Goal: Task Accomplishment & Management: Manage account settings

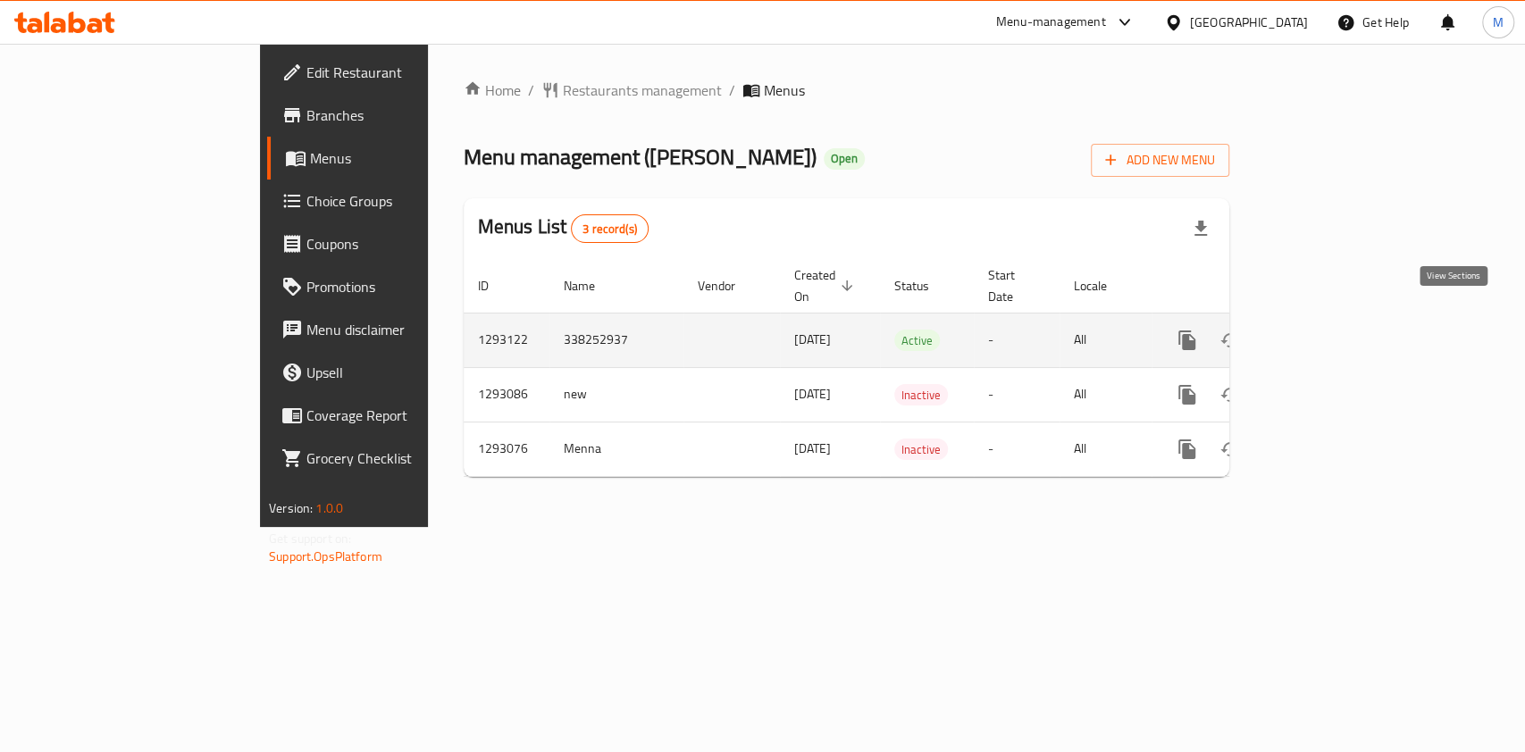
click at [1326, 330] on icon "enhanced table" at bounding box center [1315, 340] width 21 height 21
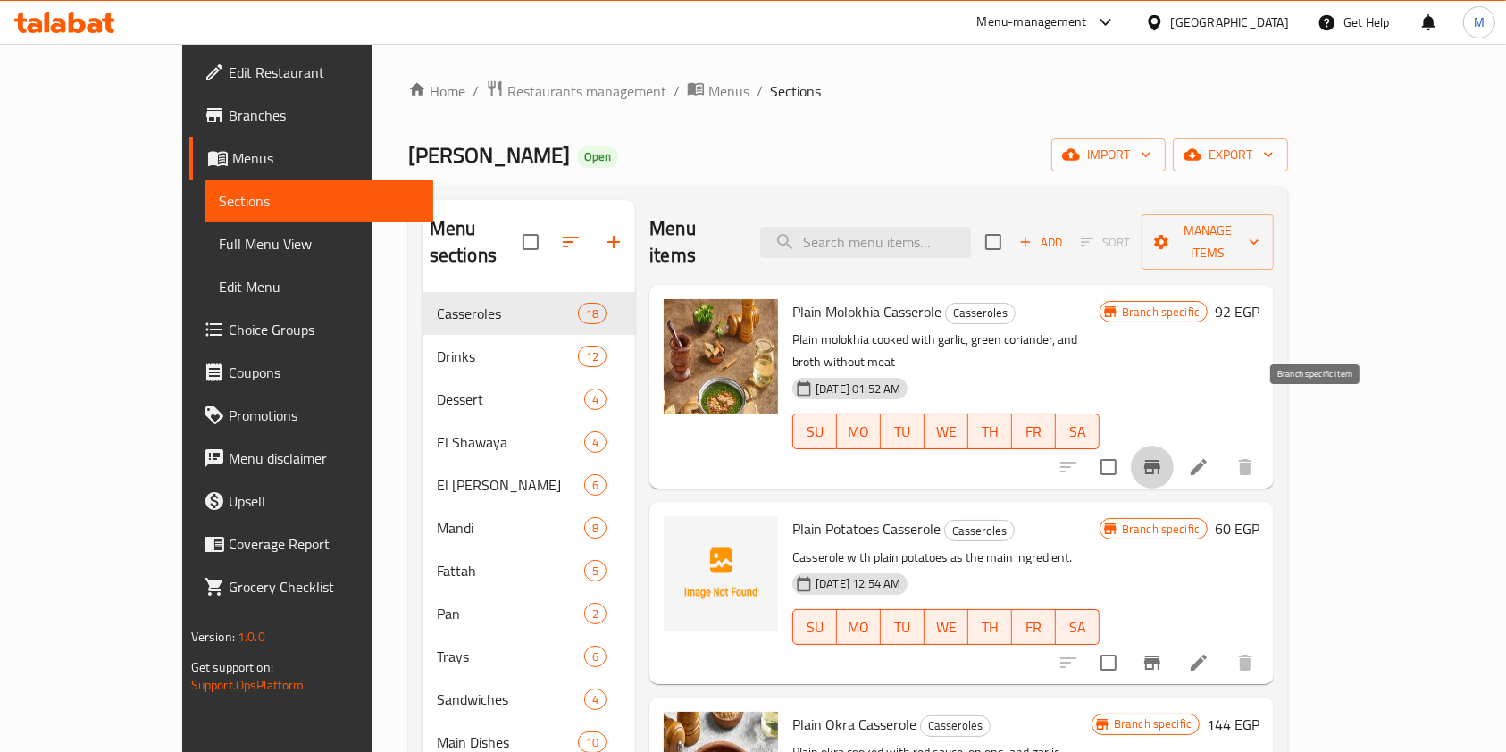
click at [1174, 446] on button "Branch-specific-item" at bounding box center [1152, 467] width 43 height 43
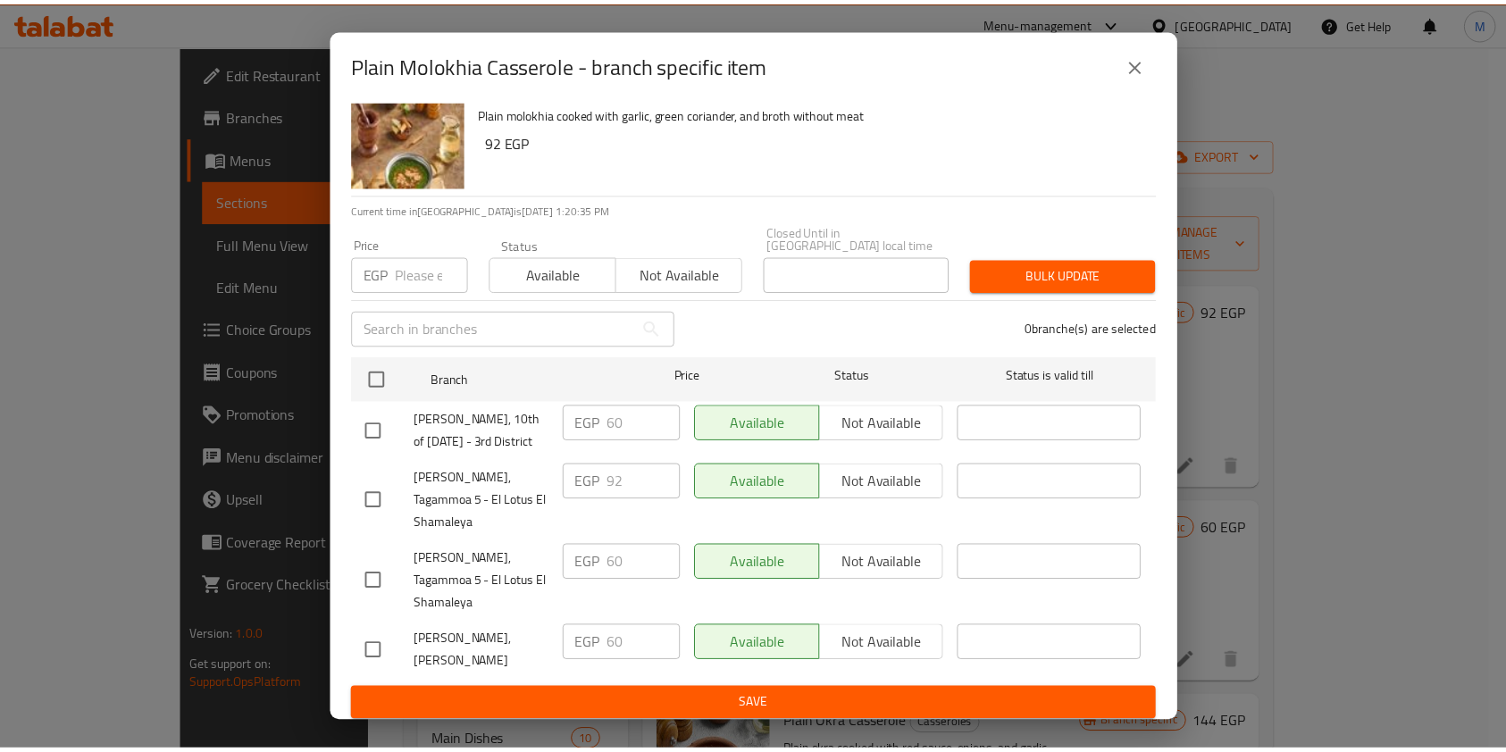
scroll to position [50, 0]
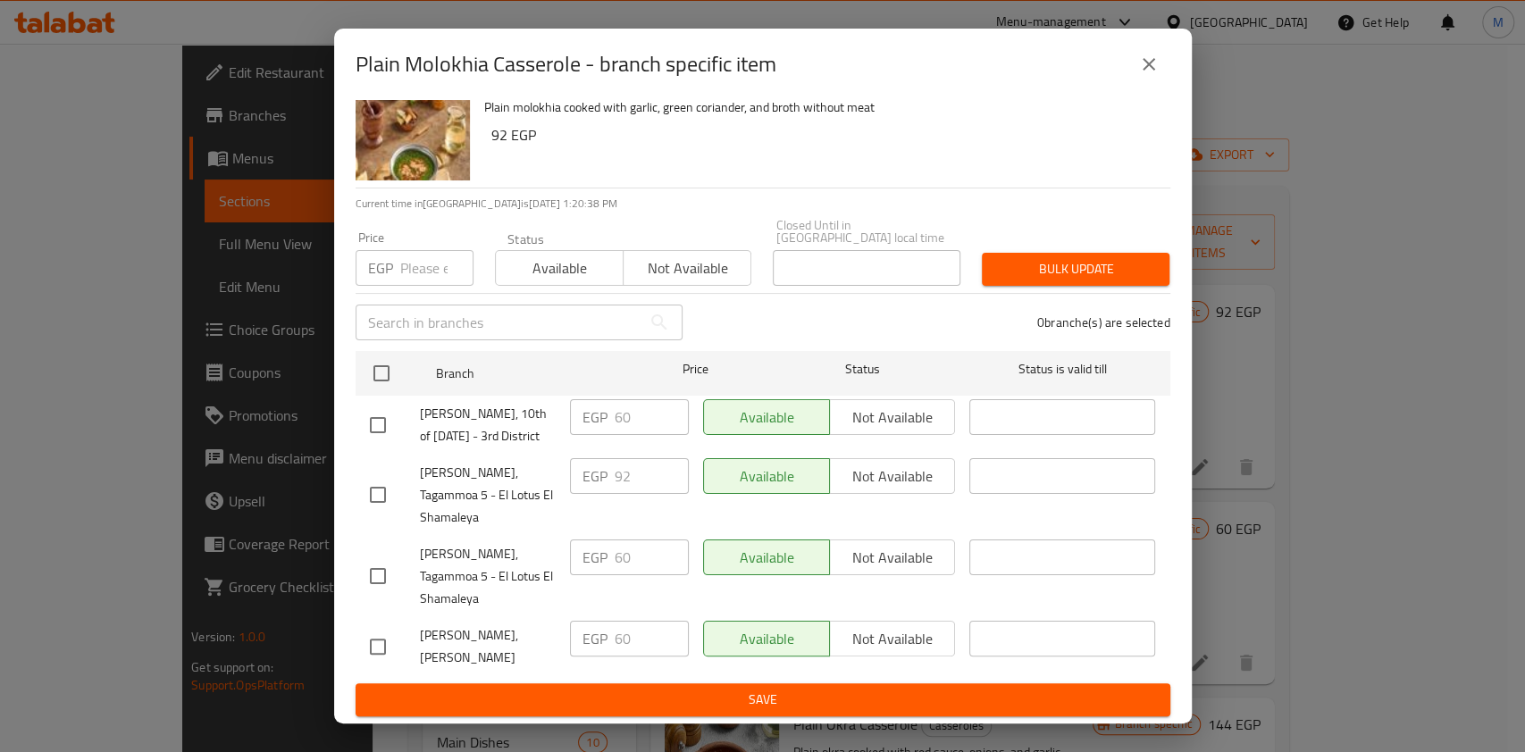
click at [1150, 50] on button "close" at bounding box center [1148, 64] width 43 height 43
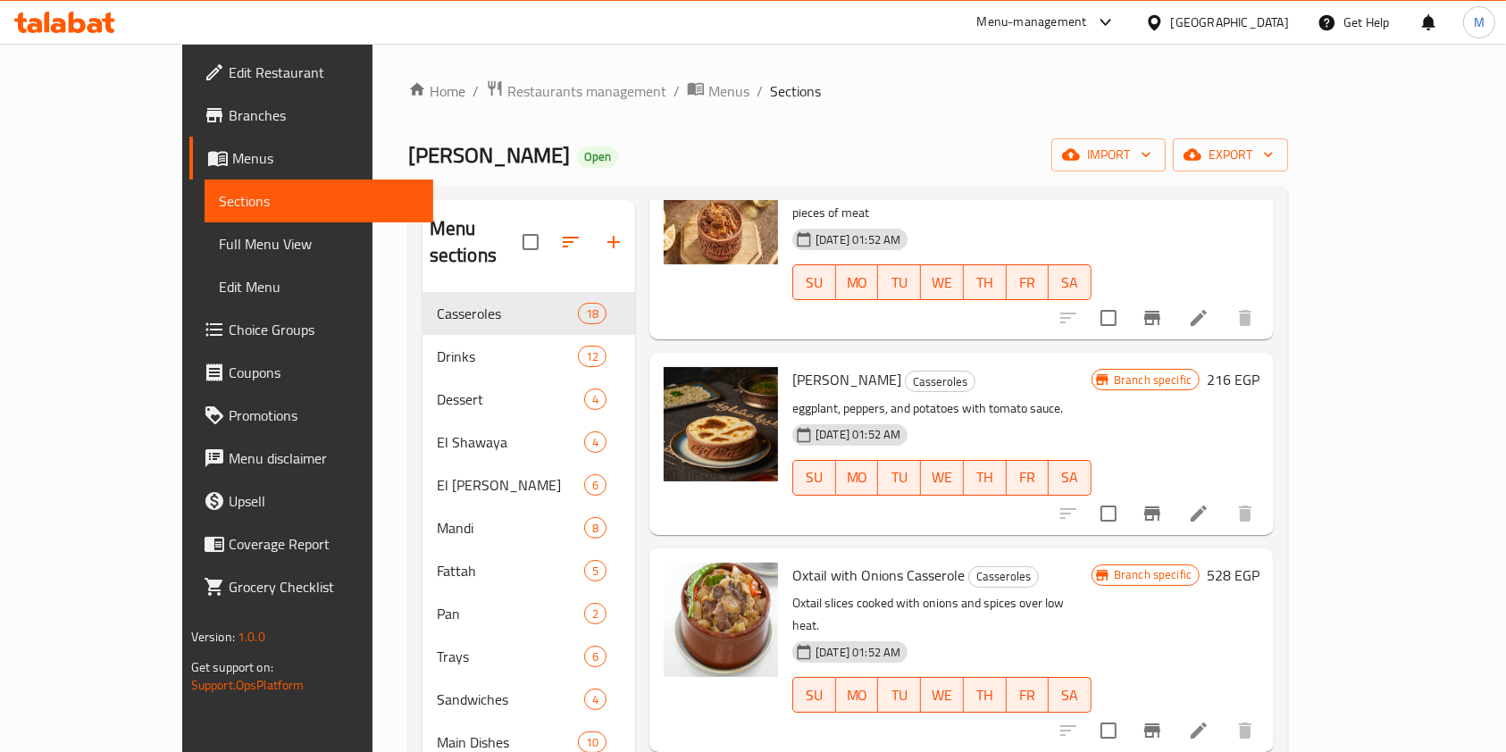
scroll to position [2583, 0]
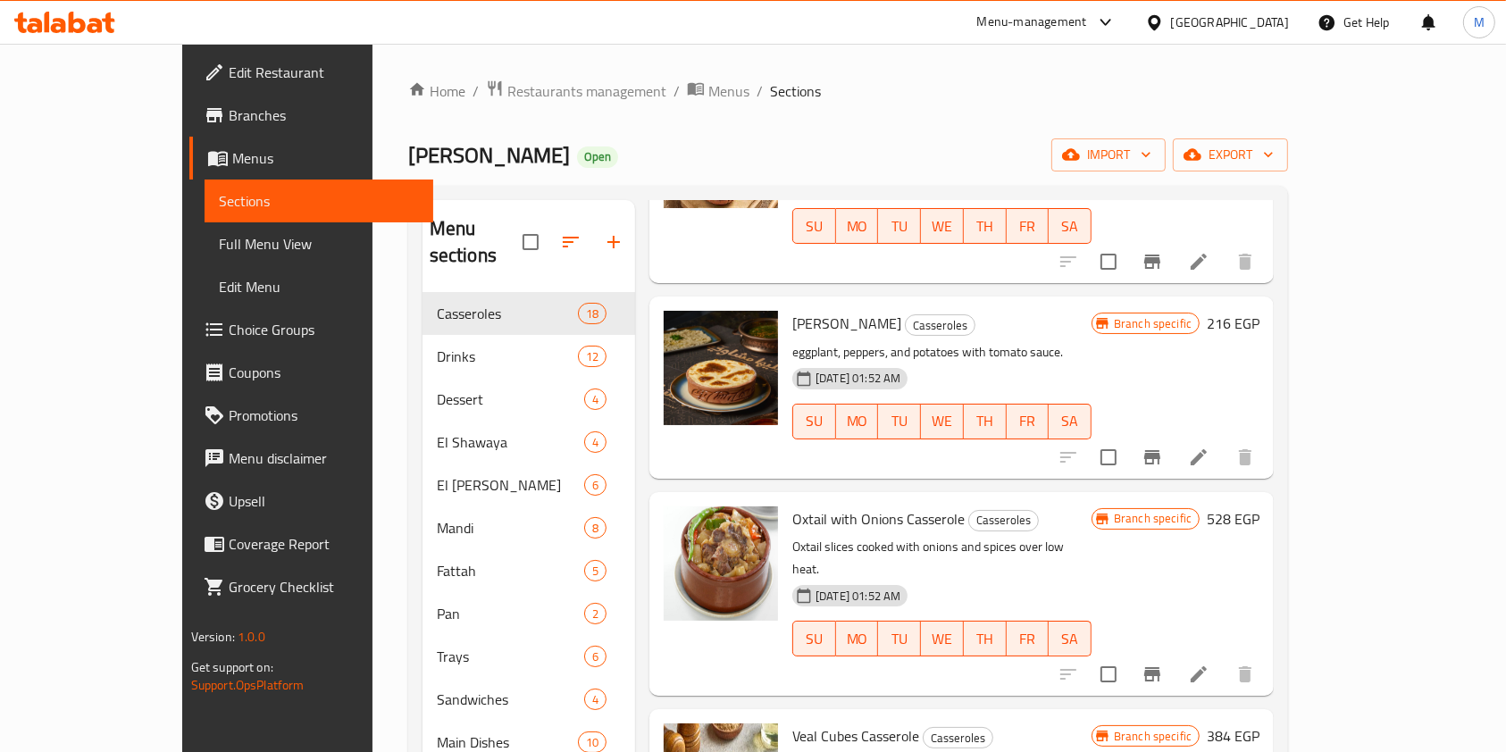
click at [1224, 658] on li at bounding box center [1199, 674] width 50 height 32
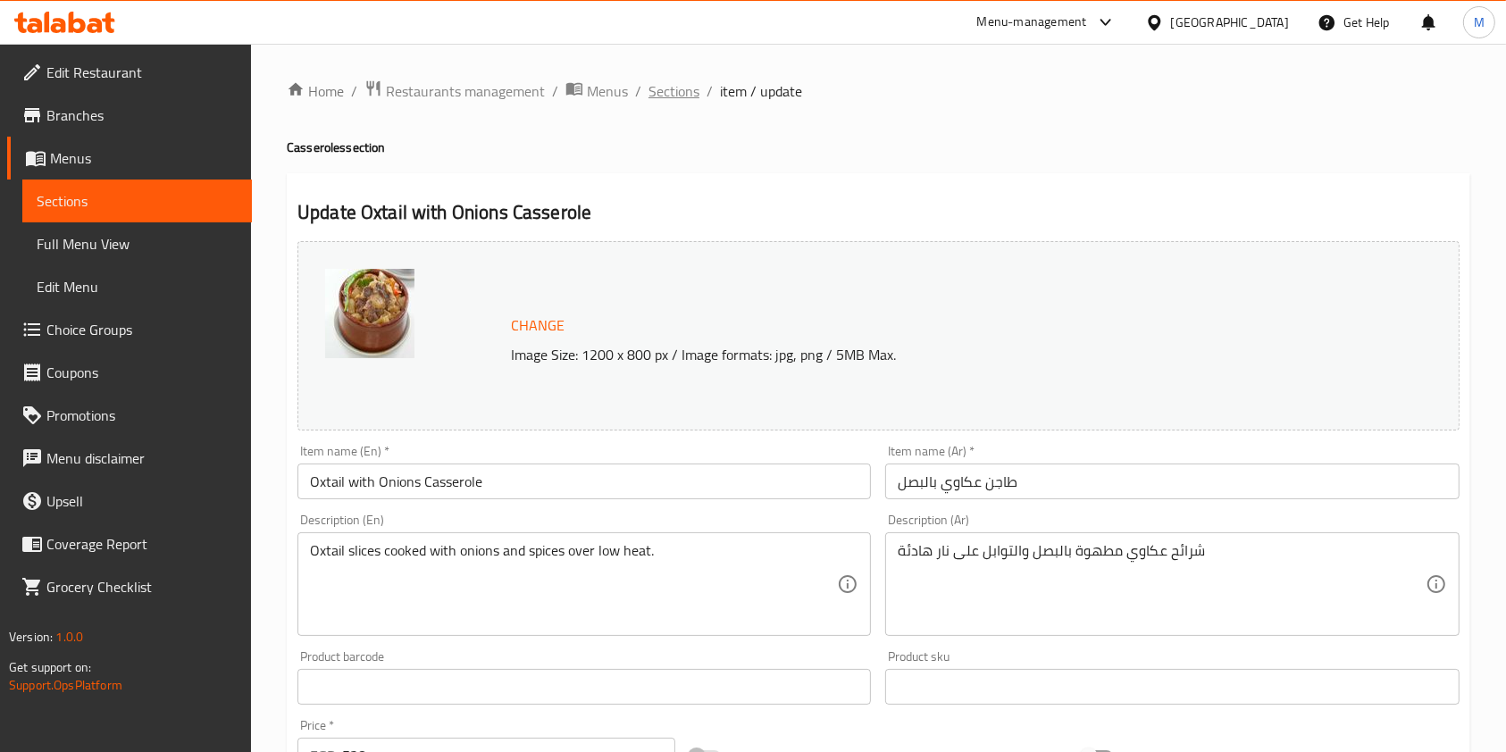
click at [684, 97] on span "Sections" at bounding box center [673, 90] width 51 height 21
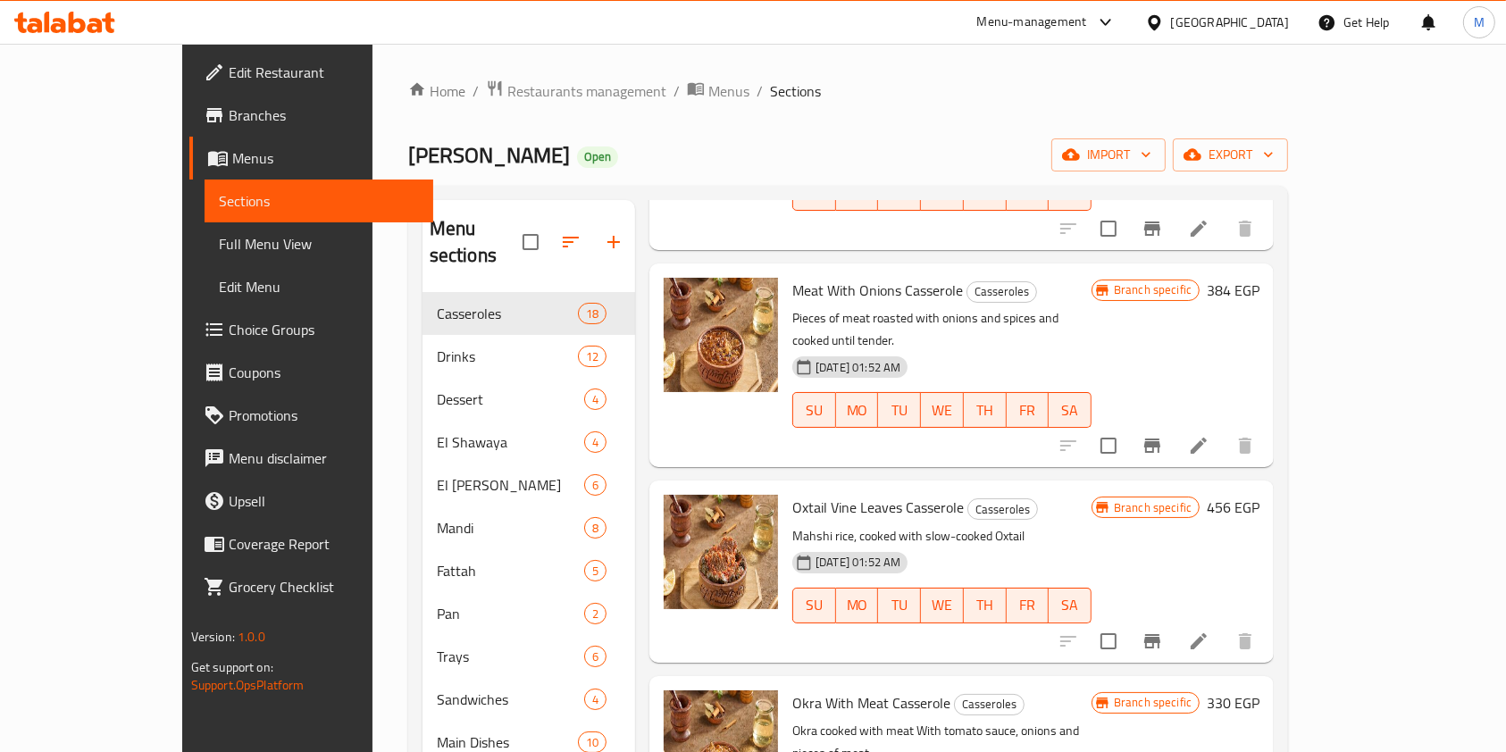
scroll to position [2024, 0]
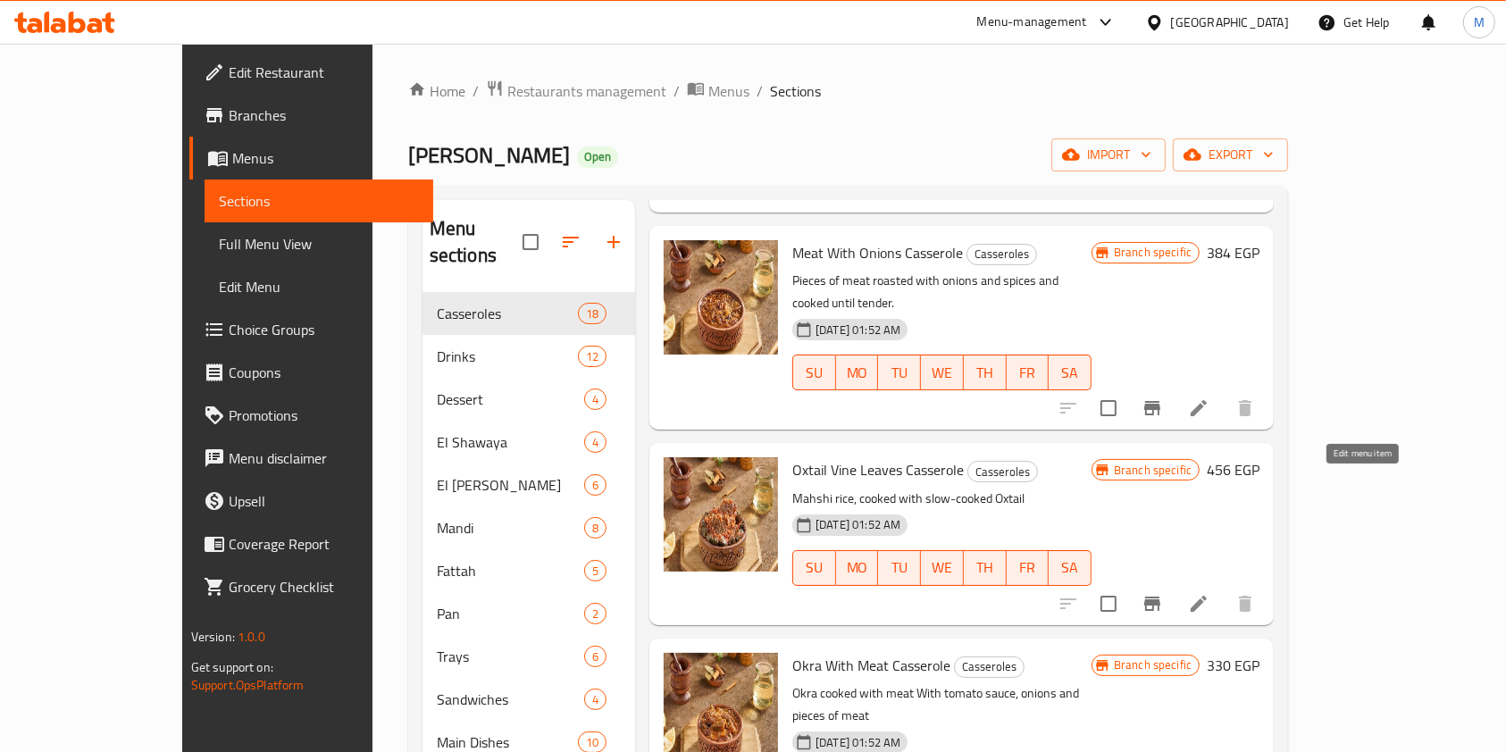
click at [1209, 593] on icon at bounding box center [1198, 603] width 21 height 21
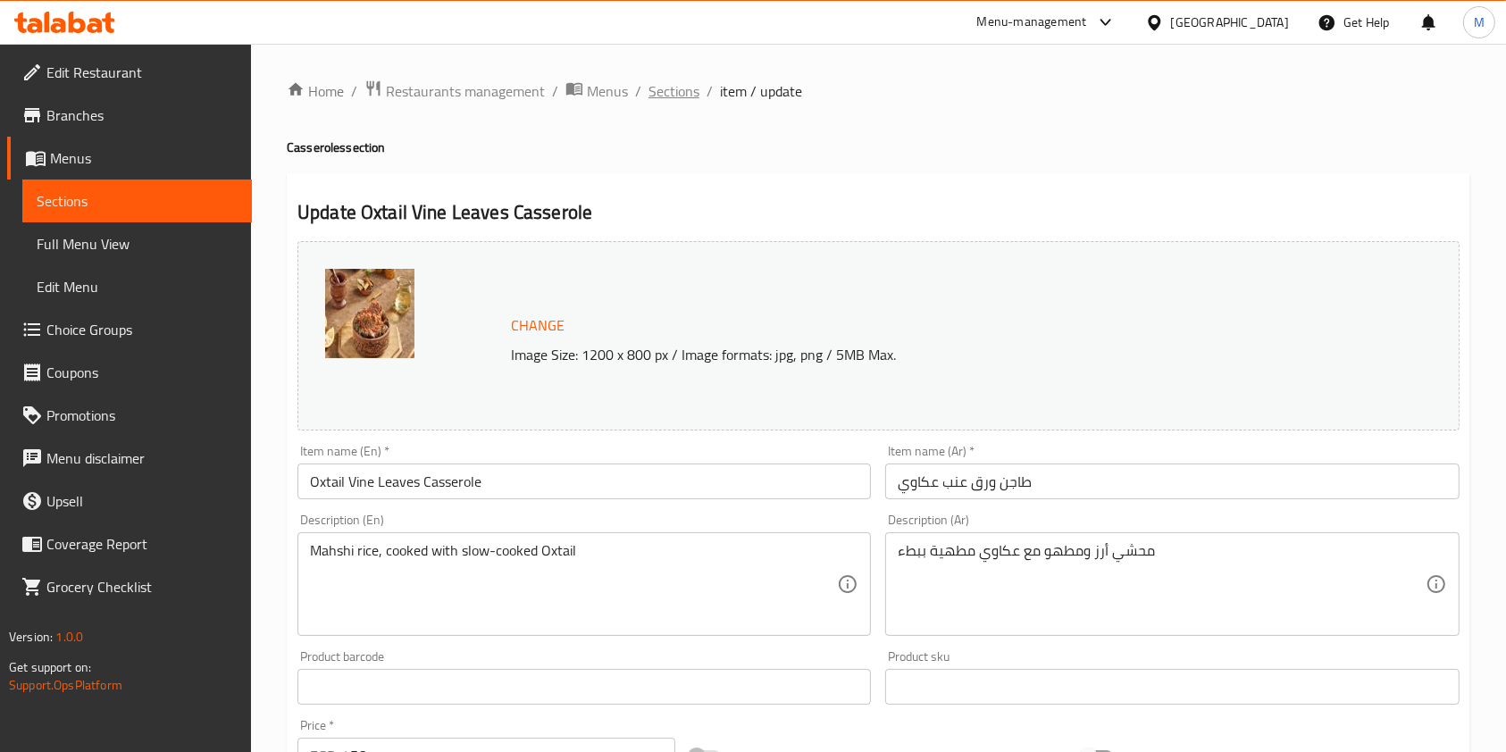
click at [653, 88] on span "Sections" at bounding box center [673, 90] width 51 height 21
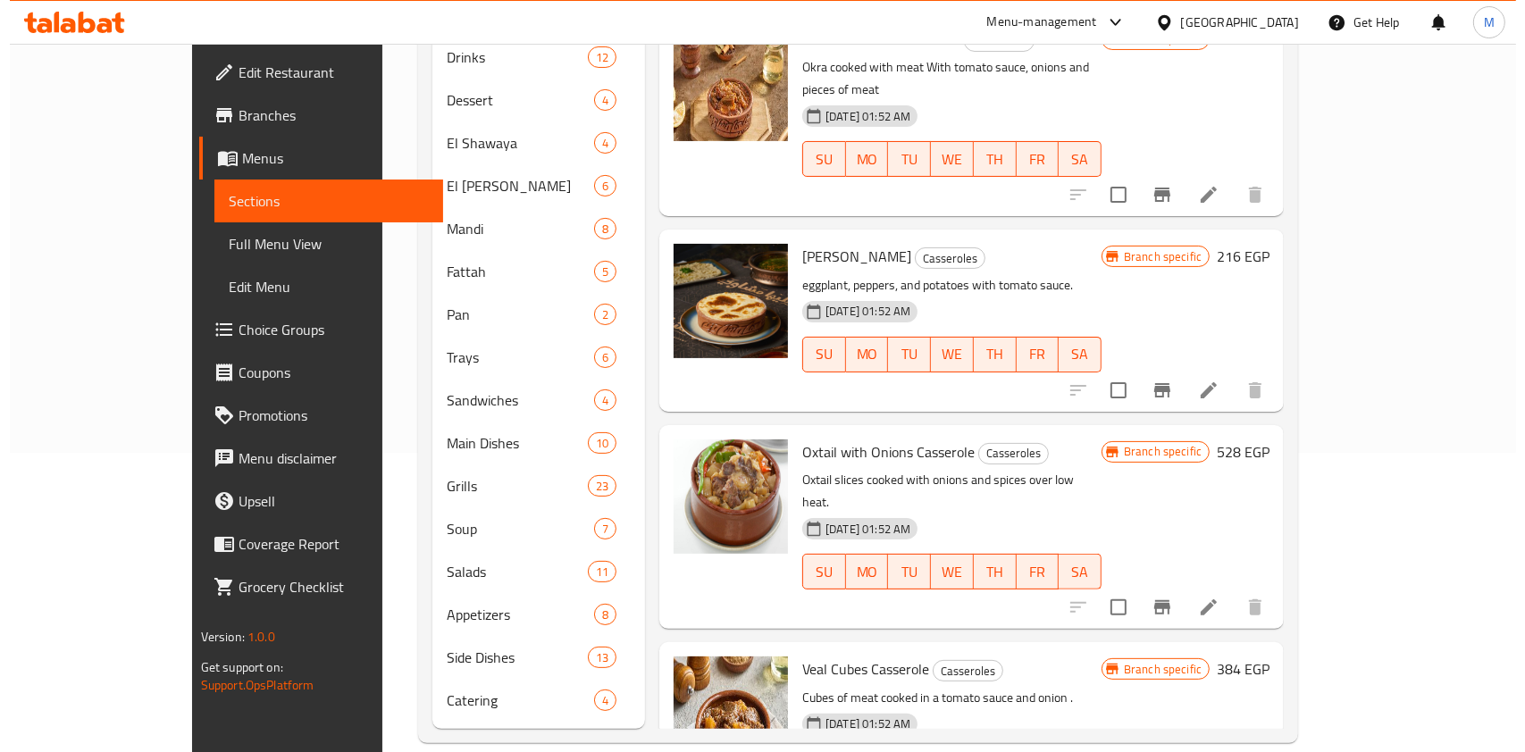
scroll to position [2345, 0]
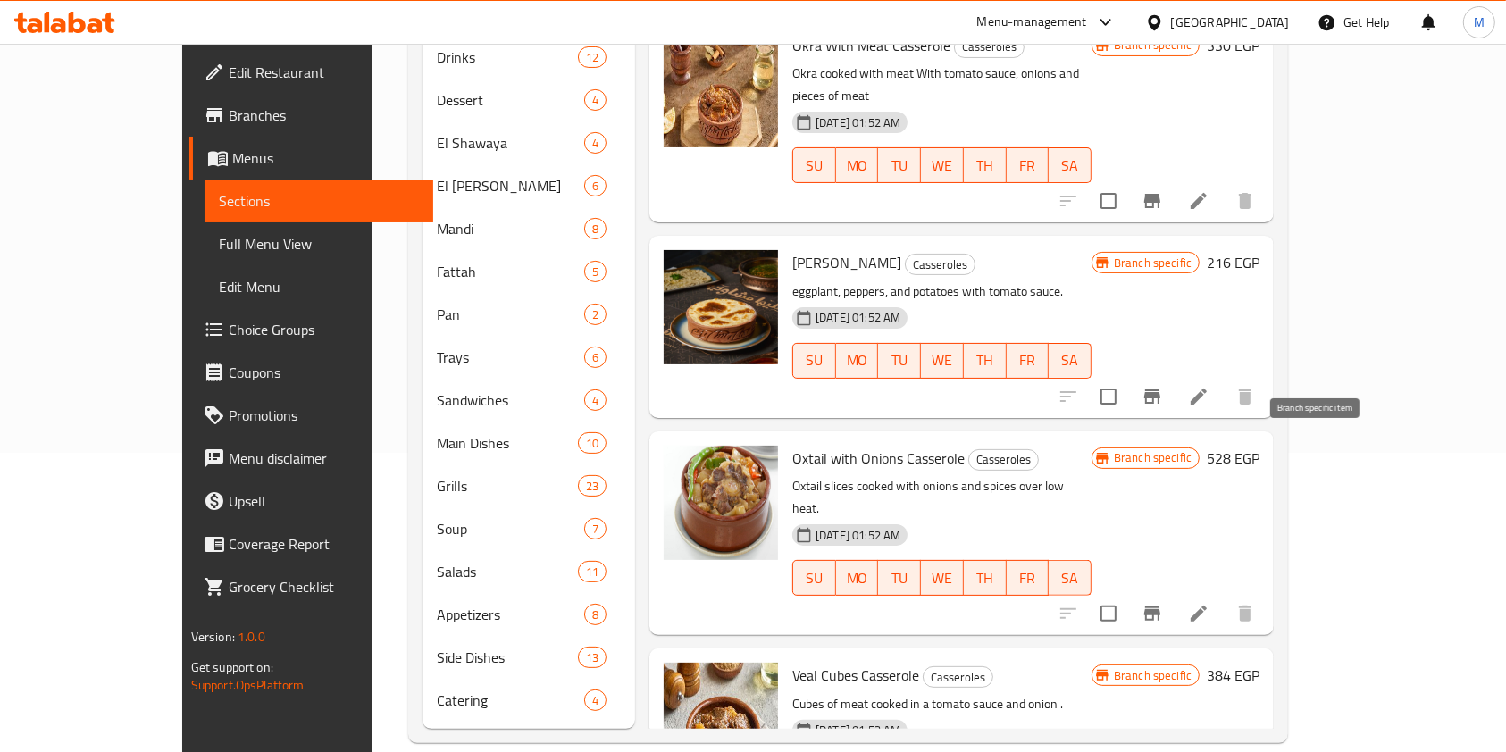
click at [1163, 603] on icon "Branch-specific-item" at bounding box center [1152, 613] width 21 height 21
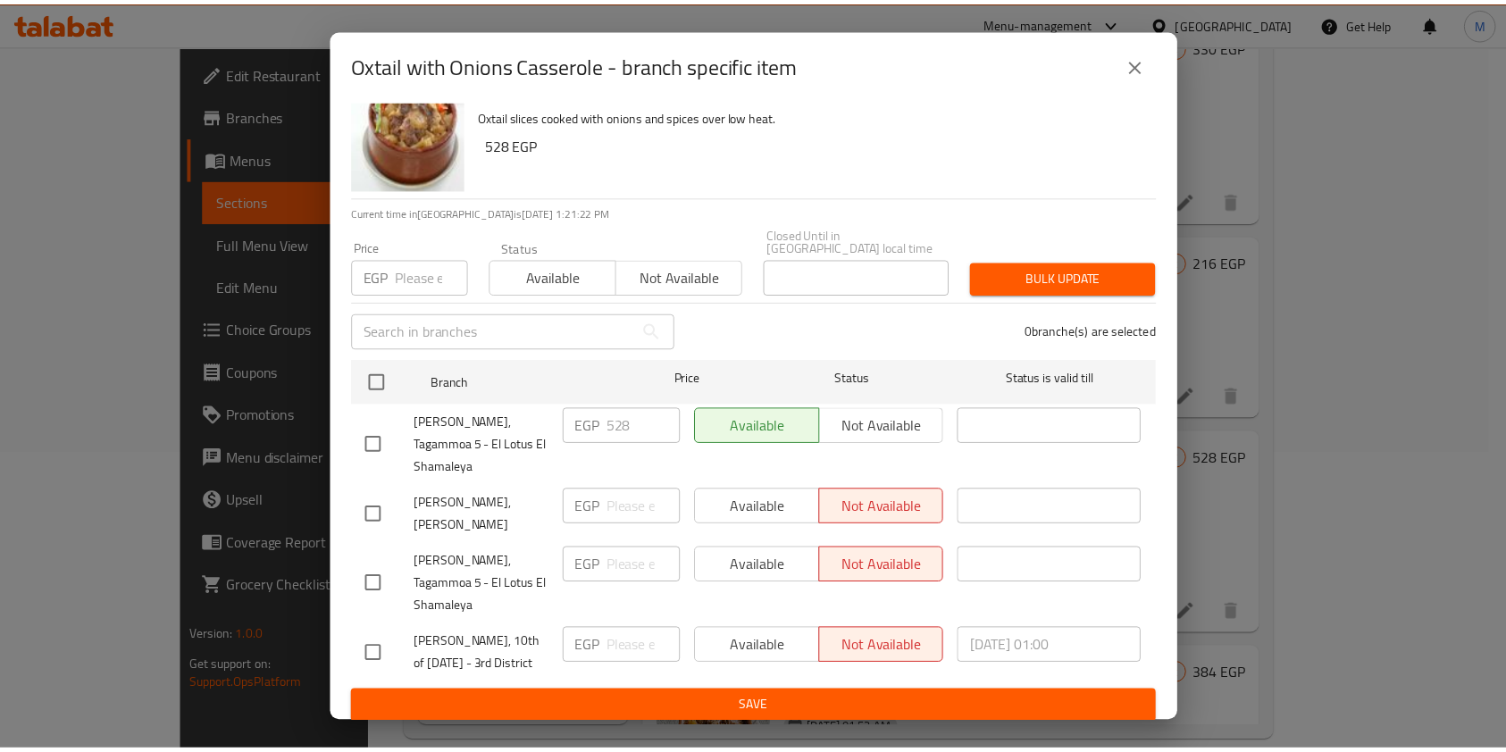
scroll to position [50, 0]
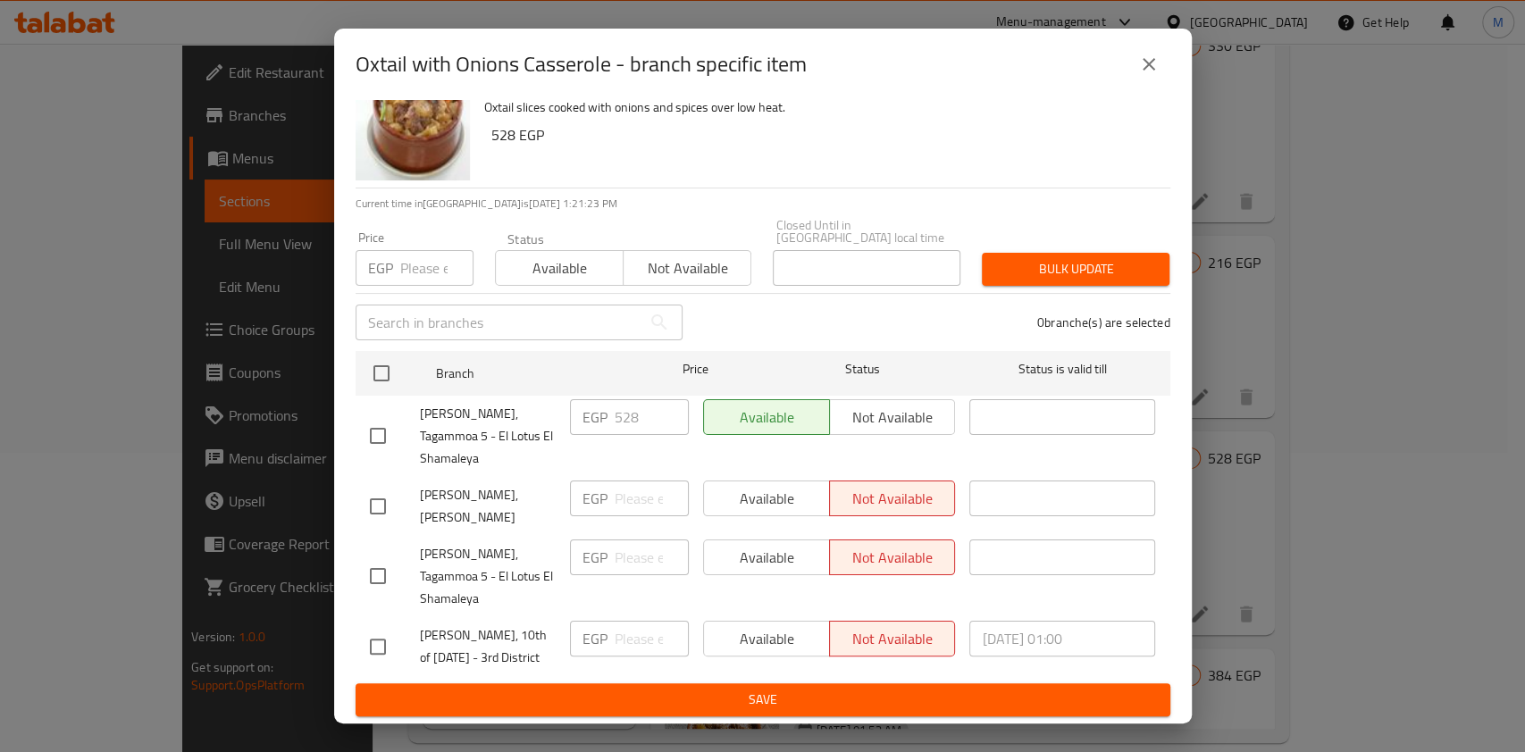
click at [1165, 60] on button "close" at bounding box center [1148, 64] width 43 height 43
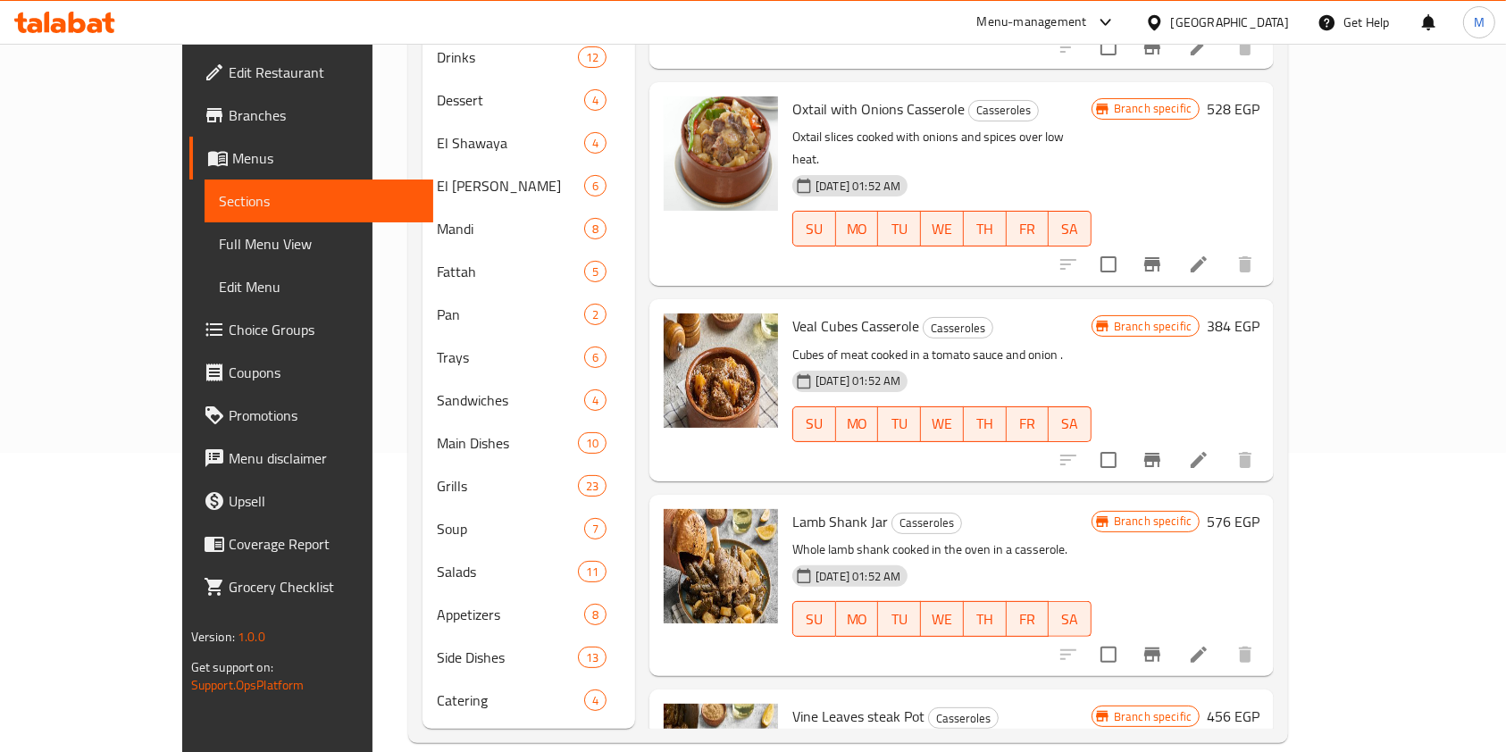
scroll to position [2702, 0]
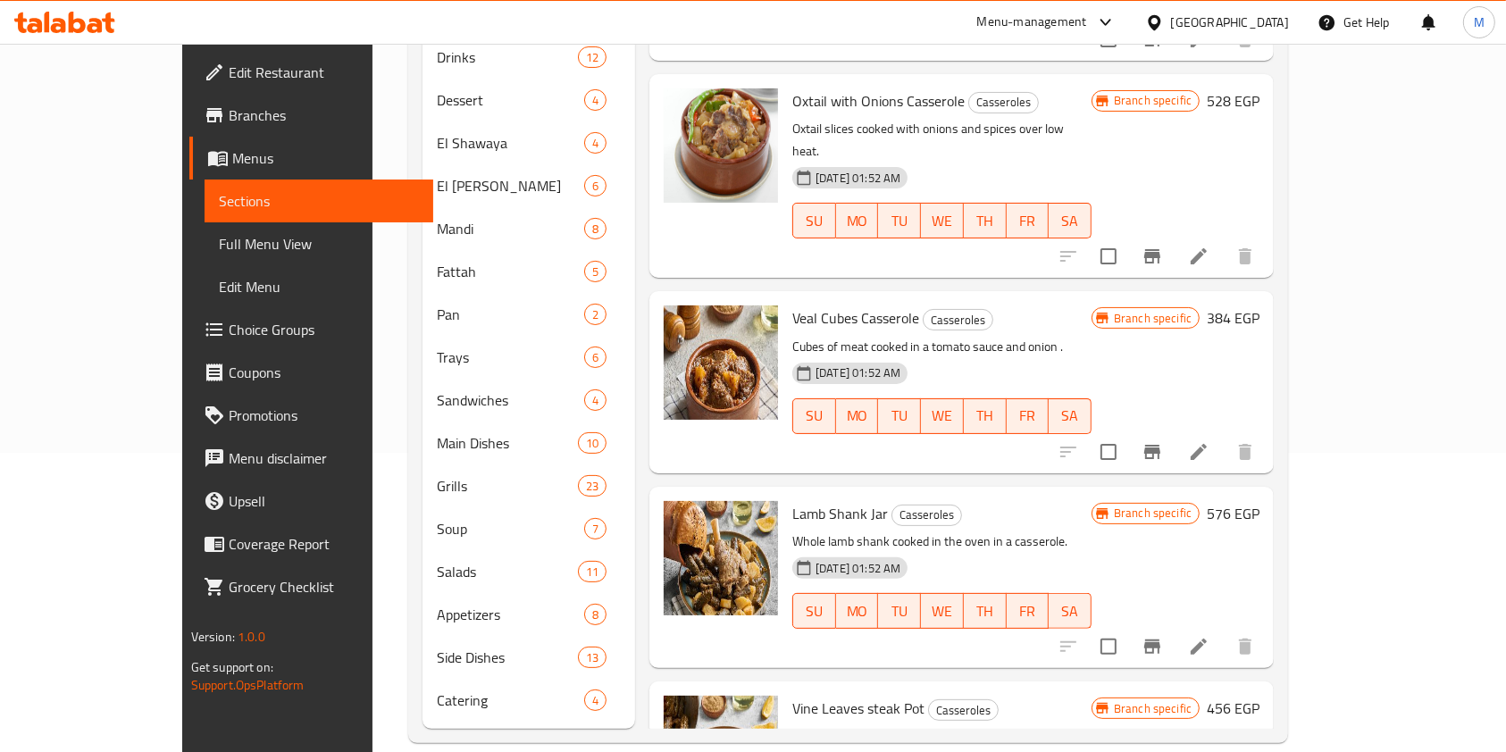
click at [1224, 631] on li at bounding box center [1199, 647] width 50 height 32
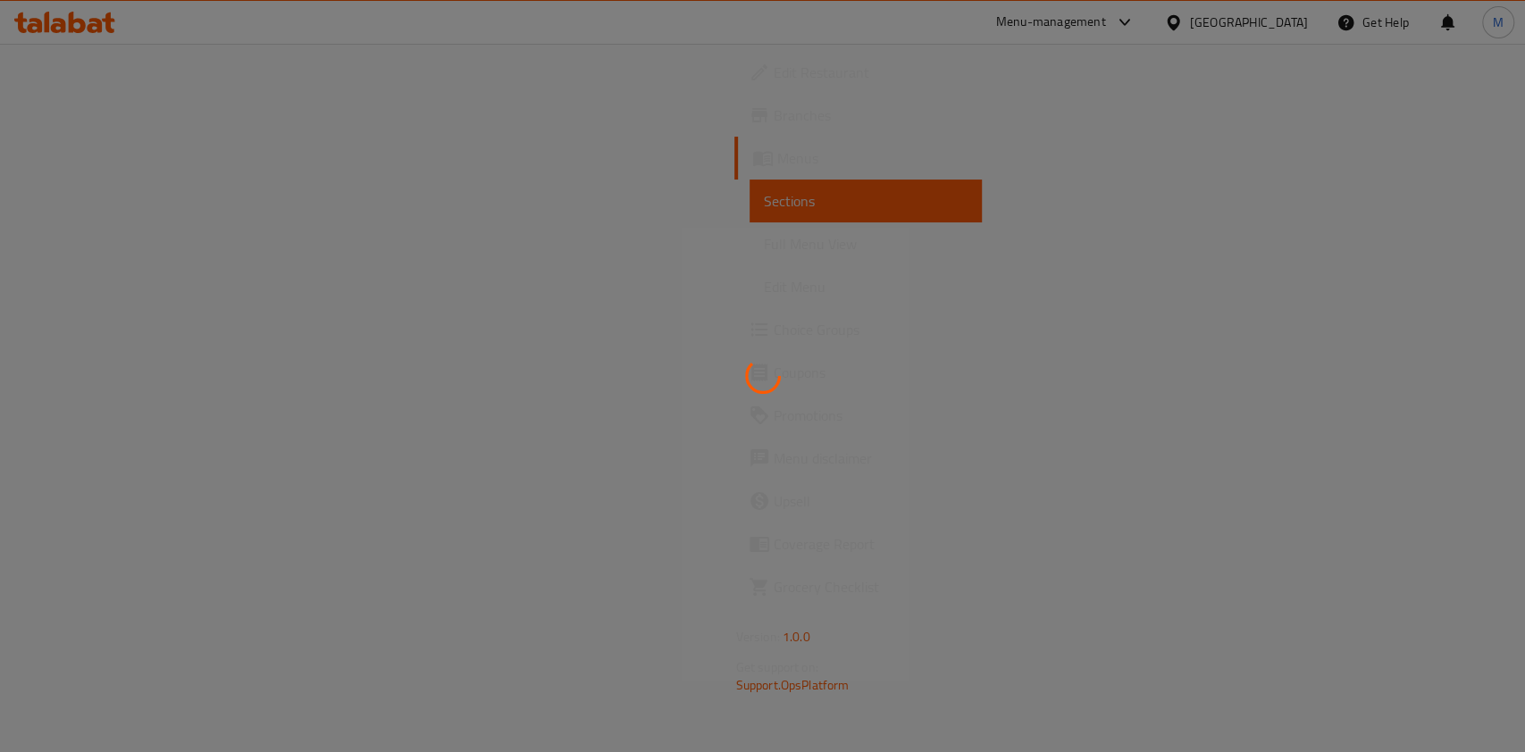
drag, startPoint x: 1410, startPoint y: 397, endPoint x: 1265, endPoint y: 366, distance: 148.9
click at [1410, 397] on div at bounding box center [762, 376] width 1525 height 752
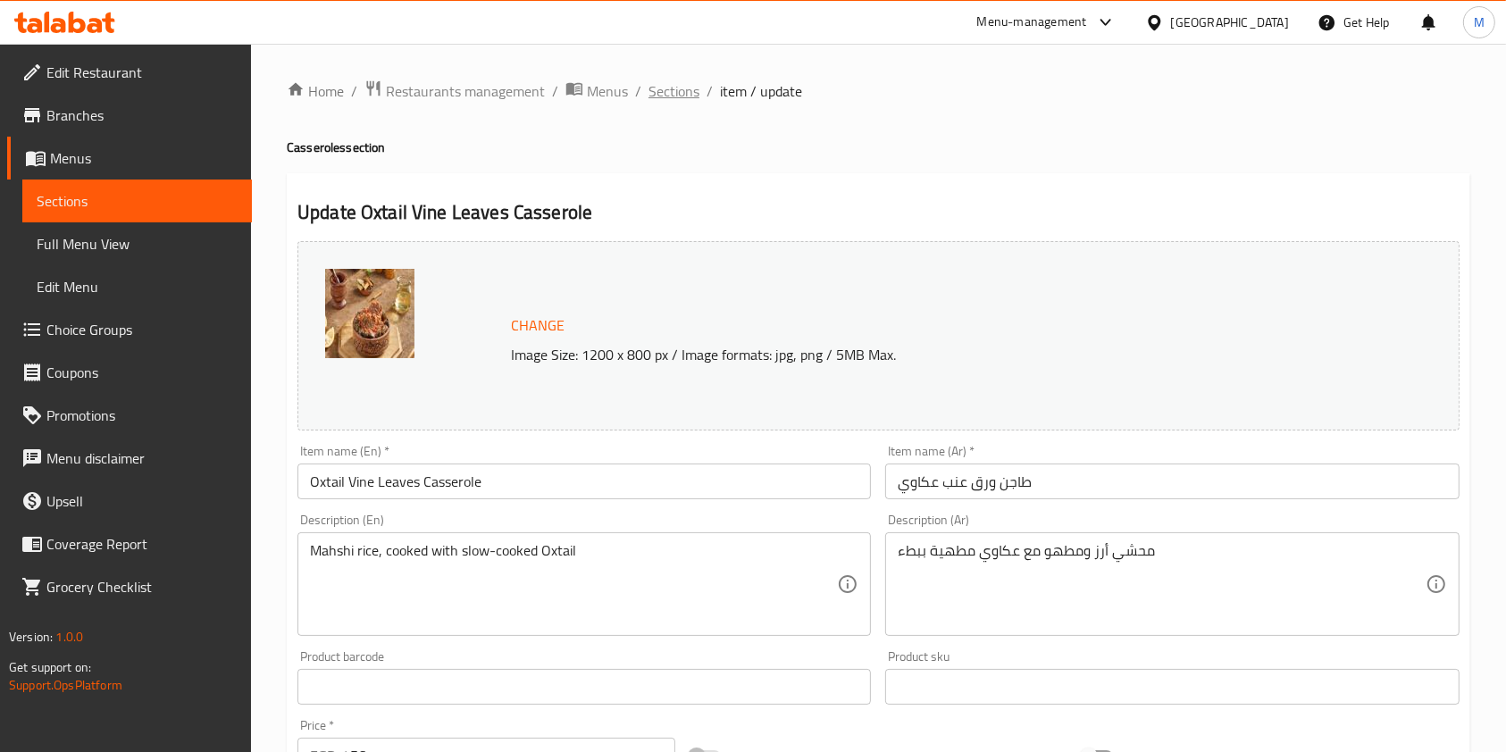
click at [697, 92] on span "Sections" at bounding box center [673, 90] width 51 height 21
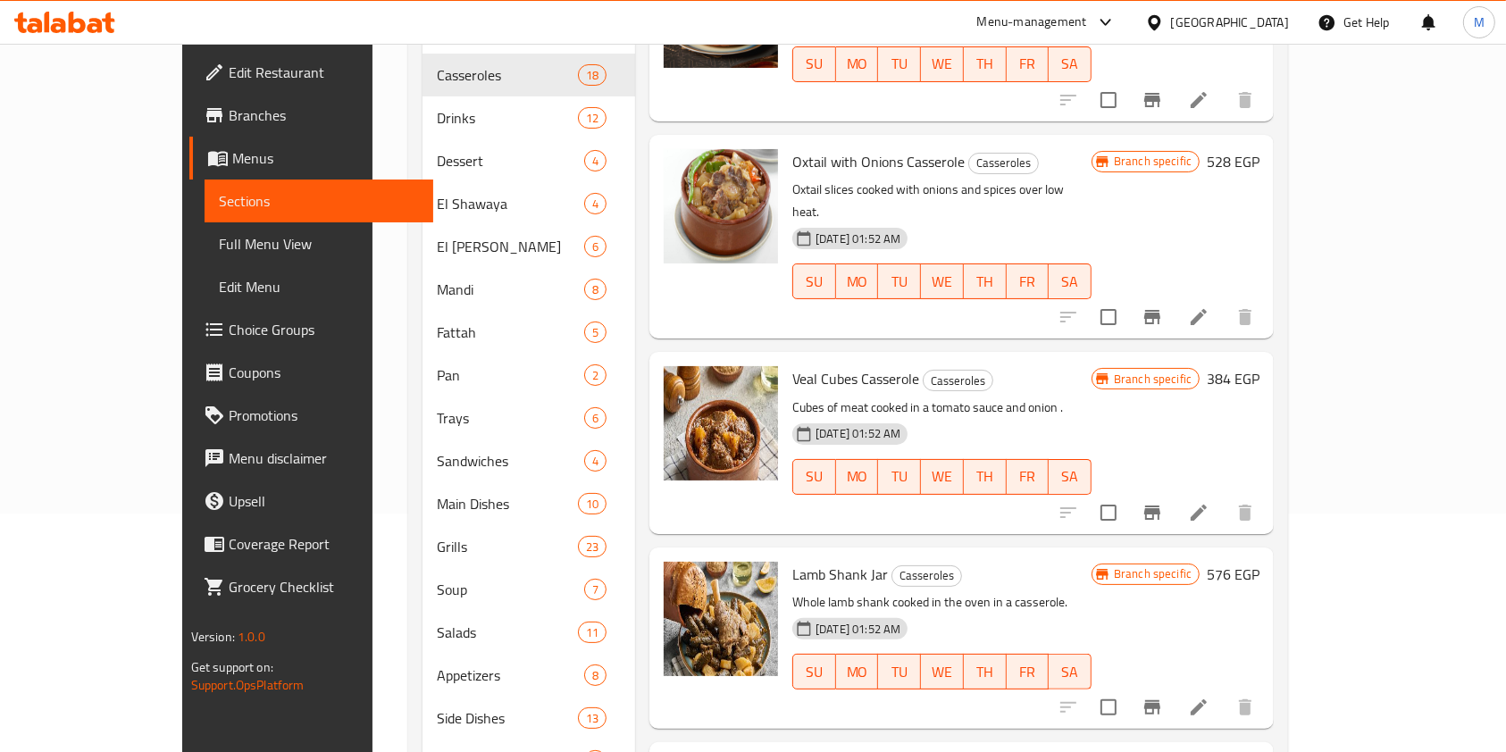
scroll to position [299, 0]
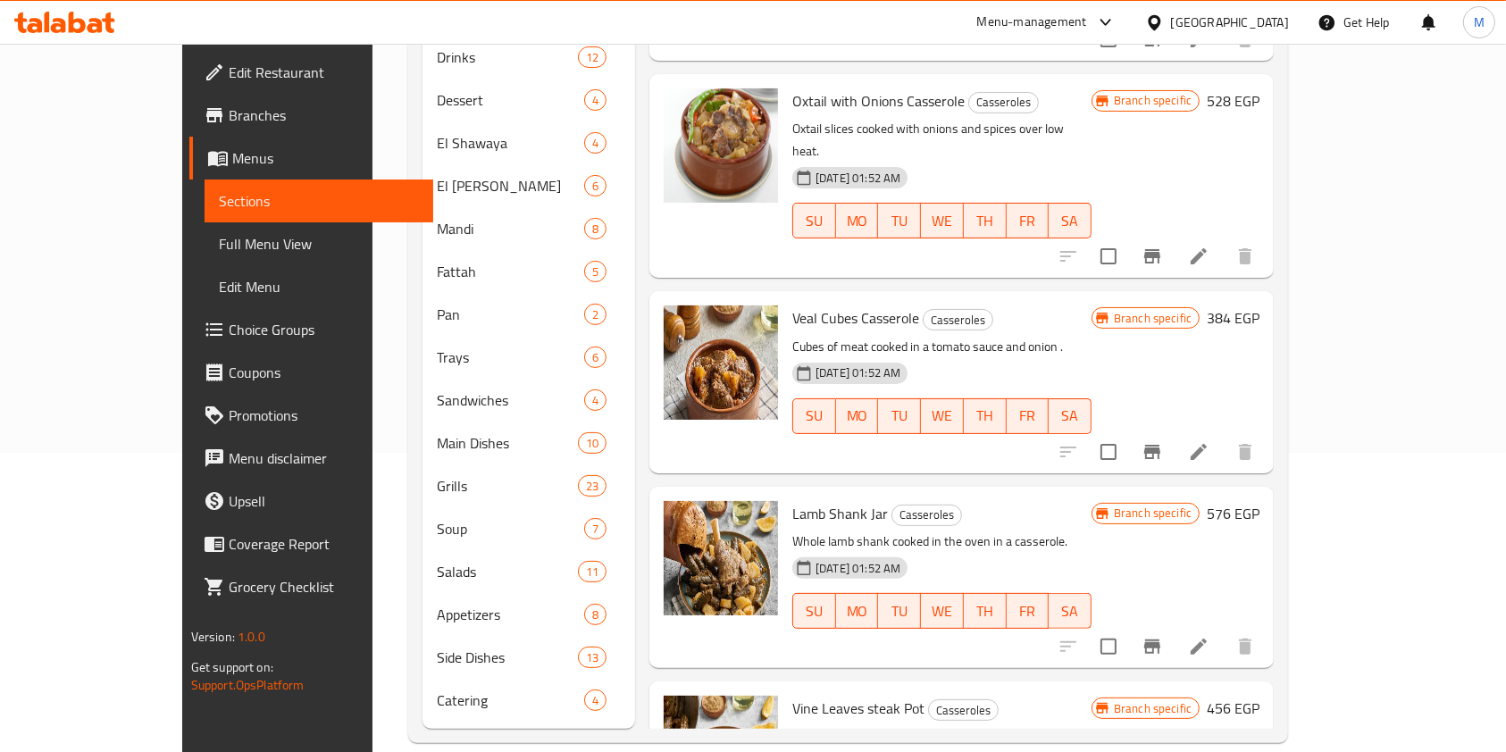
click at [1224, 631] on li at bounding box center [1199, 647] width 50 height 32
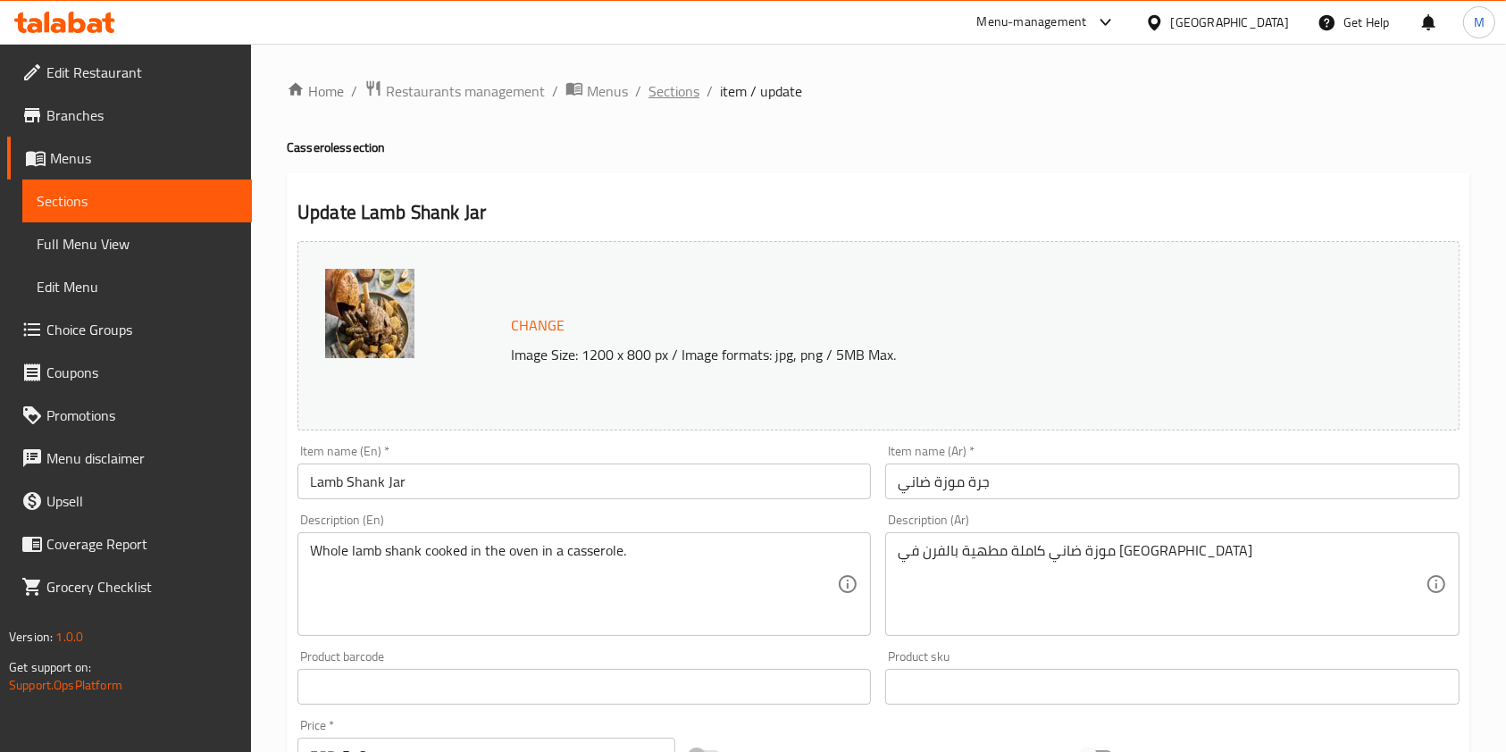
click at [697, 89] on span "Sections" at bounding box center [673, 90] width 51 height 21
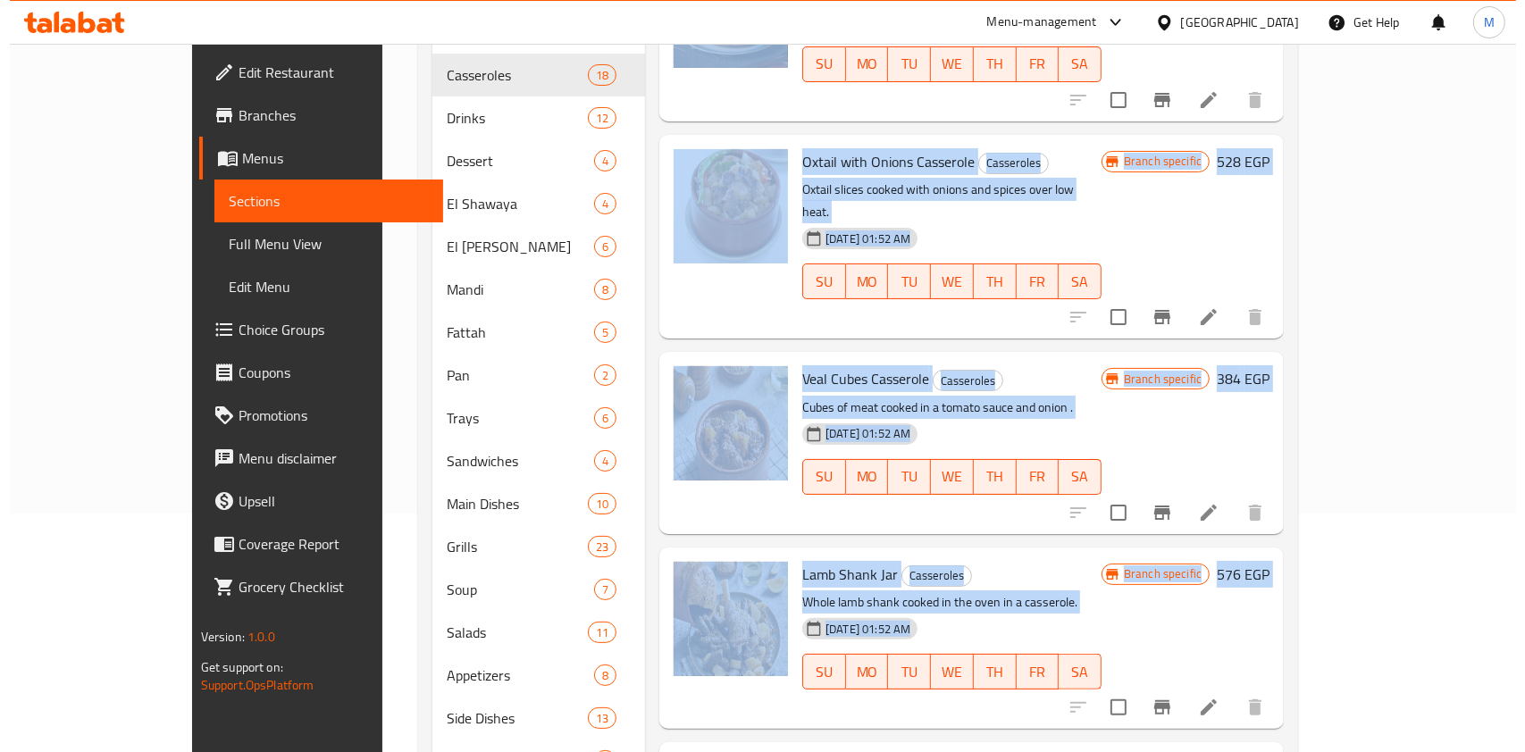
scroll to position [299, 0]
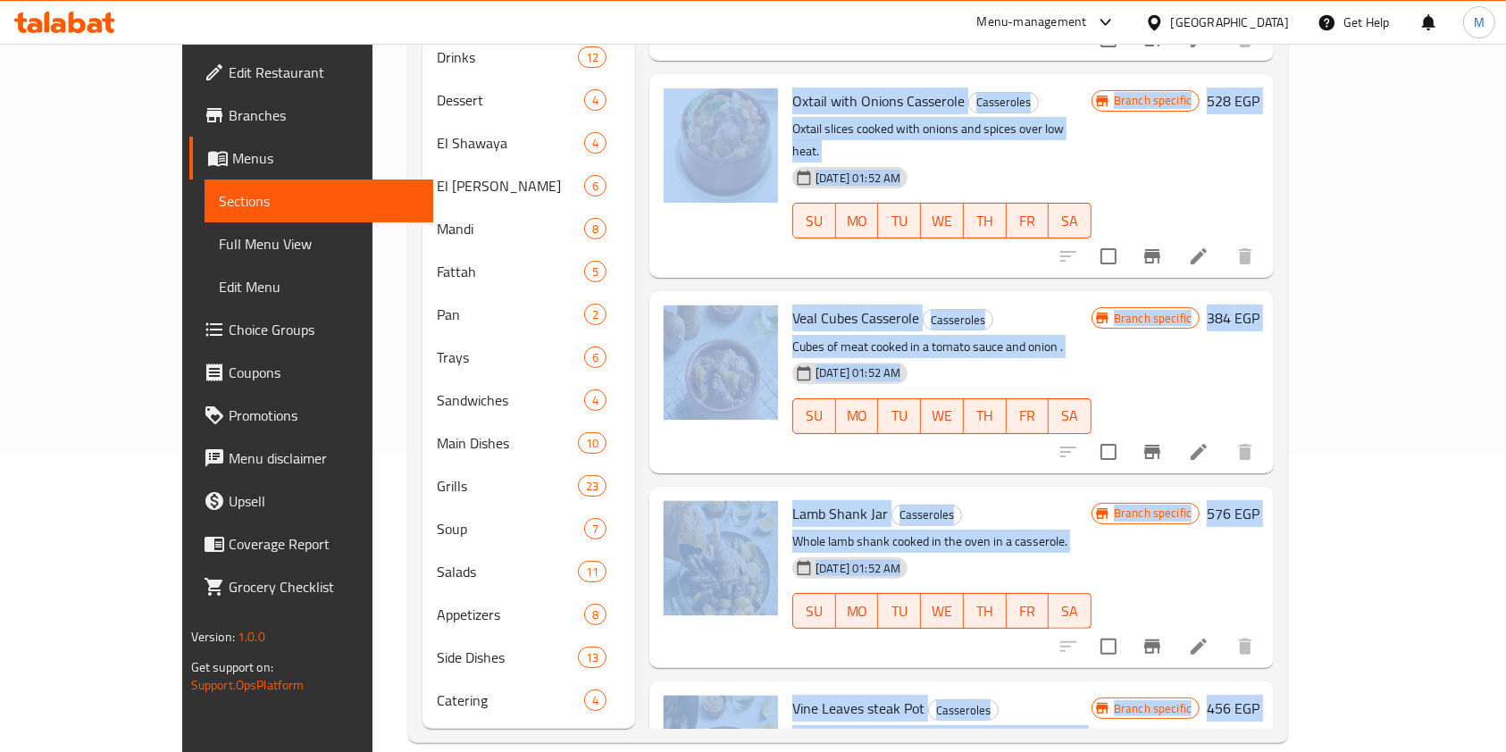
click at [1324, 417] on div "Home / Restaurants management / Menus / Sections Khaliha Mashawy Open import ex…" at bounding box center [847, 262] width 951 height 1034
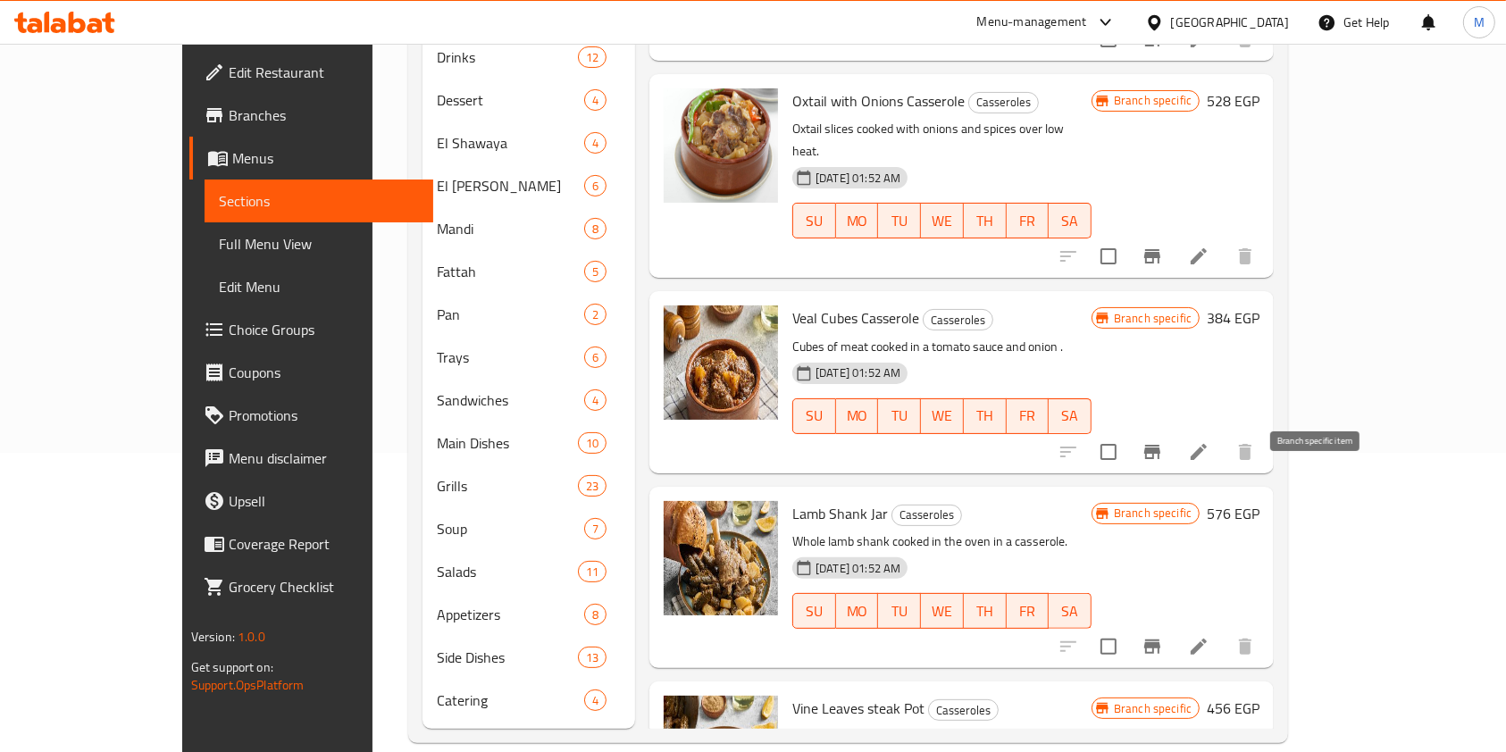
click at [1174, 625] on button "Branch-specific-item" at bounding box center [1152, 646] width 43 height 43
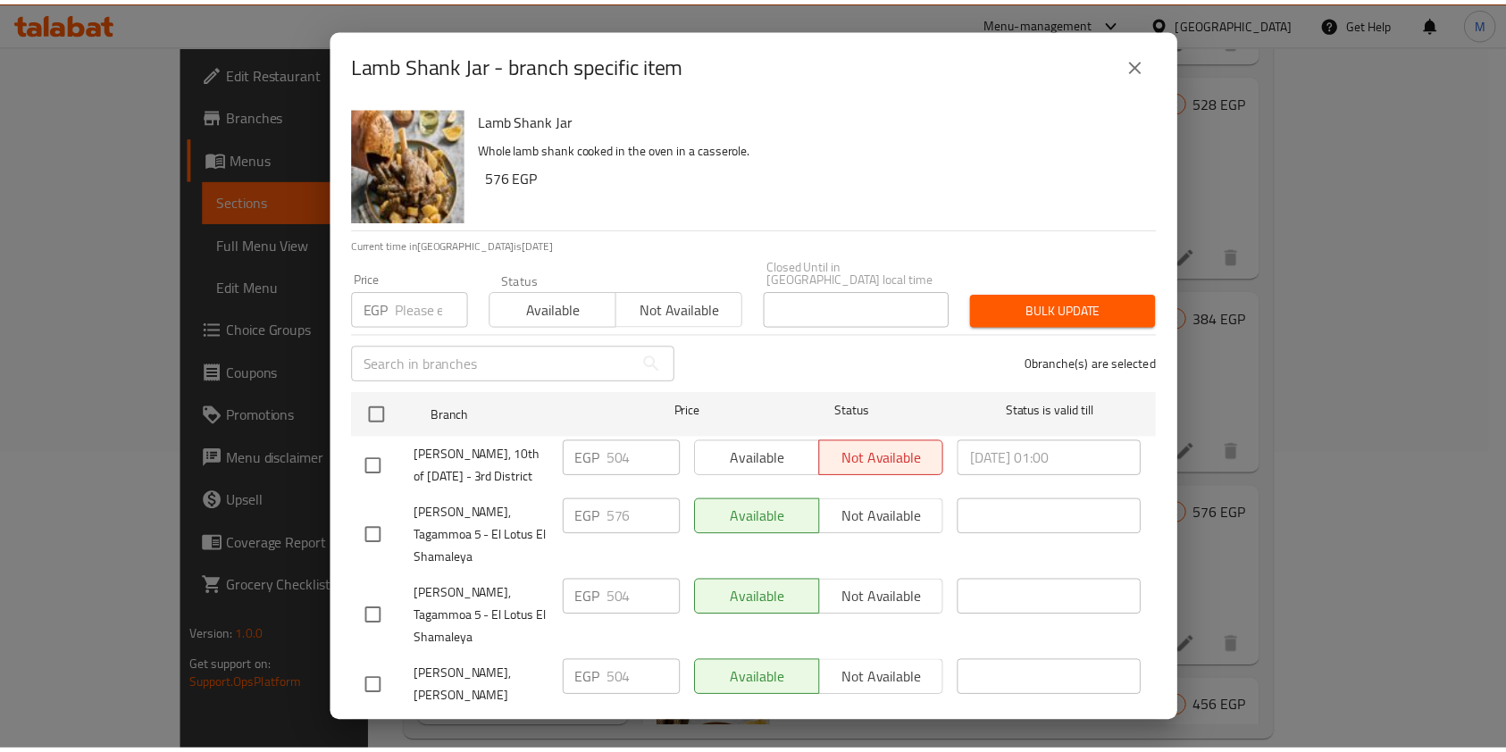
scroll to position [50, 0]
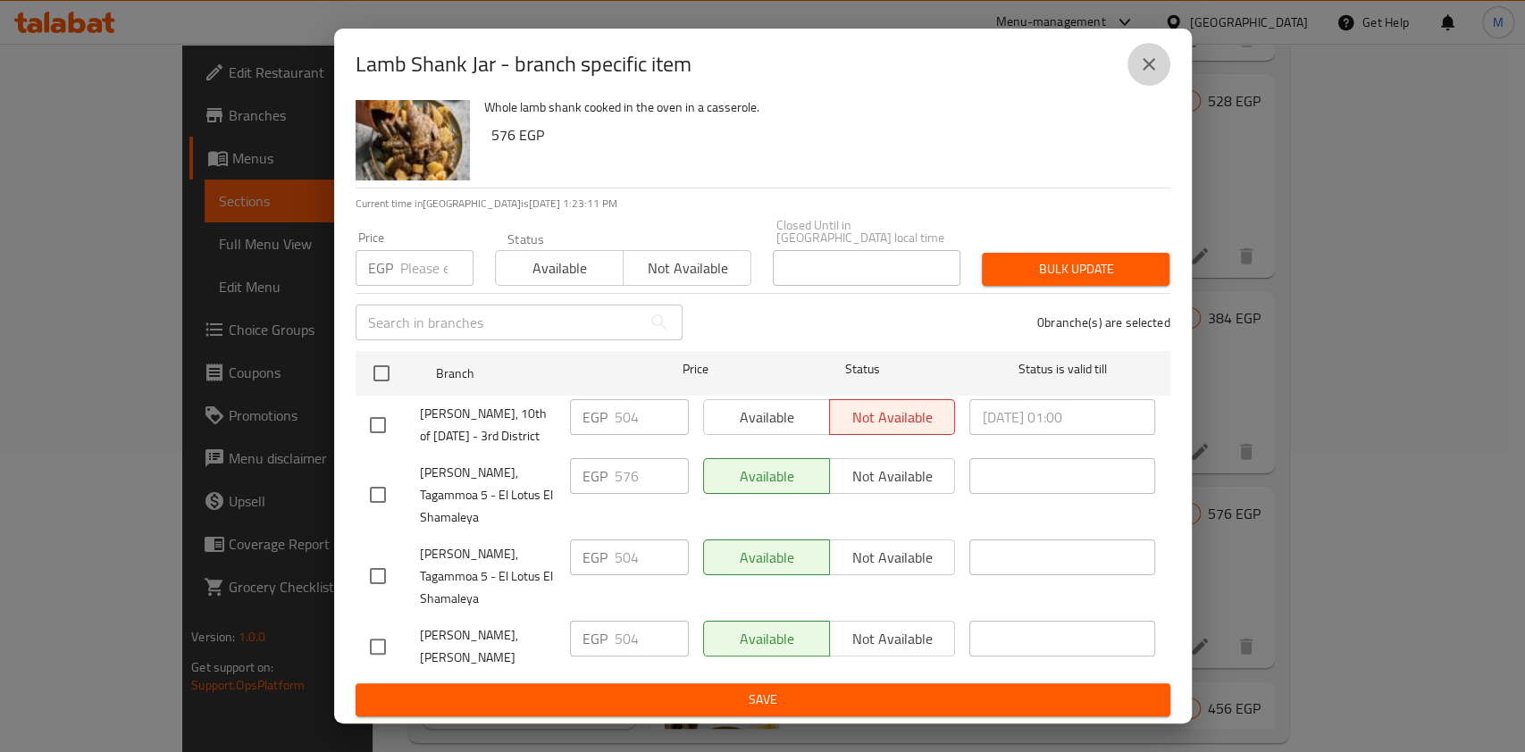
click at [1133, 63] on button "close" at bounding box center [1148, 64] width 43 height 43
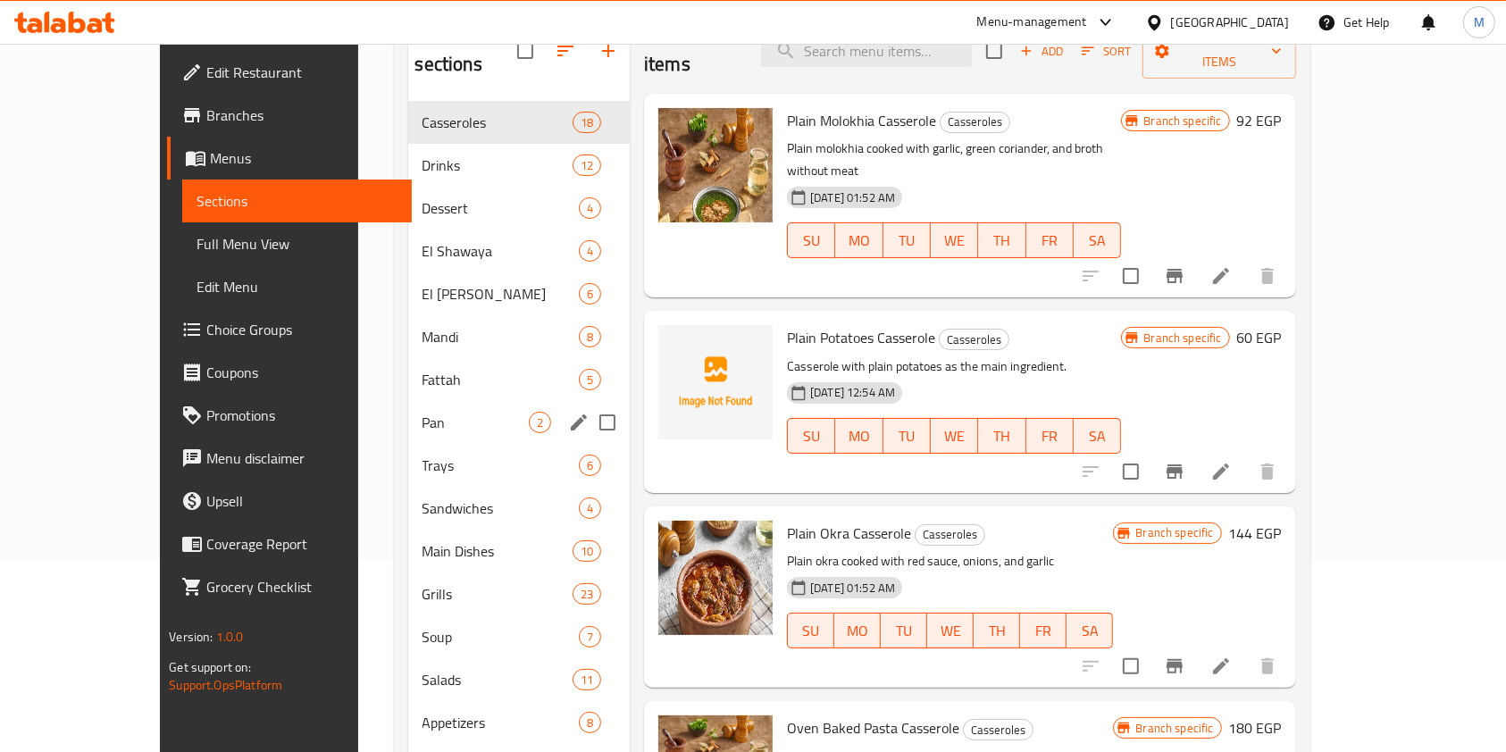
scroll to position [0, 0]
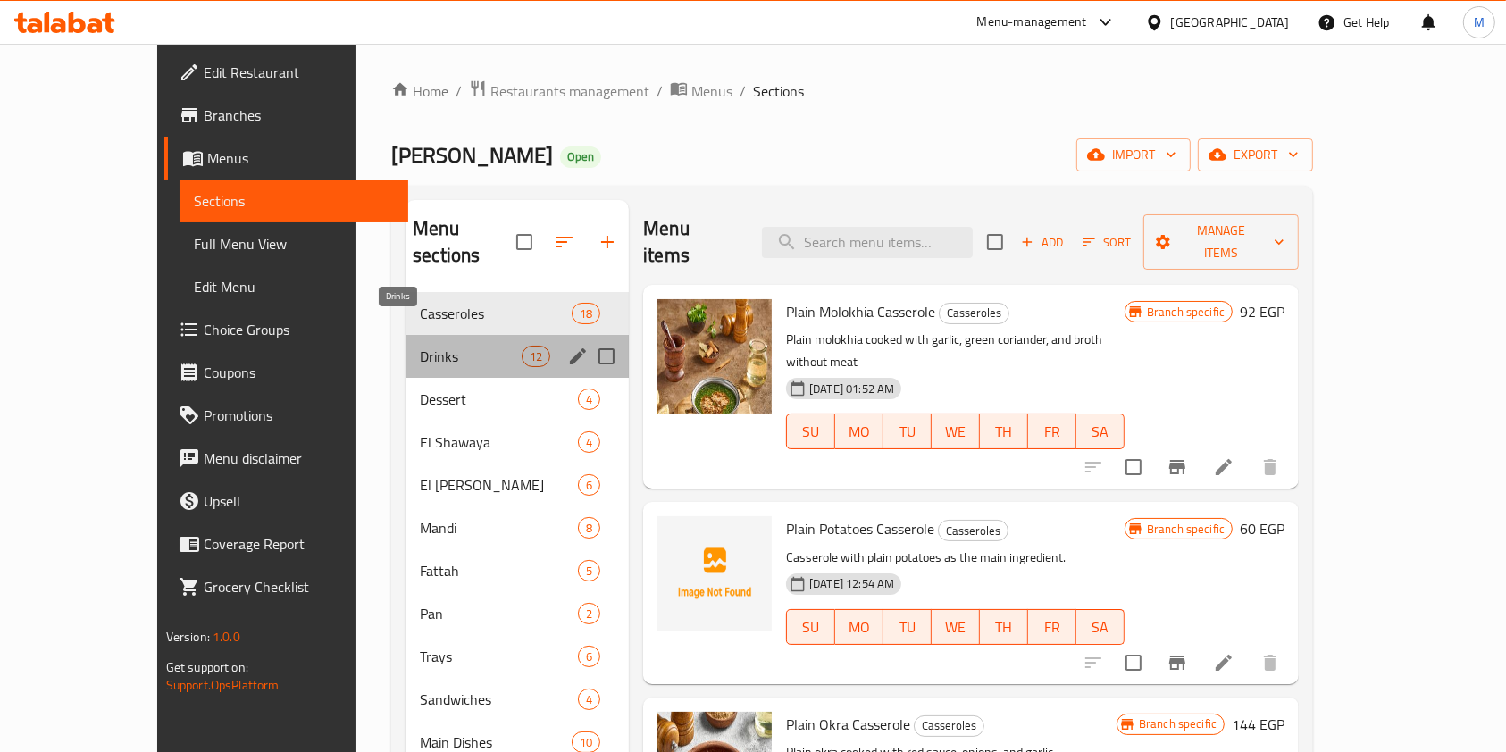
click at [420, 346] on span "Drinks" at bounding box center [471, 356] width 102 height 21
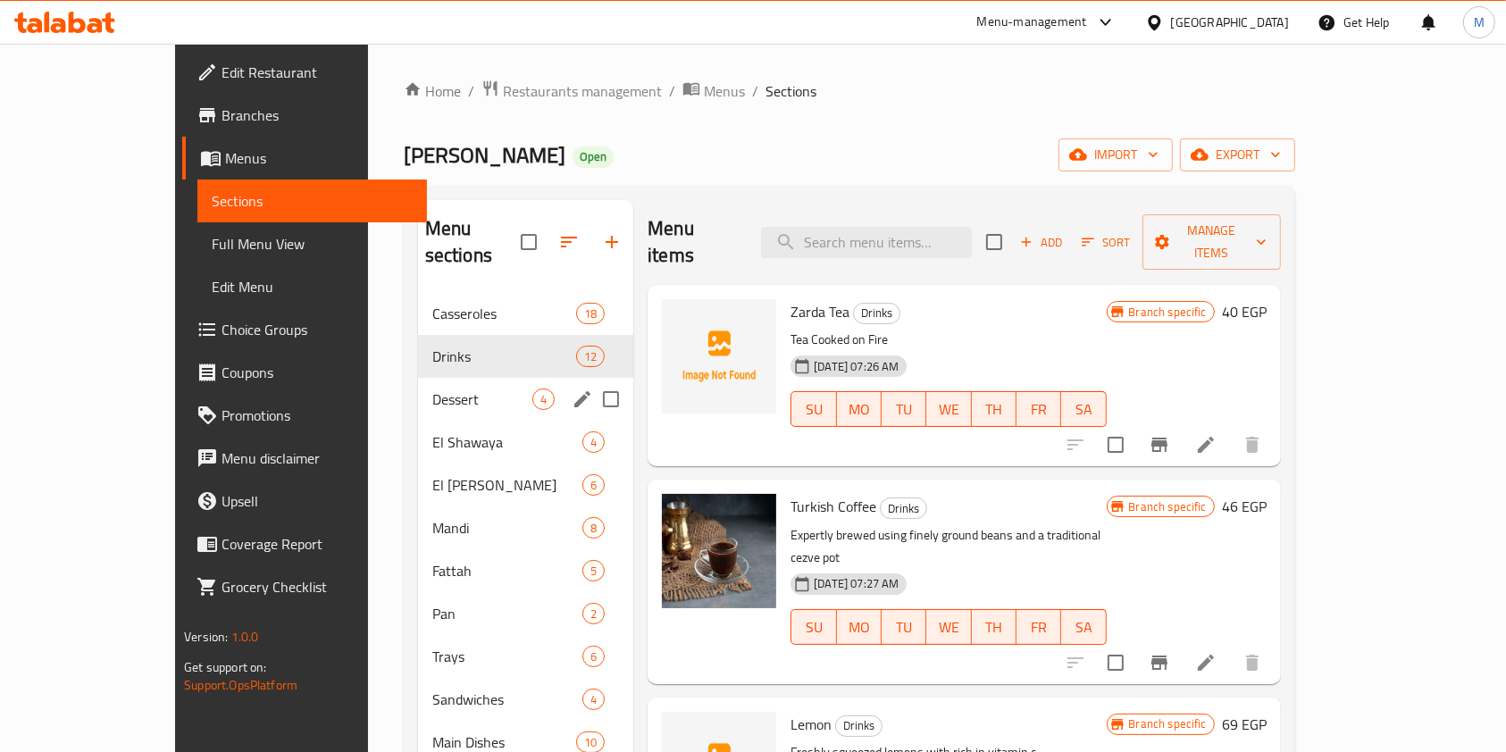
click at [418, 382] on div "Dessert 4" at bounding box center [525, 399] width 215 height 43
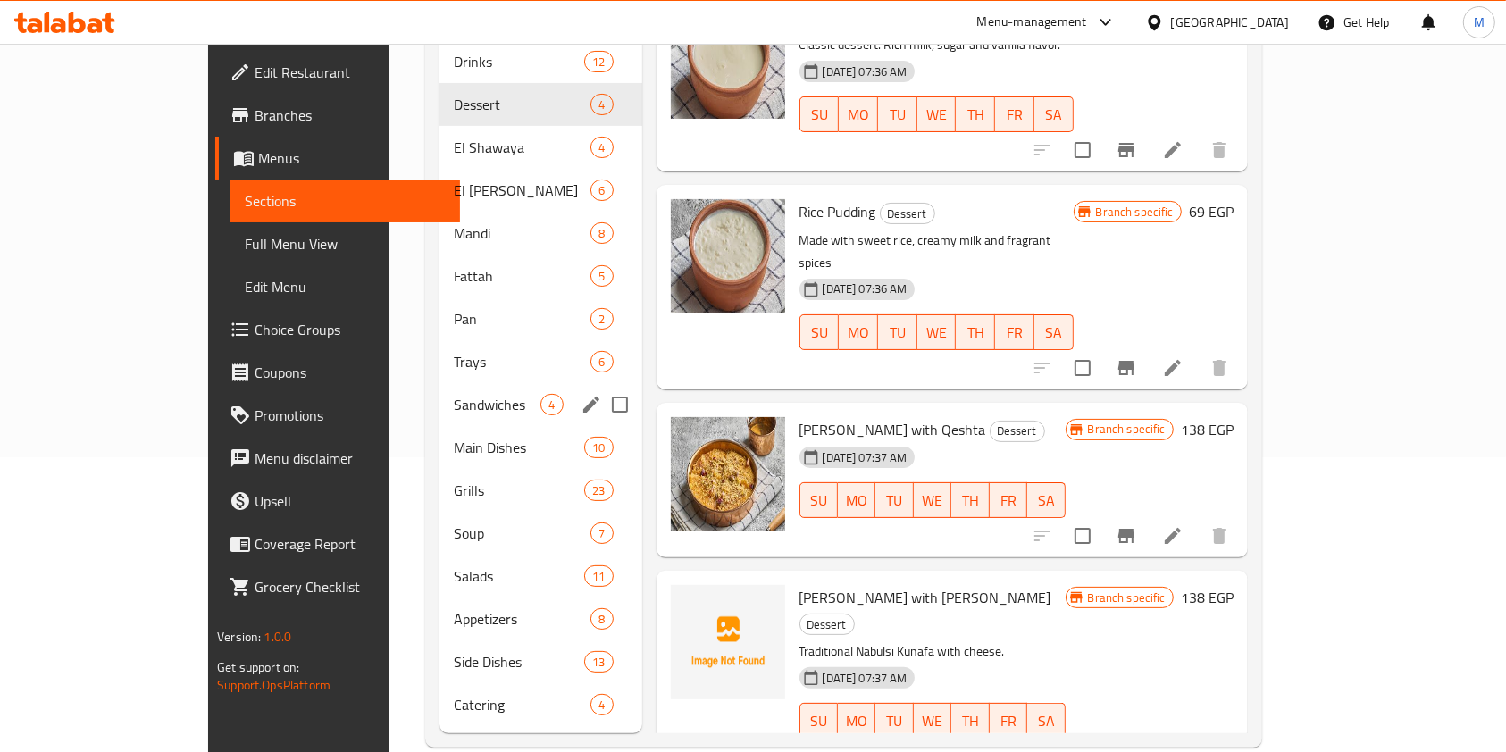
scroll to position [299, 0]
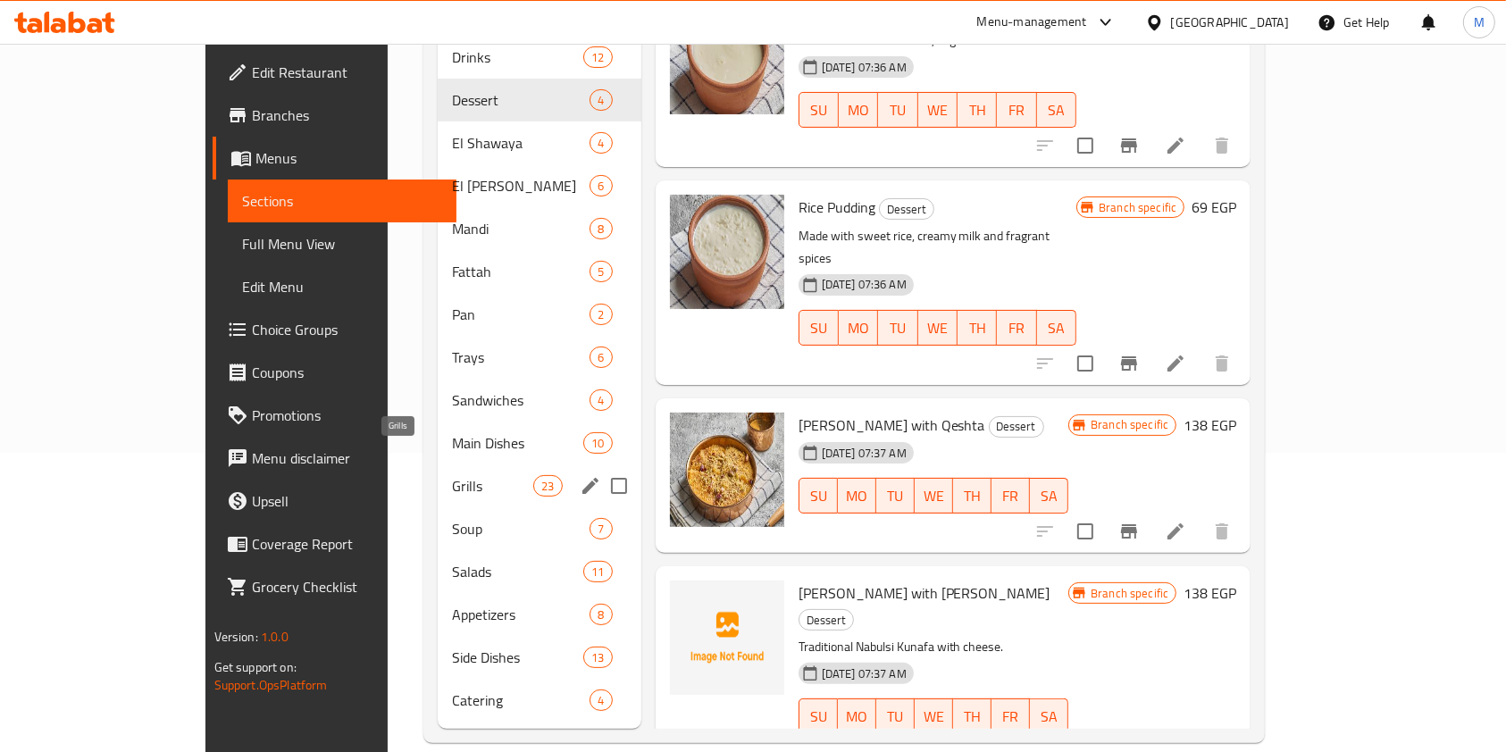
click at [452, 475] on span "Grills" at bounding box center [492, 485] width 81 height 21
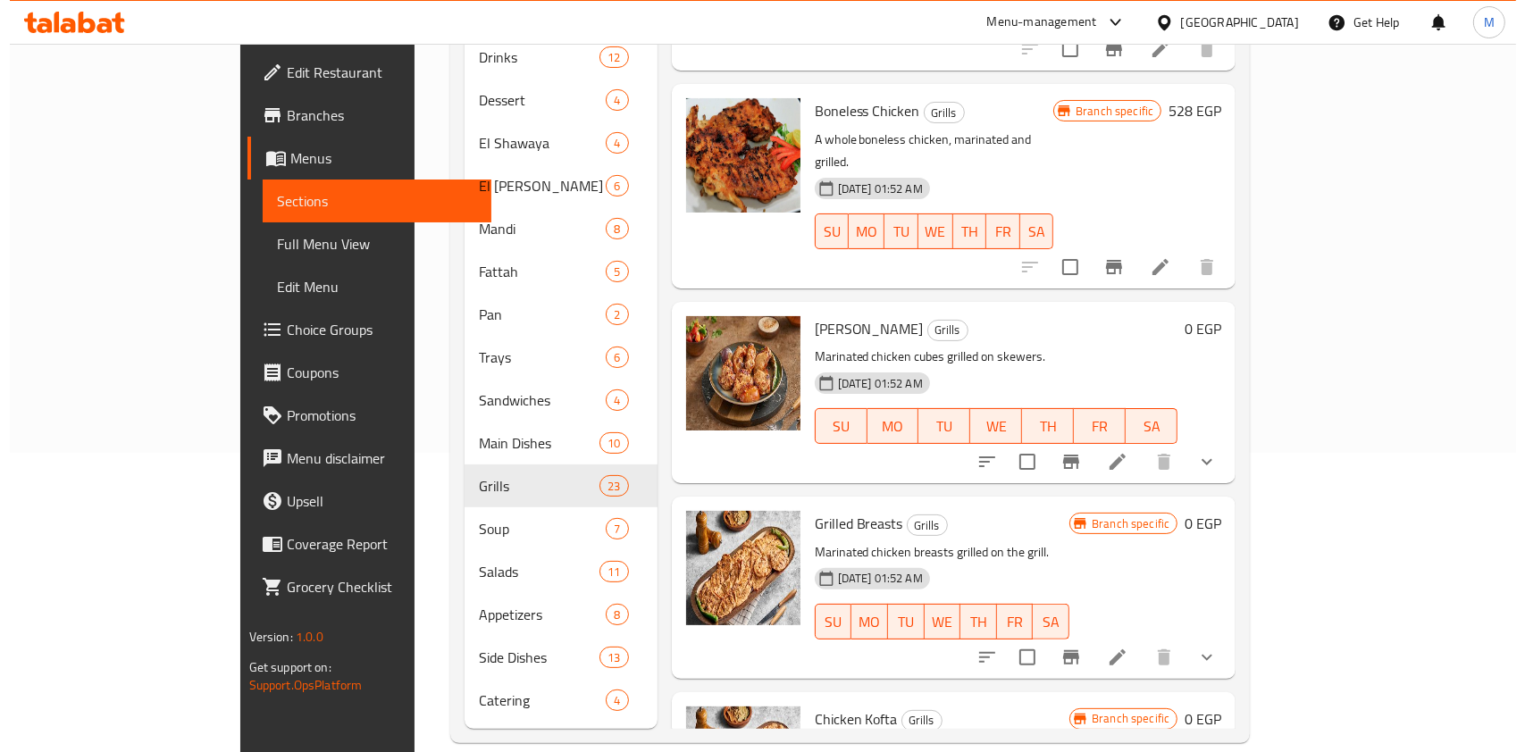
scroll to position [1548, 0]
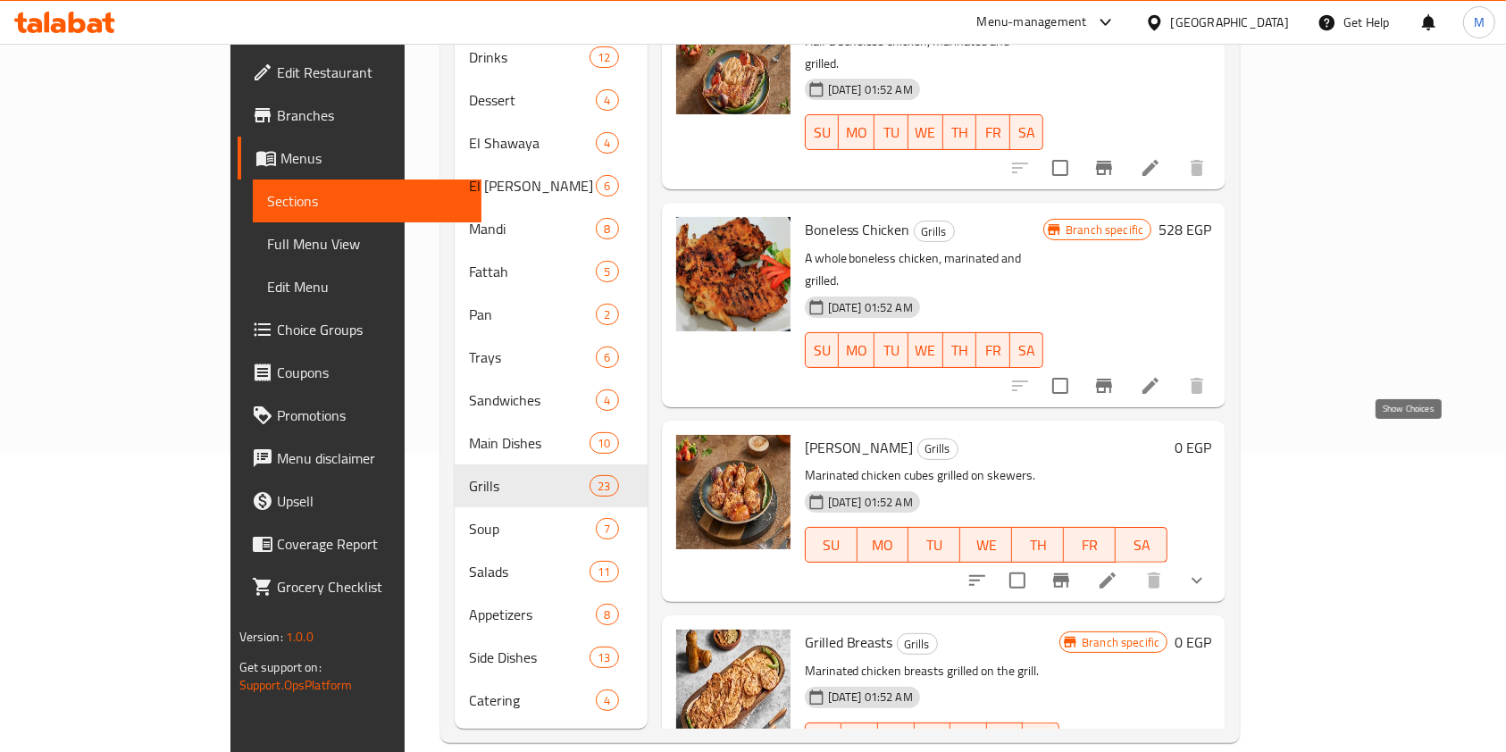
click at [1208, 570] on icon "show more" at bounding box center [1196, 580] width 21 height 21
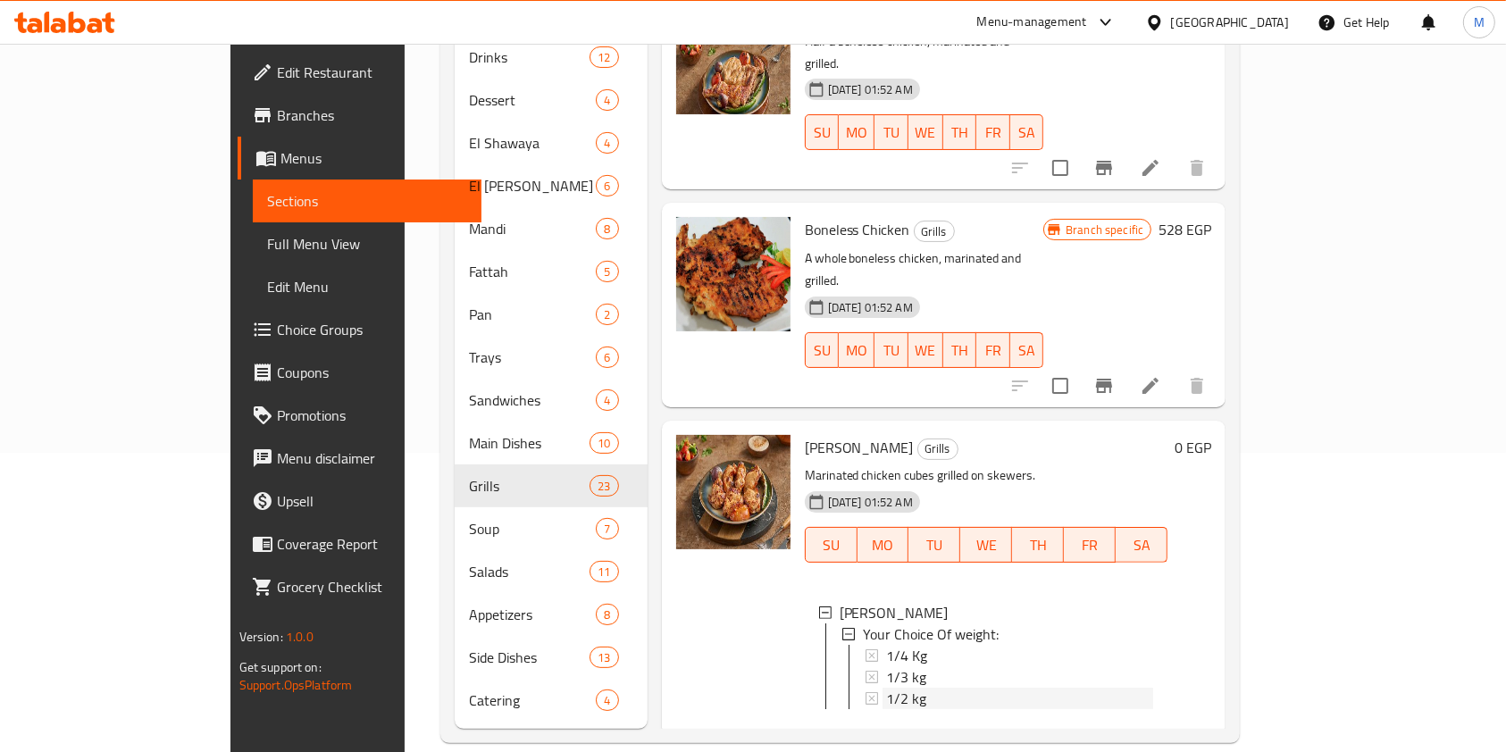
click at [886, 688] on div "1/2 kg" at bounding box center [1020, 698] width 268 height 21
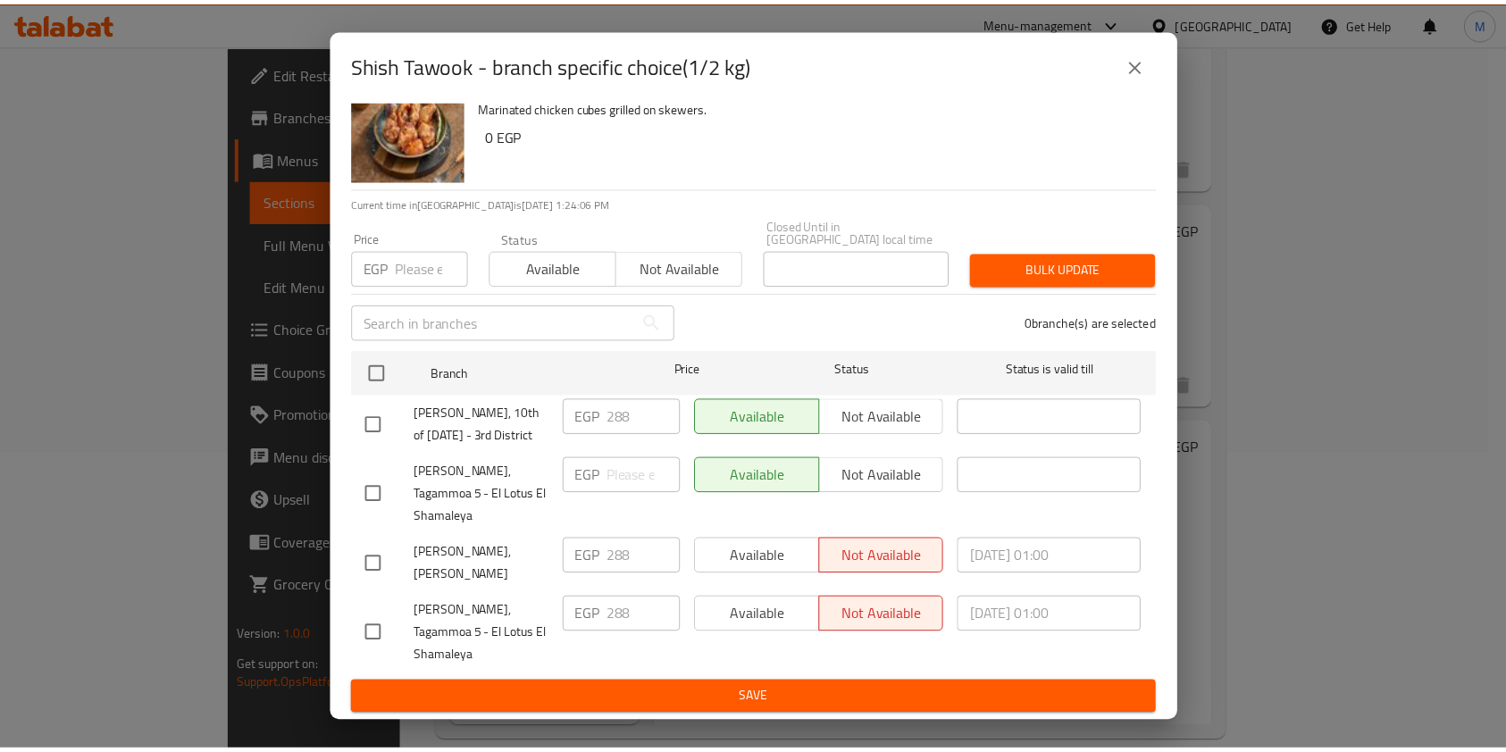
scroll to position [50, 0]
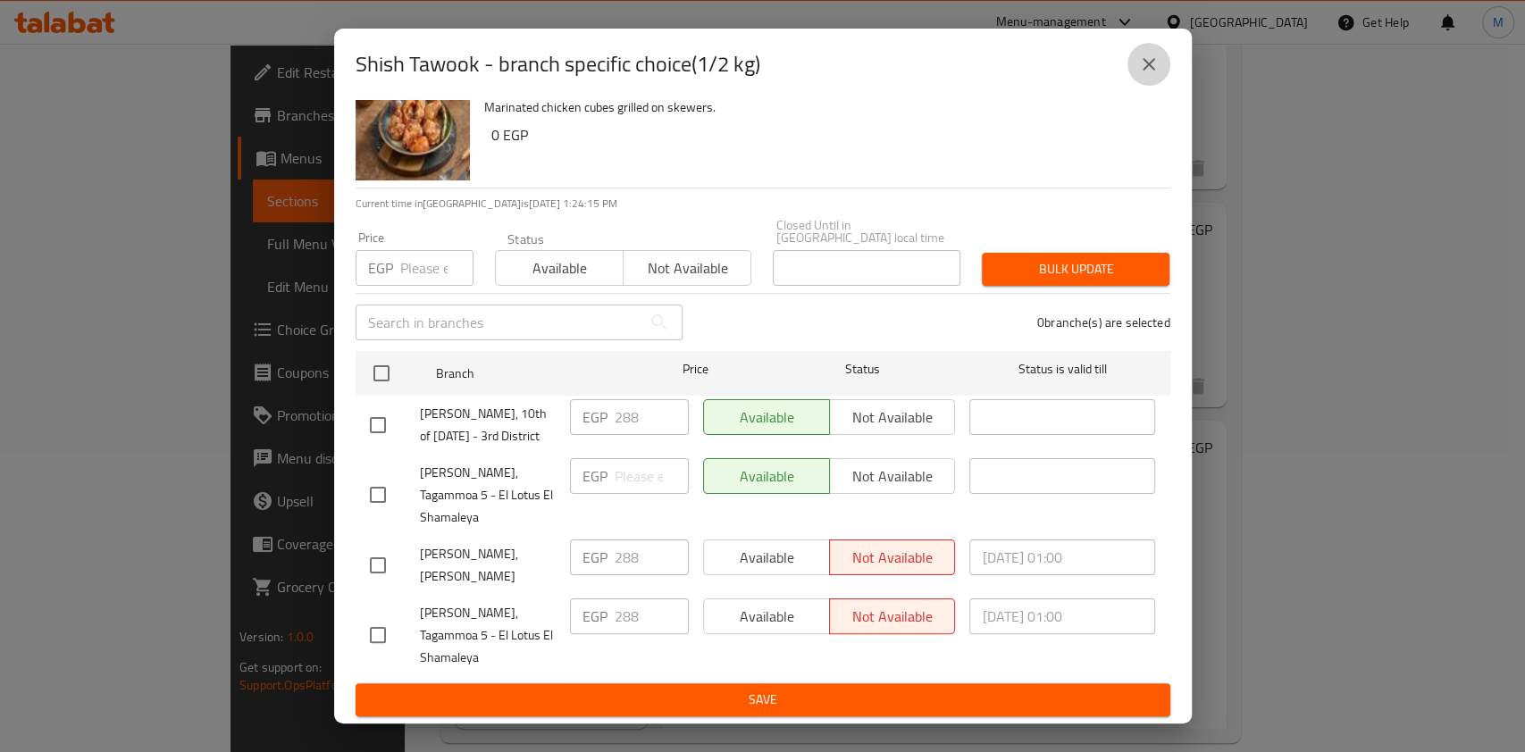
click at [1158, 49] on button "close" at bounding box center [1148, 64] width 43 height 43
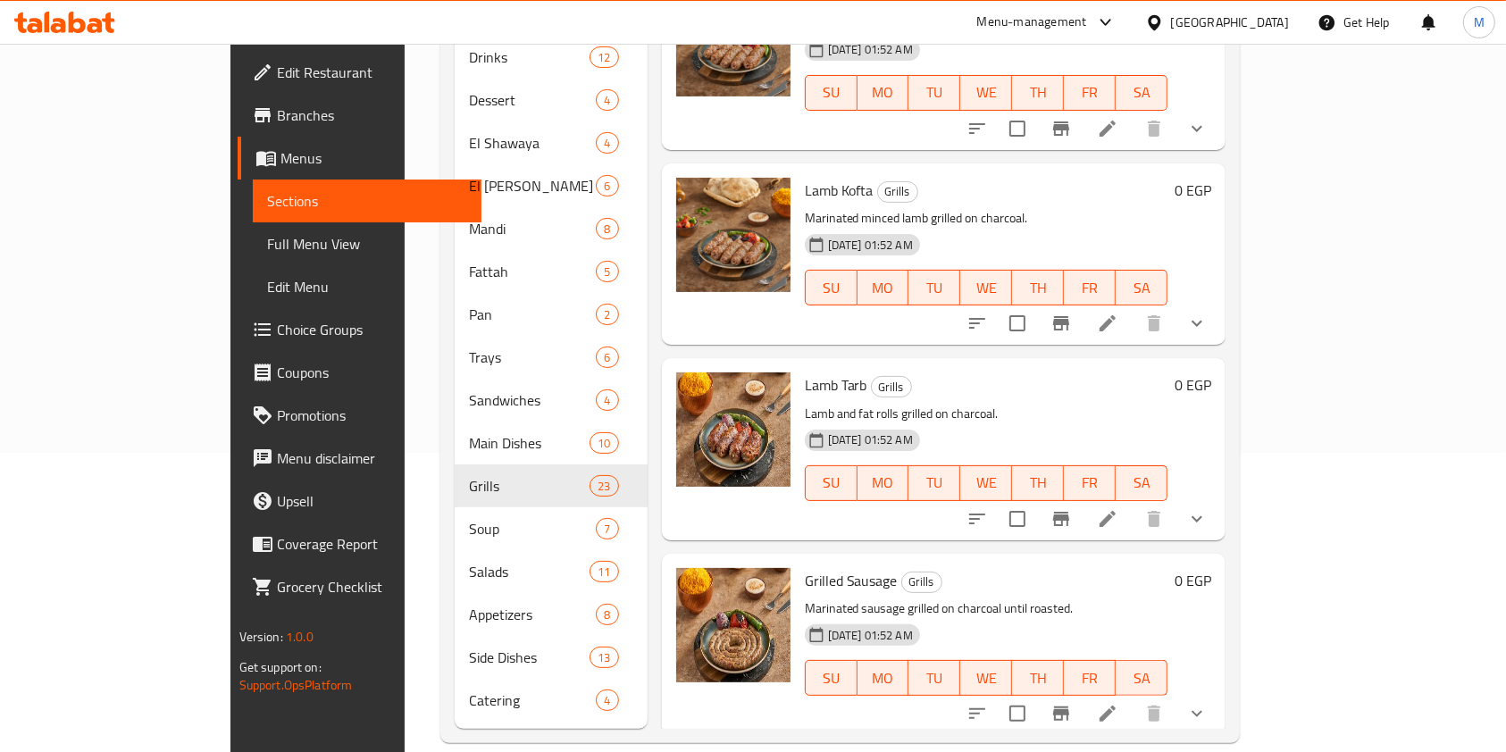
scroll to position [2739, 0]
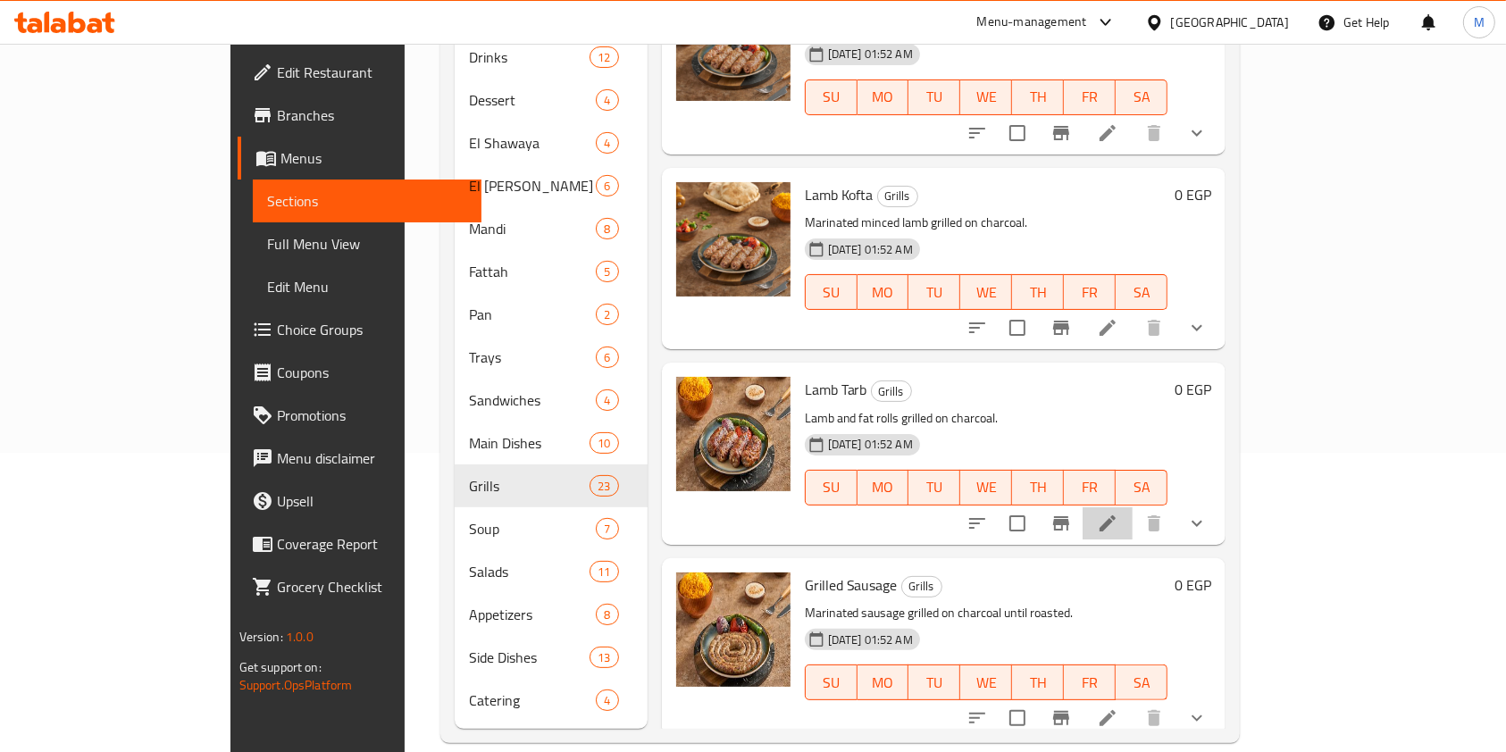
click at [1133, 507] on li at bounding box center [1108, 523] width 50 height 32
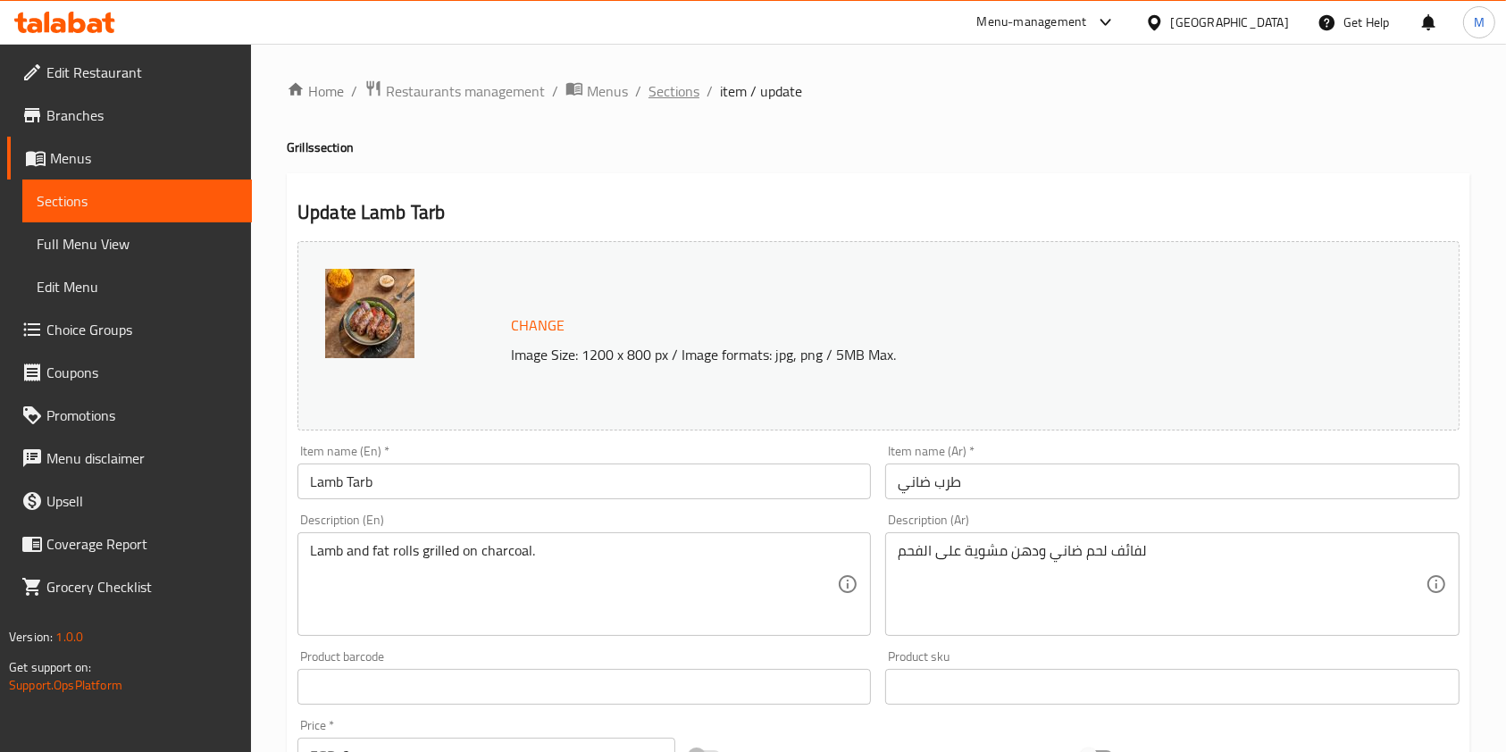
click at [690, 94] on span "Sections" at bounding box center [673, 90] width 51 height 21
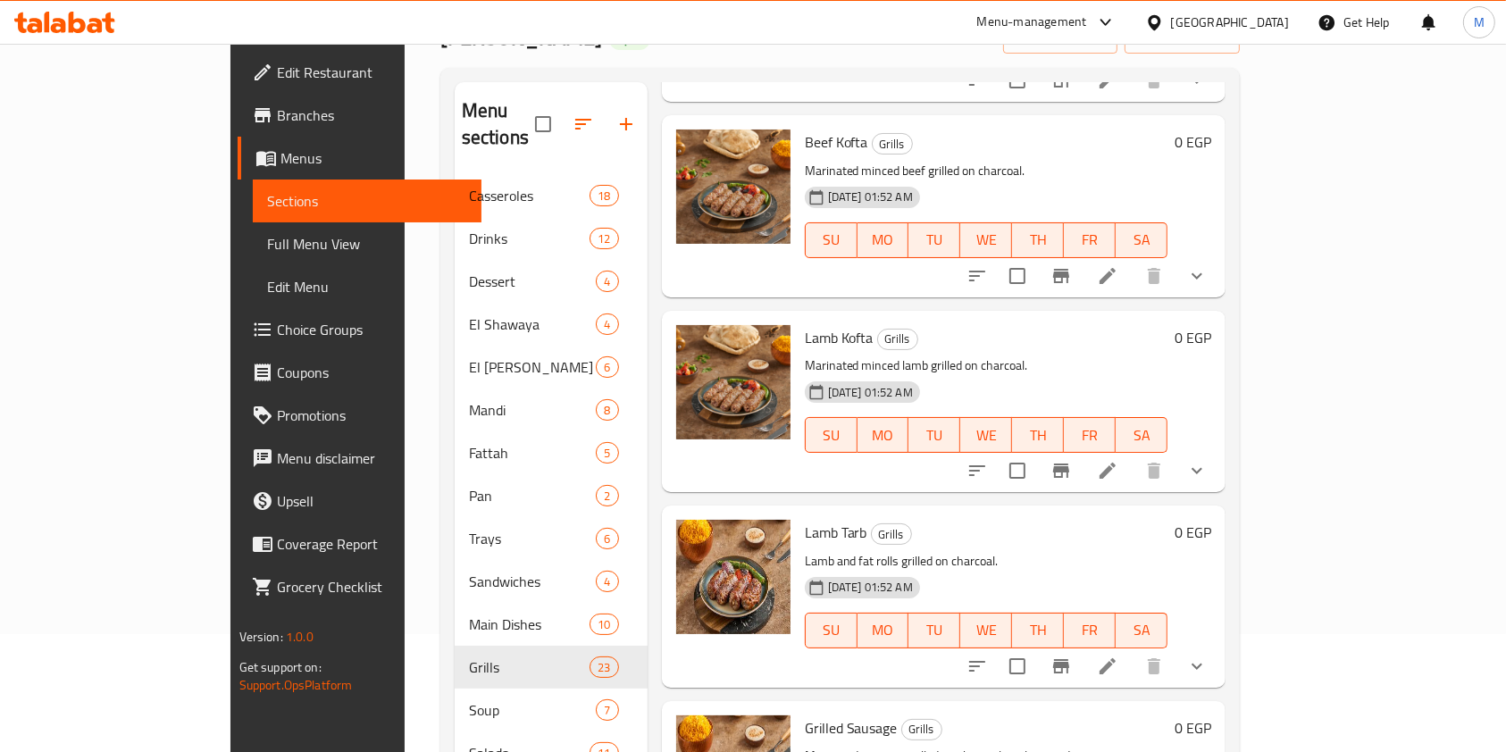
scroll to position [299, 0]
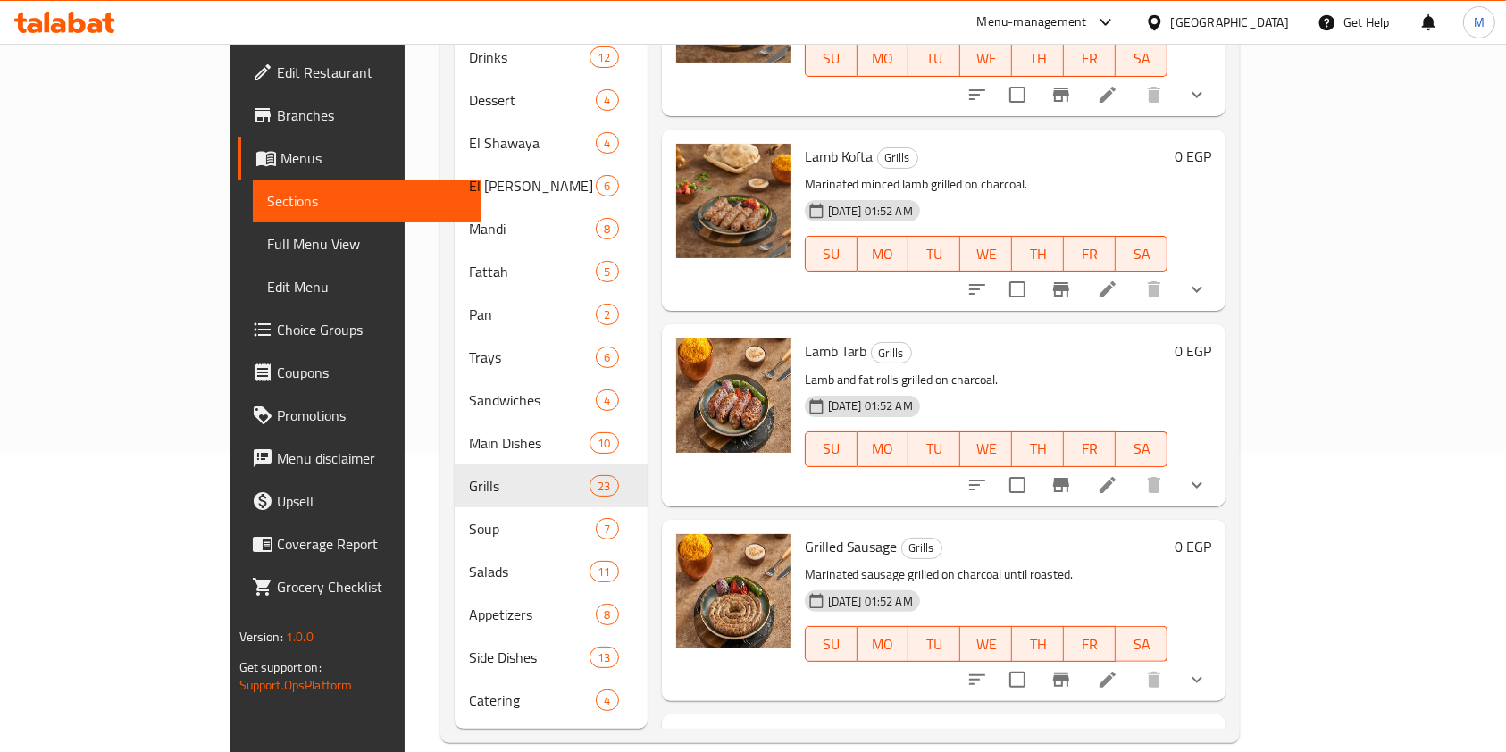
click at [1218, 464] on button "show more" at bounding box center [1196, 485] width 43 height 43
click at [1208, 474] on icon "show more" at bounding box center [1196, 484] width 21 height 21
drag, startPoint x: 1414, startPoint y: 361, endPoint x: 1401, endPoint y: 364, distance: 13.7
click at [1208, 474] on icon "show more" at bounding box center [1196, 484] width 21 height 21
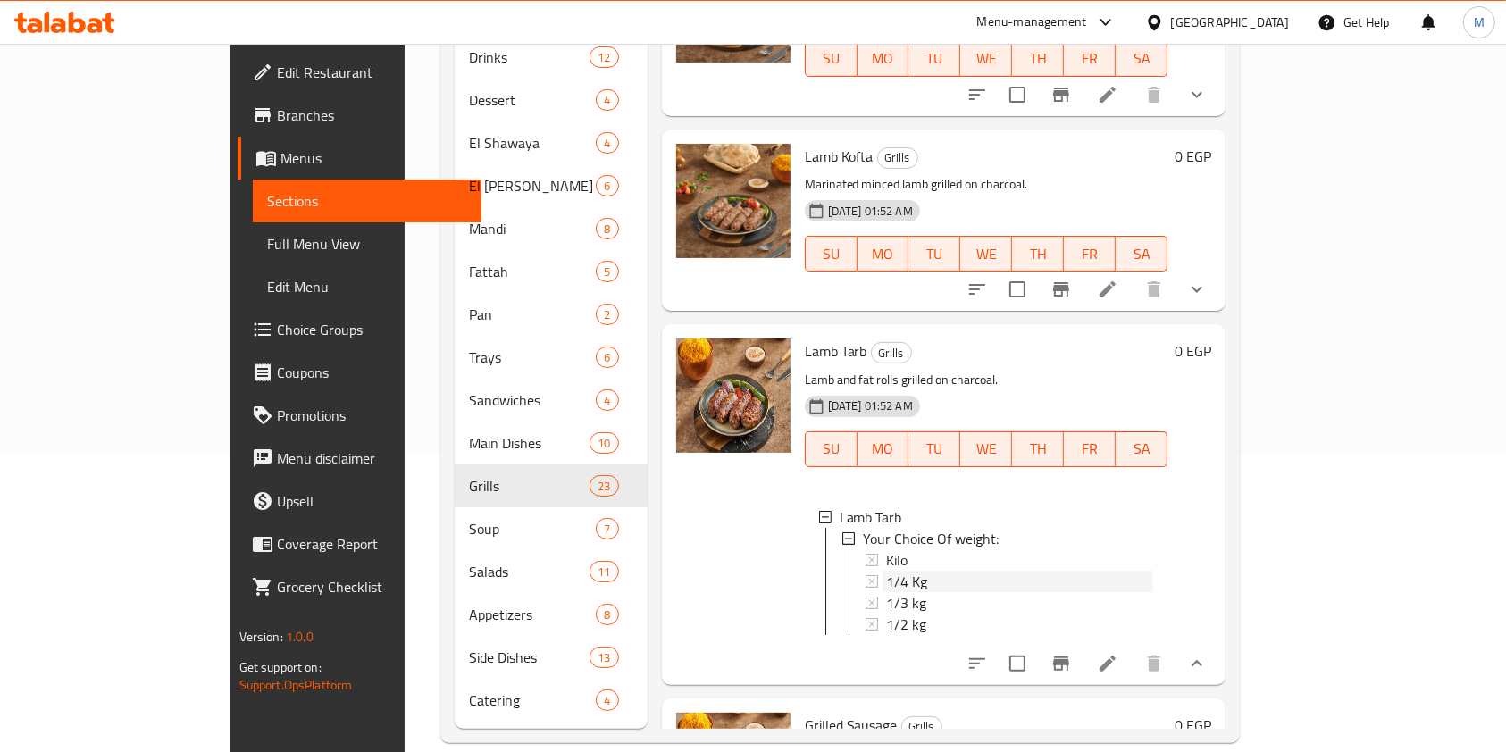
click at [888, 571] on div "1/4 Kg" at bounding box center [1020, 581] width 268 height 21
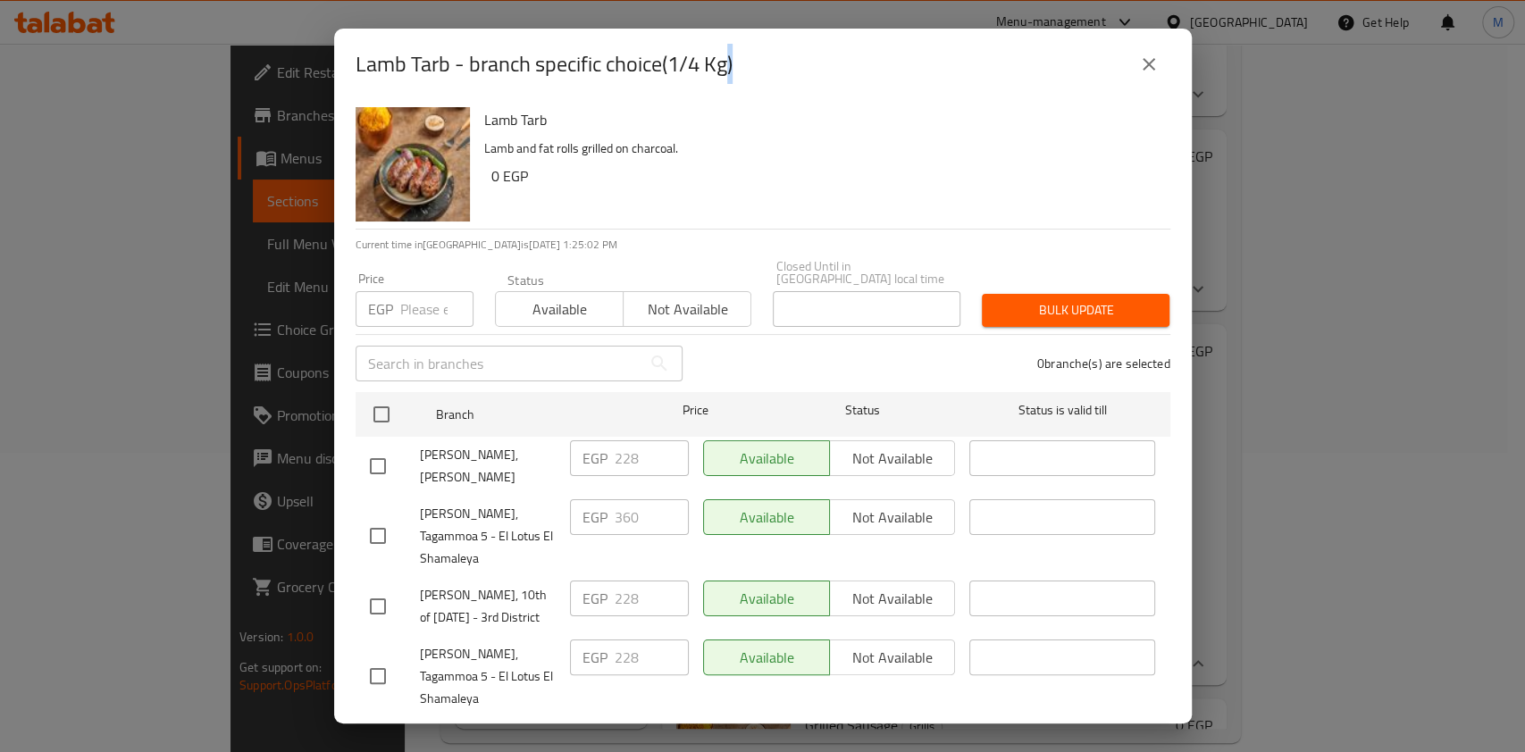
click at [1147, 58] on icon "close" at bounding box center [1148, 64] width 21 height 21
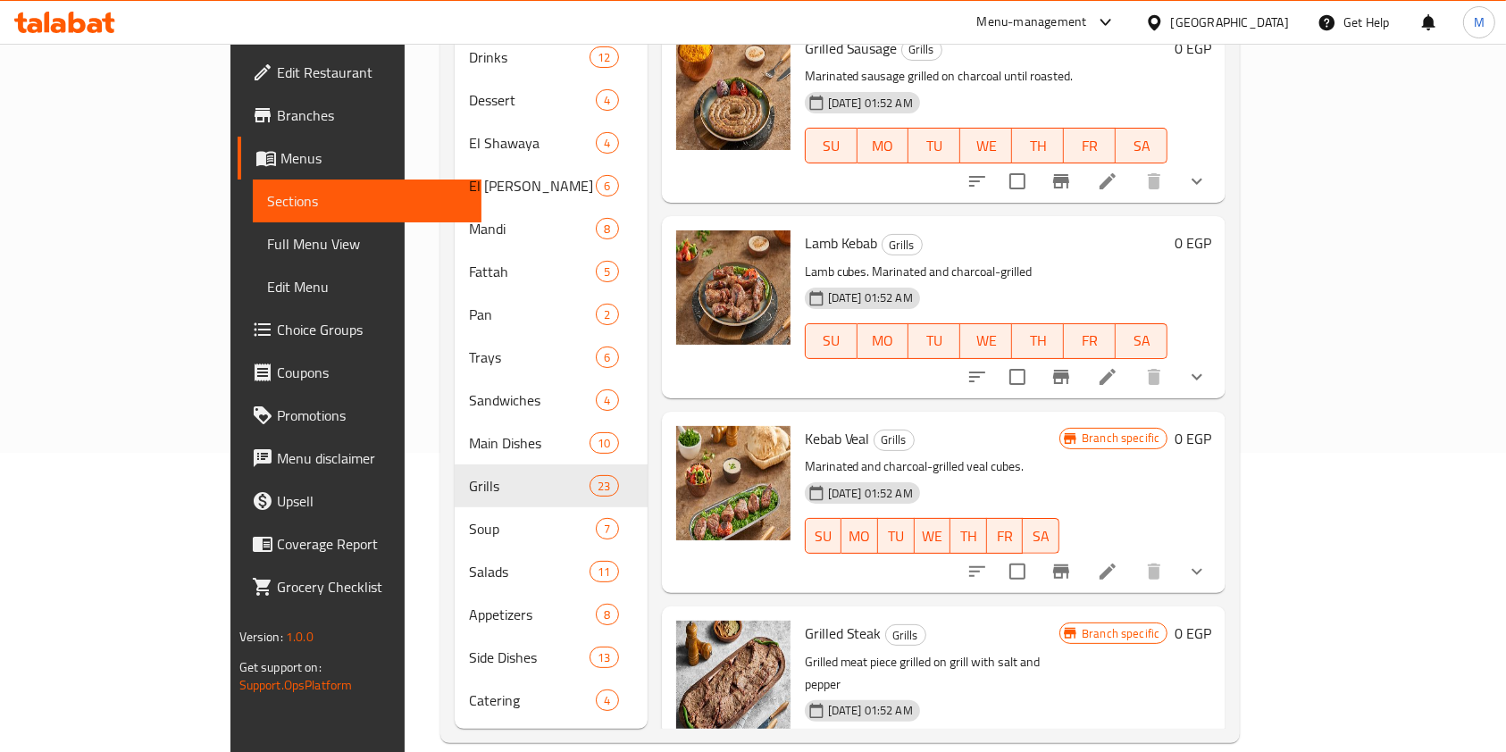
scroll to position [3334, 0]
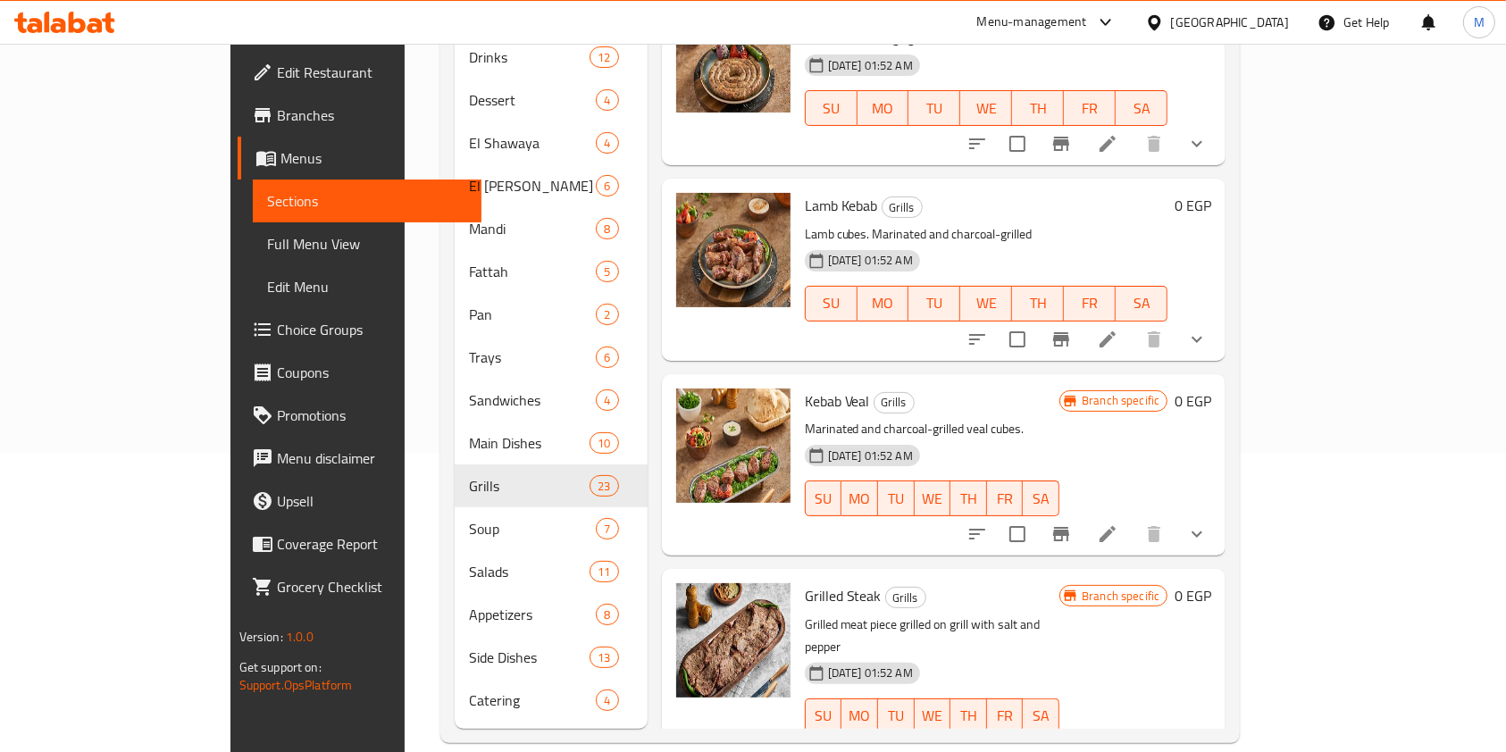
click at [1208, 741] on icon "show more" at bounding box center [1196, 751] width 21 height 21
click at [1218, 731] on button "show more" at bounding box center [1196, 752] width 43 height 43
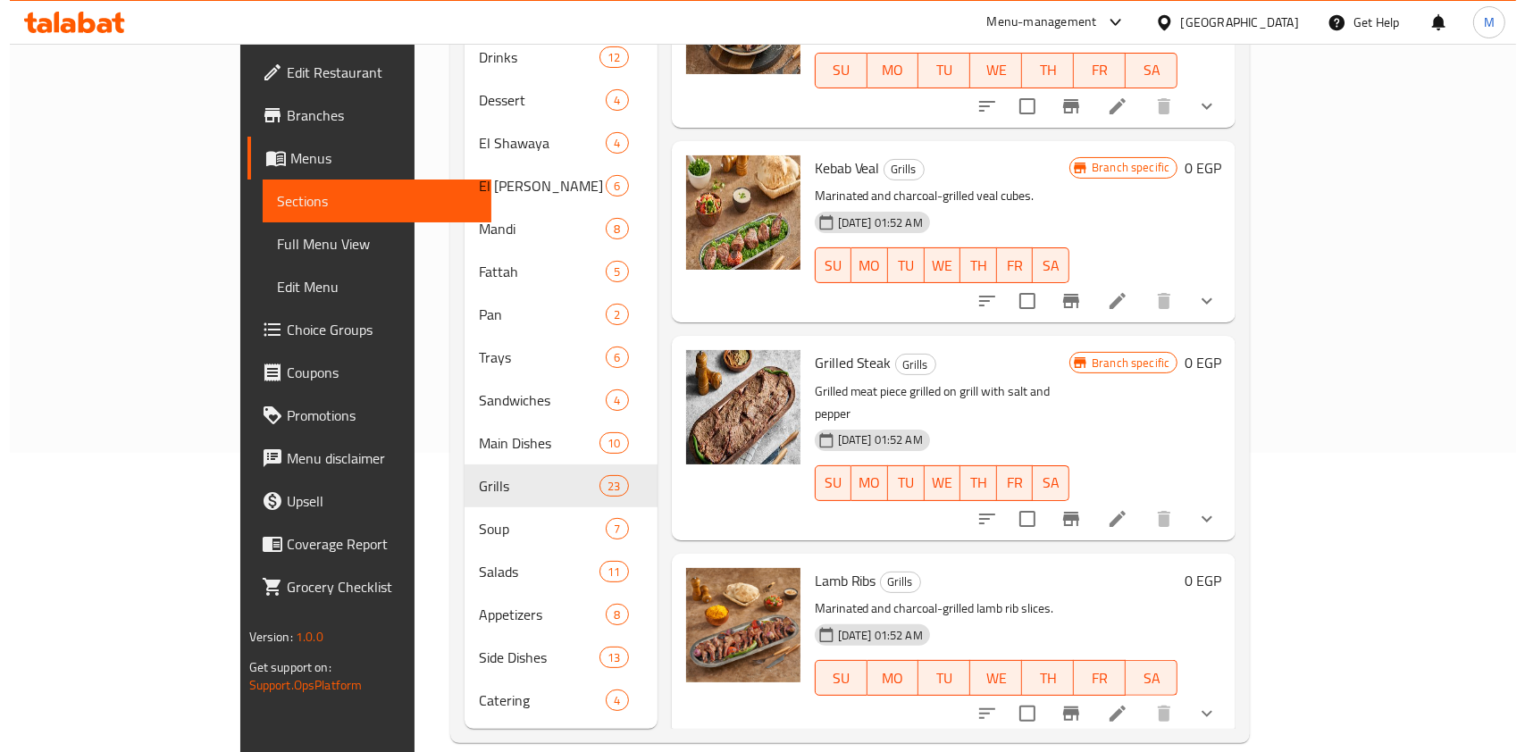
scroll to position [3573, 0]
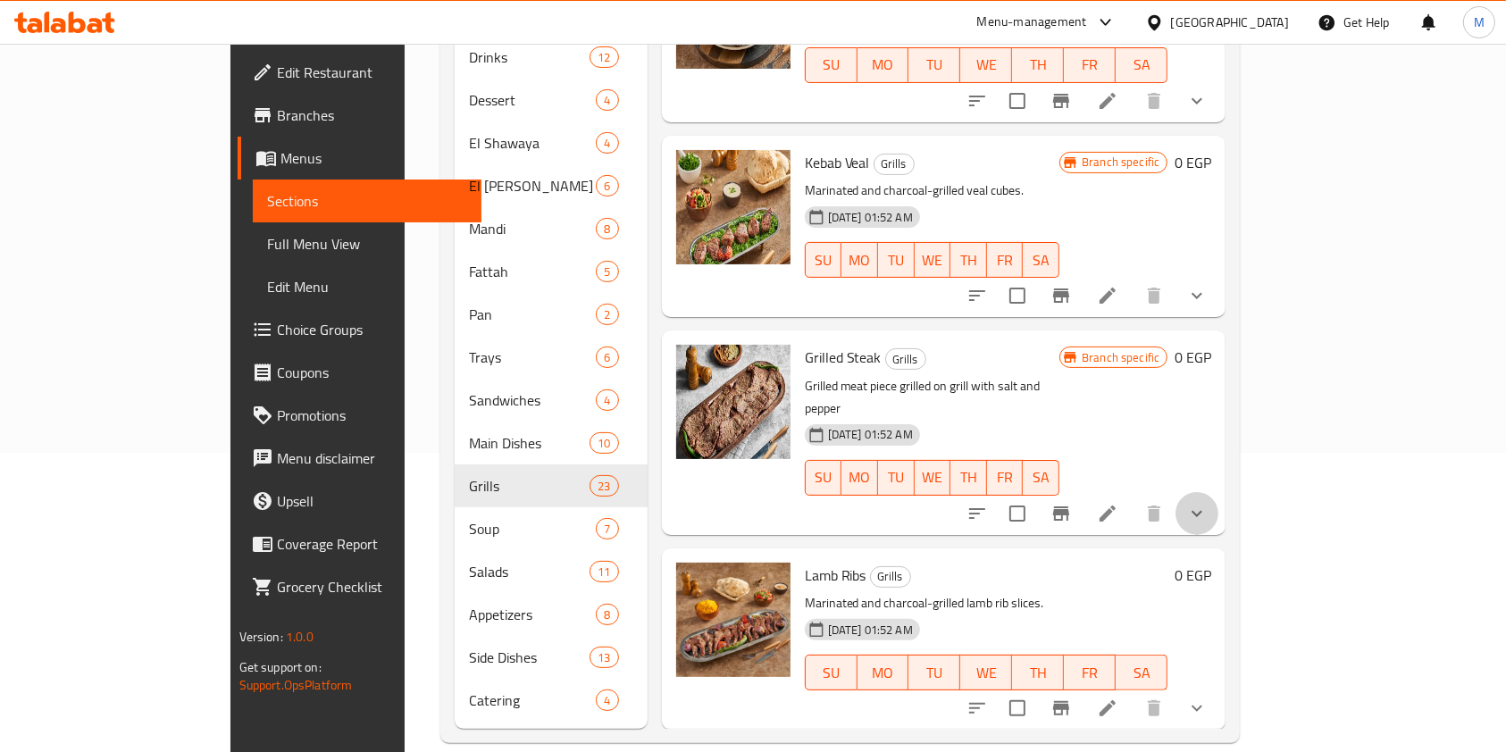
click at [1218, 492] on button "show more" at bounding box center [1196, 513] width 43 height 43
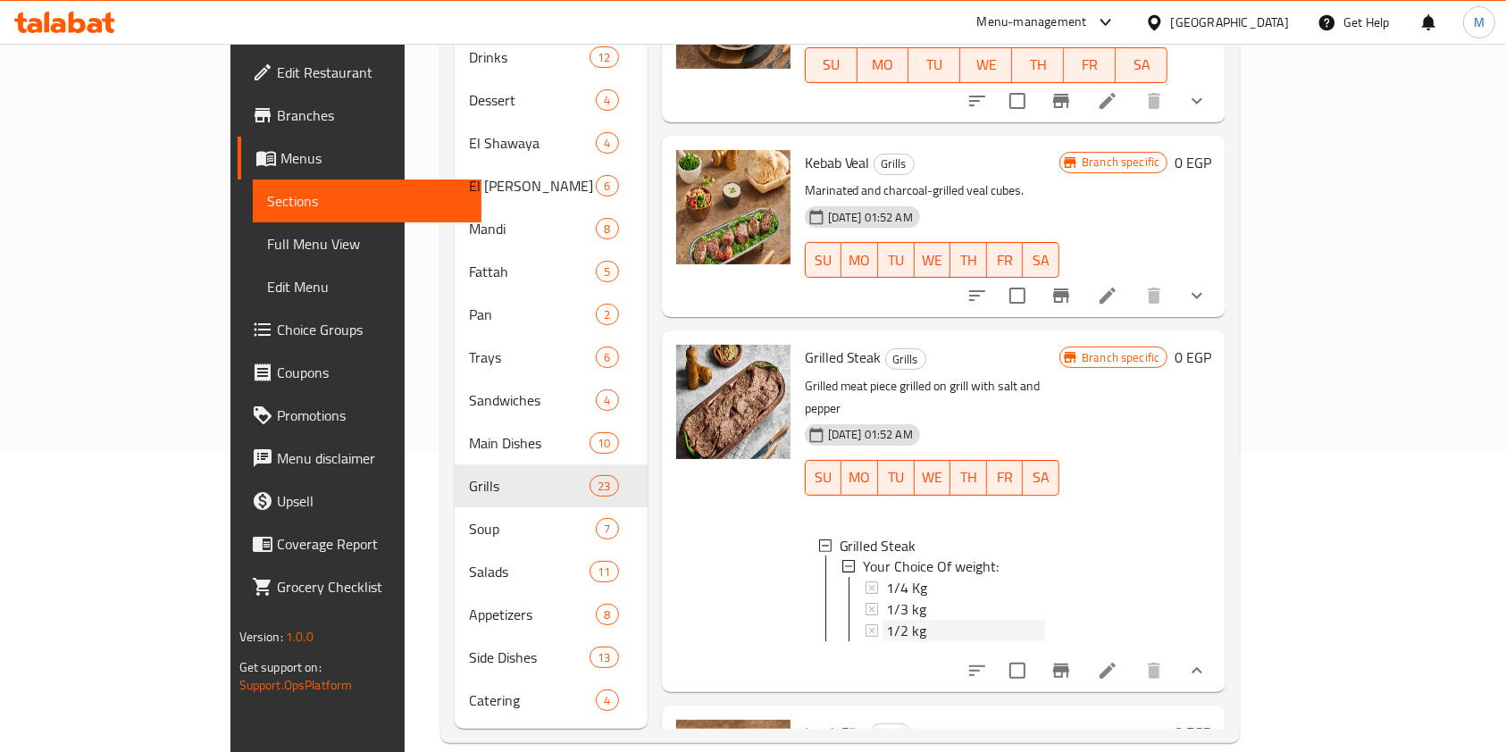
click at [886, 621] on span "1/2 kg" at bounding box center [906, 631] width 40 height 21
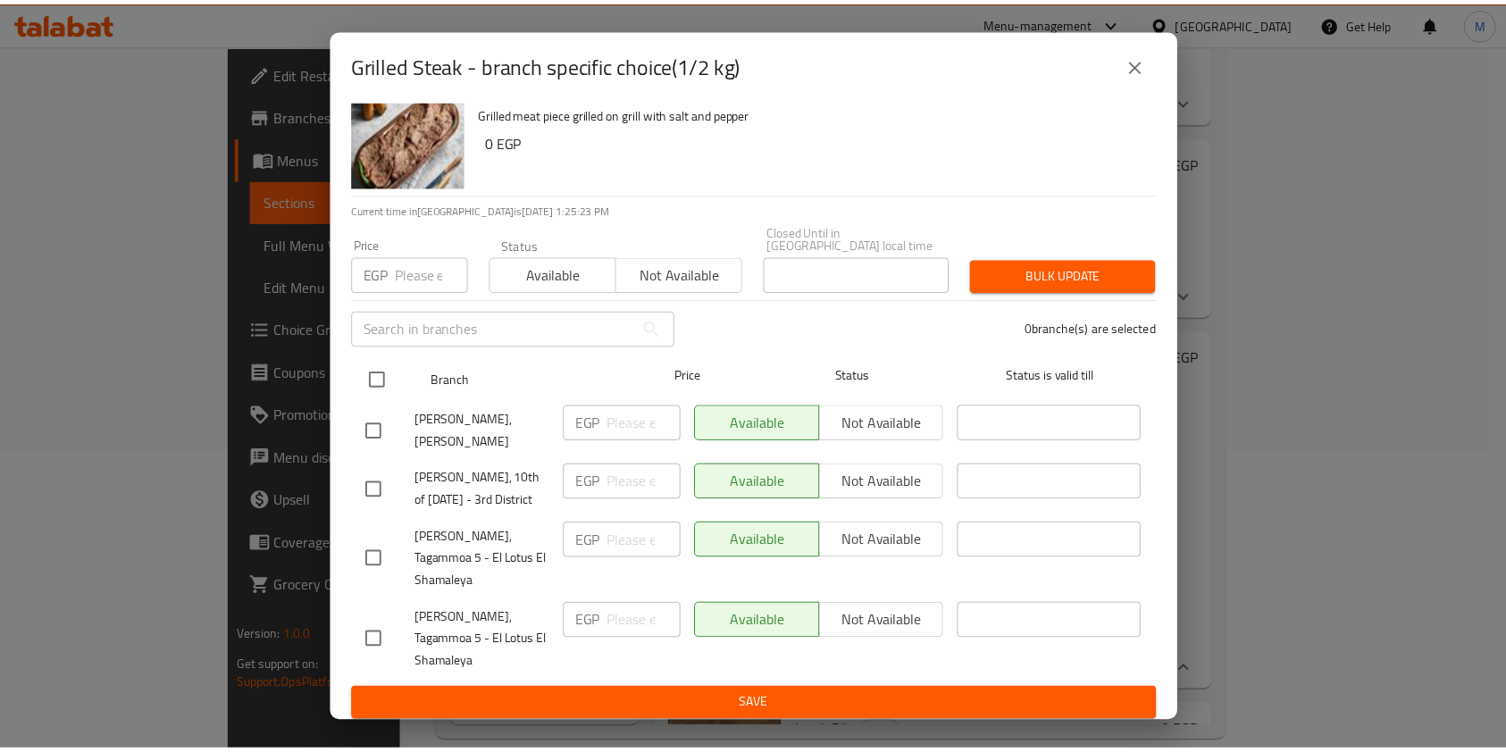
scroll to position [50, 0]
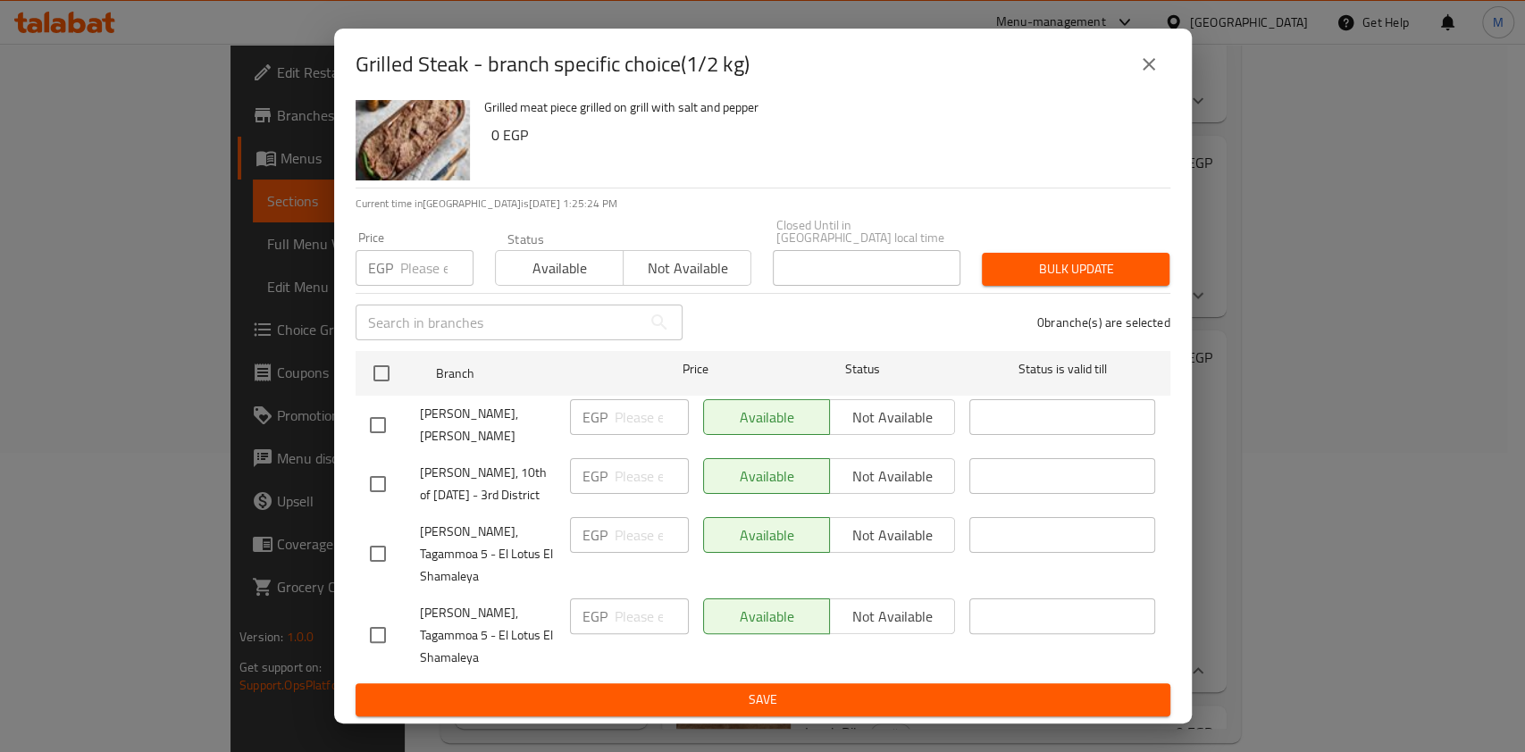
click at [1150, 54] on icon "close" at bounding box center [1148, 64] width 21 height 21
click at [1060, 150] on h6 "Kebab Veal Grills" at bounding box center [932, 162] width 255 height 25
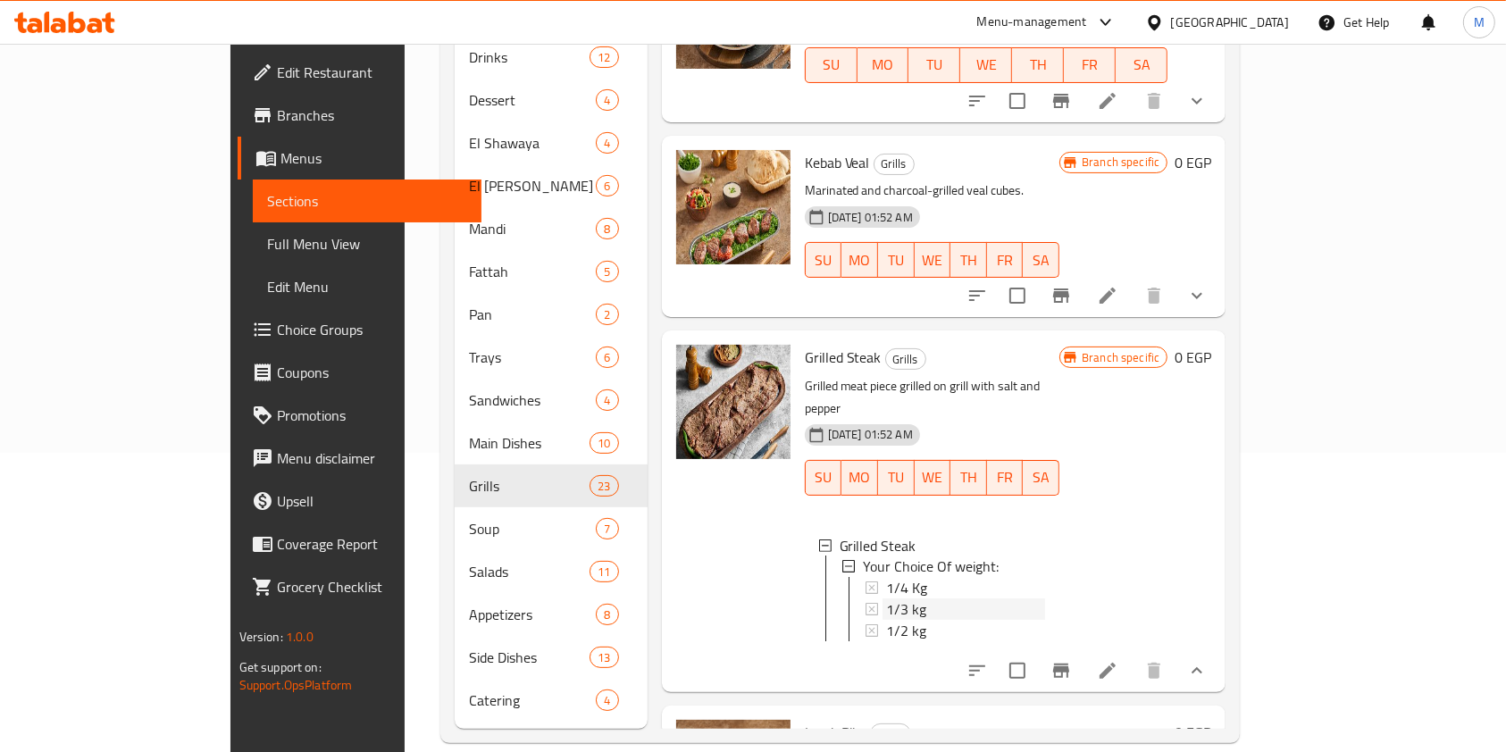
click at [909, 599] on div "1/3 kg" at bounding box center [966, 609] width 160 height 21
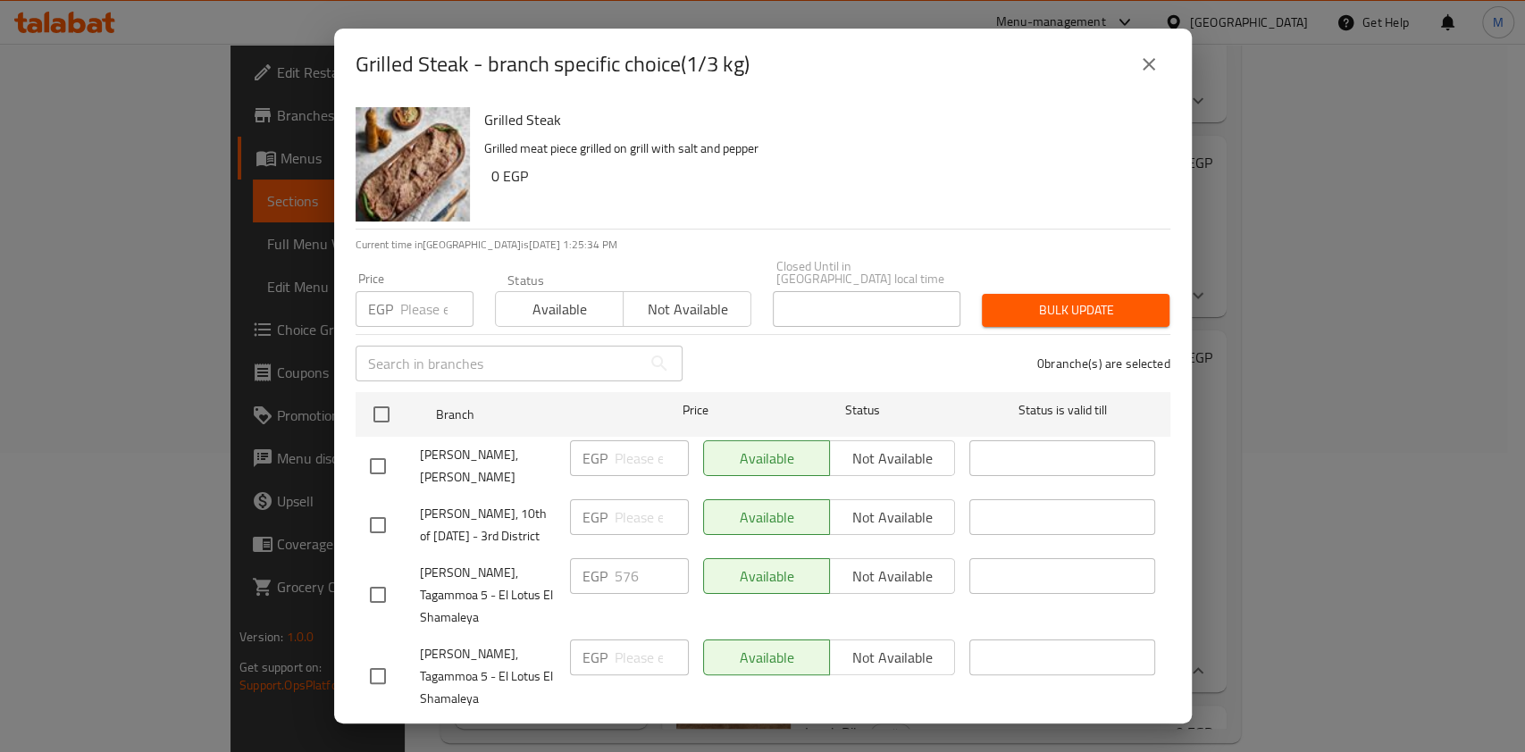
click at [1135, 65] on button "close" at bounding box center [1148, 64] width 43 height 43
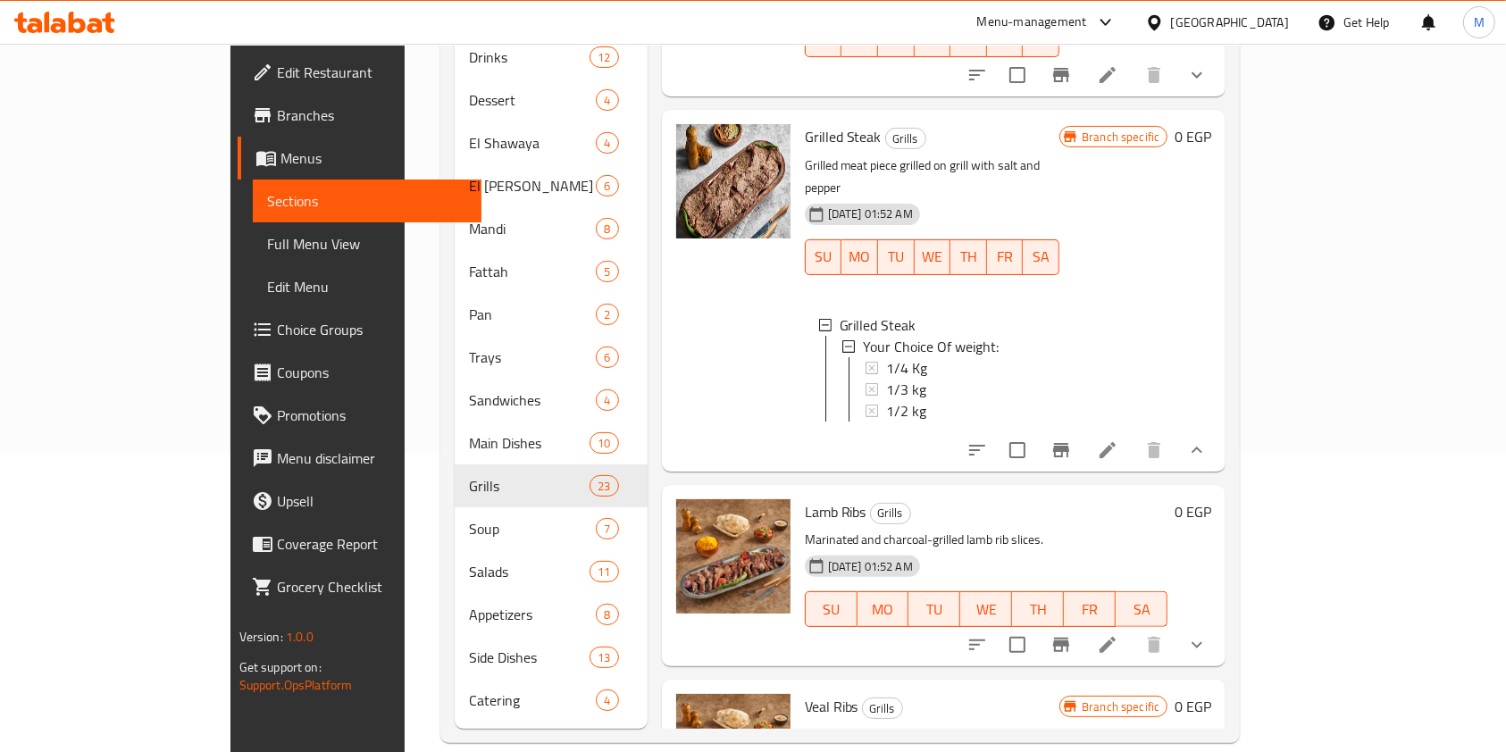
scroll to position [4023, 0]
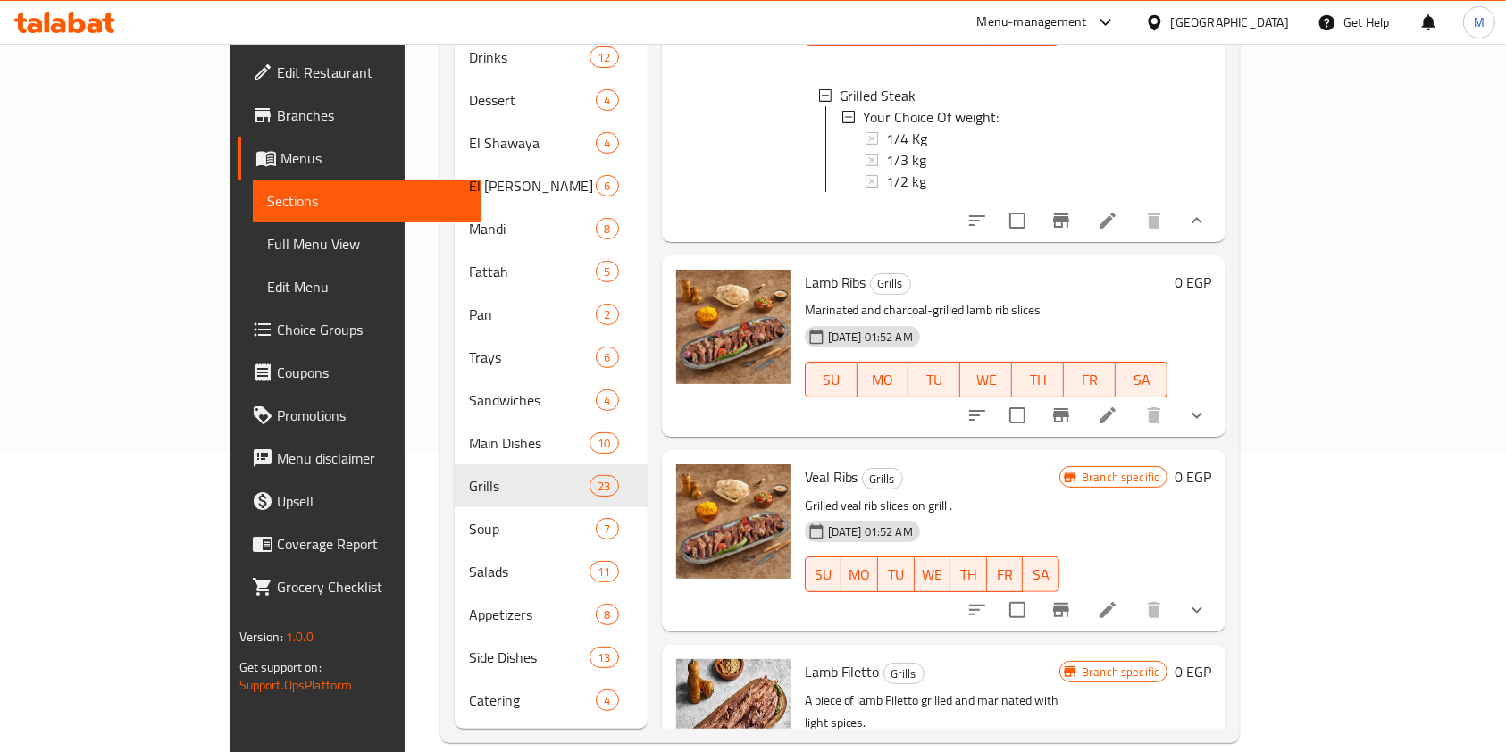
click at [277, 108] on span "Branches" at bounding box center [372, 115] width 191 height 21
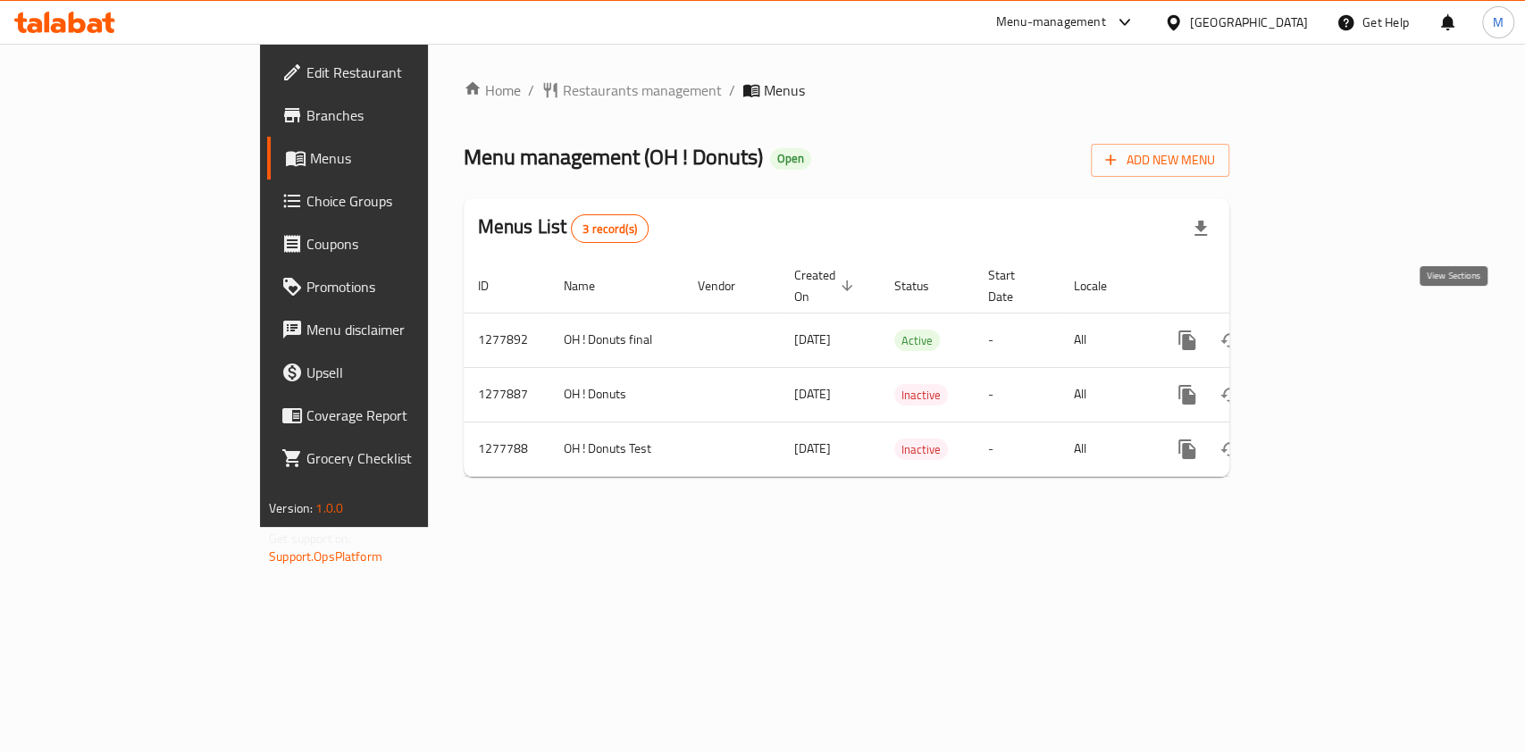
click at [1326, 330] on icon "enhanced table" at bounding box center [1315, 340] width 21 height 21
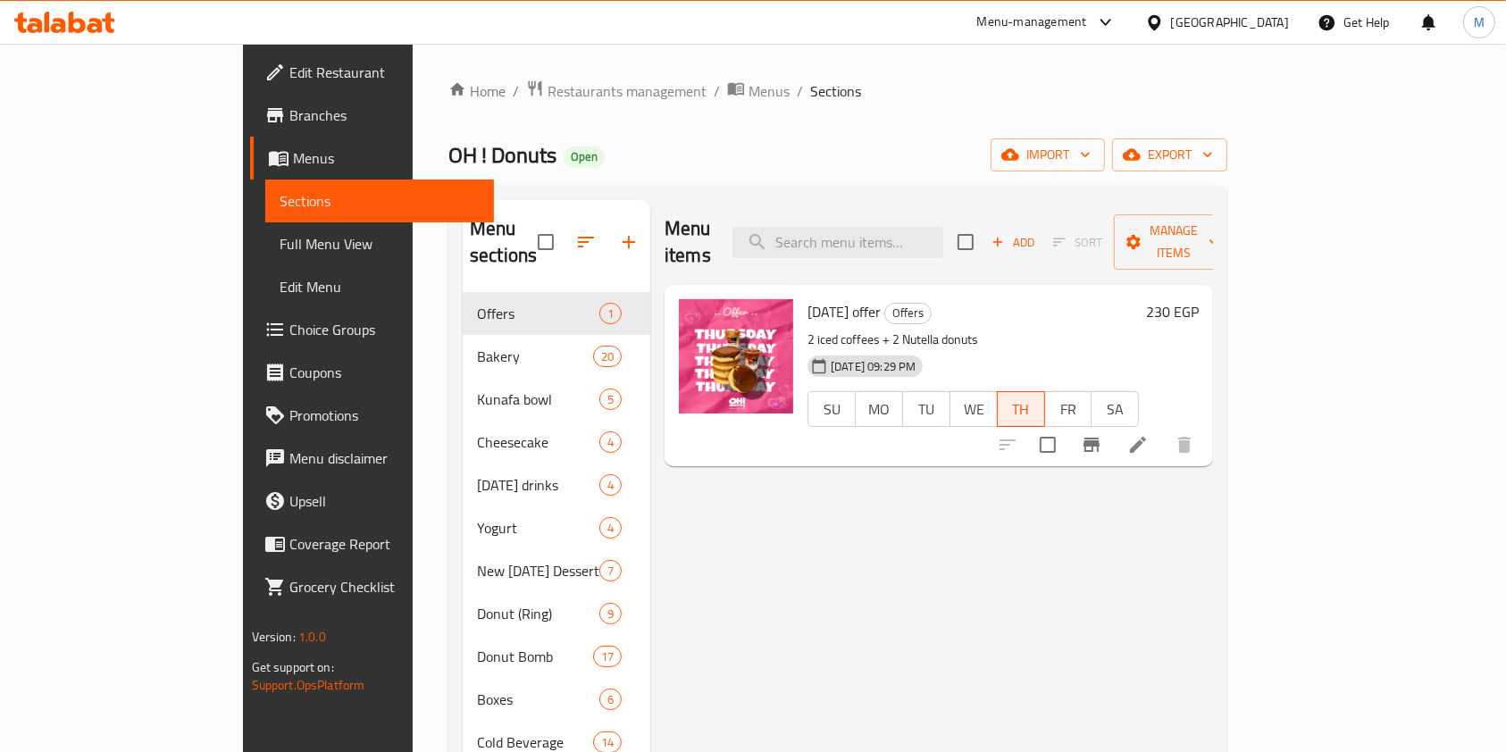
click at [1092, 391] on button "FR" at bounding box center [1068, 409] width 48 height 36
click at [1146, 437] on icon at bounding box center [1138, 445] width 16 height 16
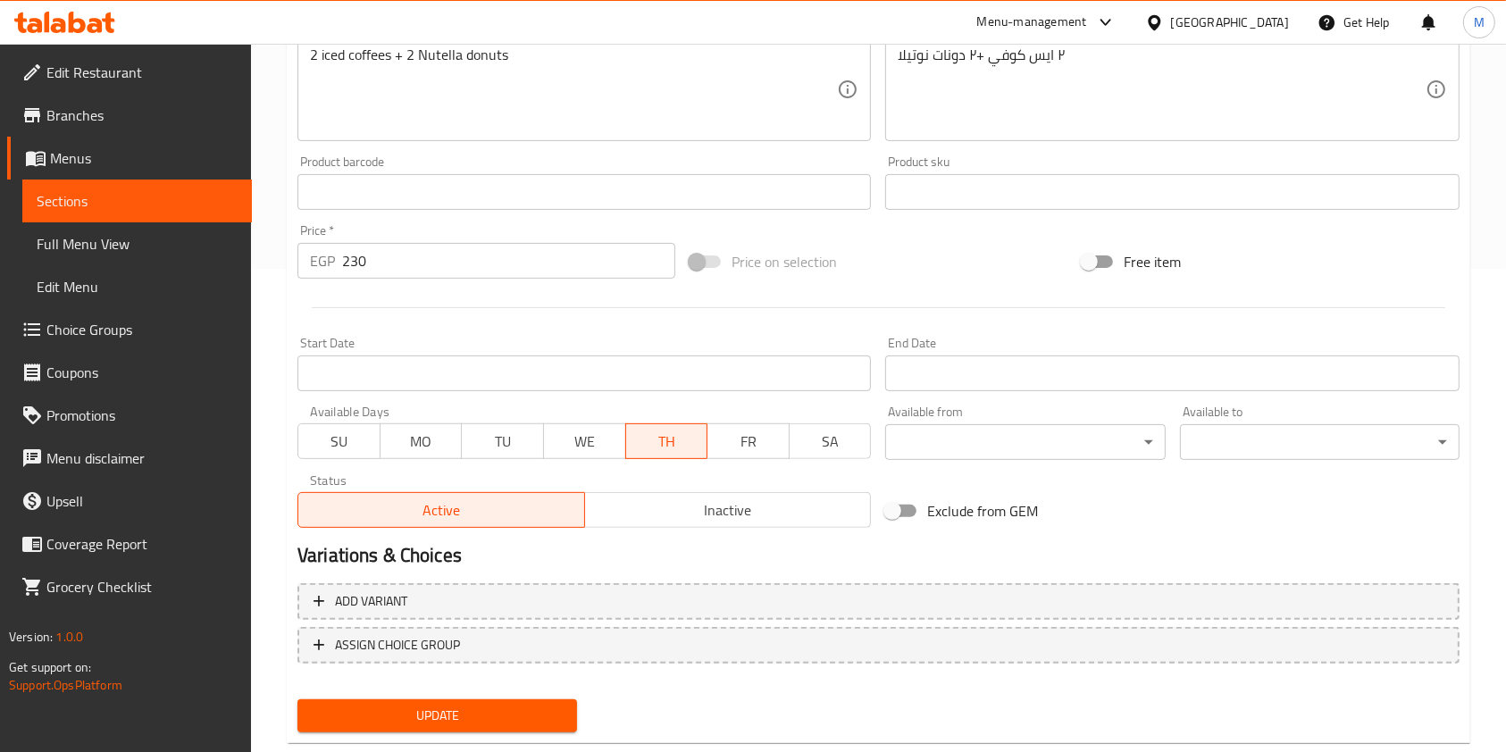
scroll to position [507, 0]
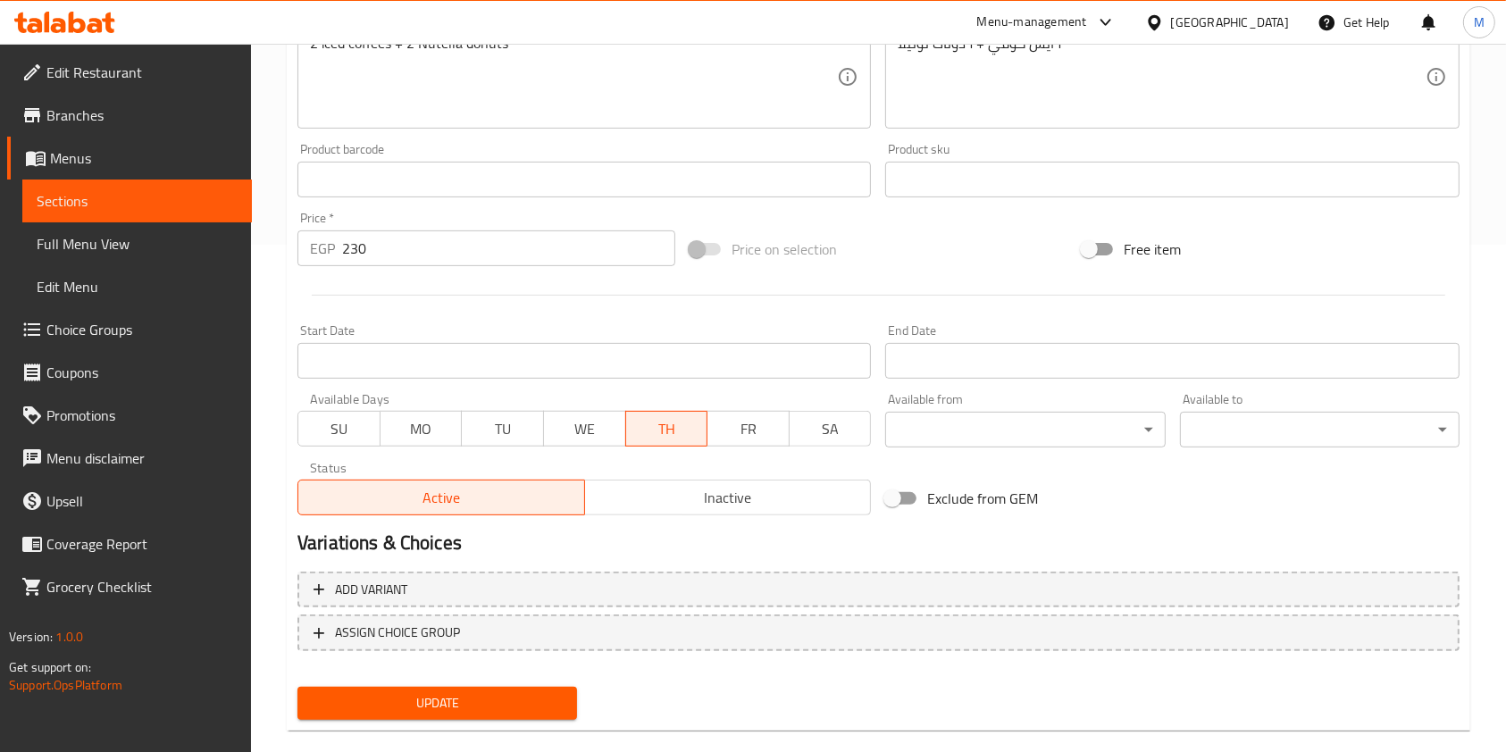
click at [876, 428] on div "Available Days SU MO TU WE TH FR SA" at bounding box center [584, 420] width 588 height 69
click at [859, 428] on span "SA" at bounding box center [831, 429] width 68 height 26
click at [785, 425] on button "FR" at bounding box center [748, 429] width 83 height 36
click at [584, 431] on span "WE" at bounding box center [585, 429] width 68 height 26
click at [502, 418] on span "TU" at bounding box center [503, 429] width 68 height 26
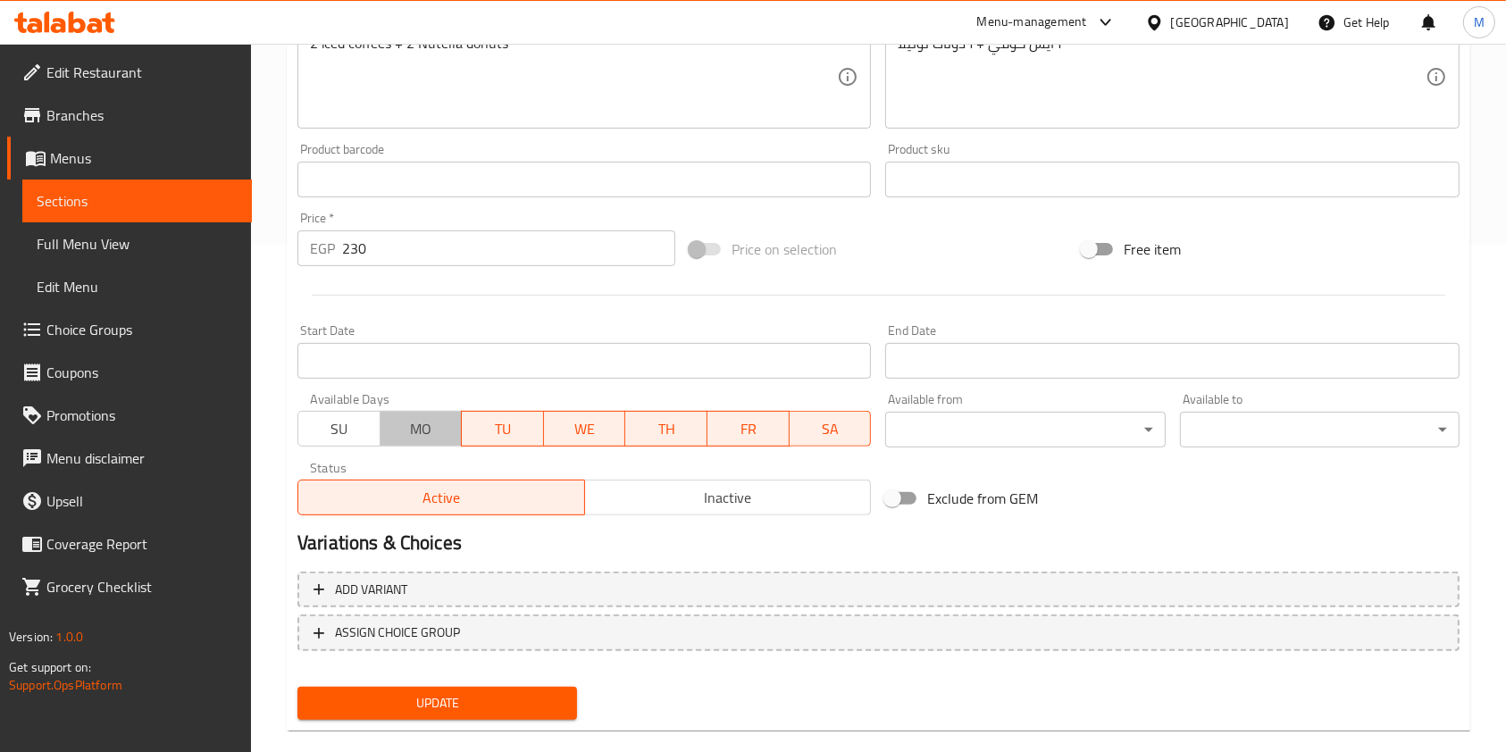
click at [432, 417] on span "MO" at bounding box center [422, 429] width 68 height 26
click at [348, 421] on span "SU" at bounding box center [339, 429] width 68 height 26
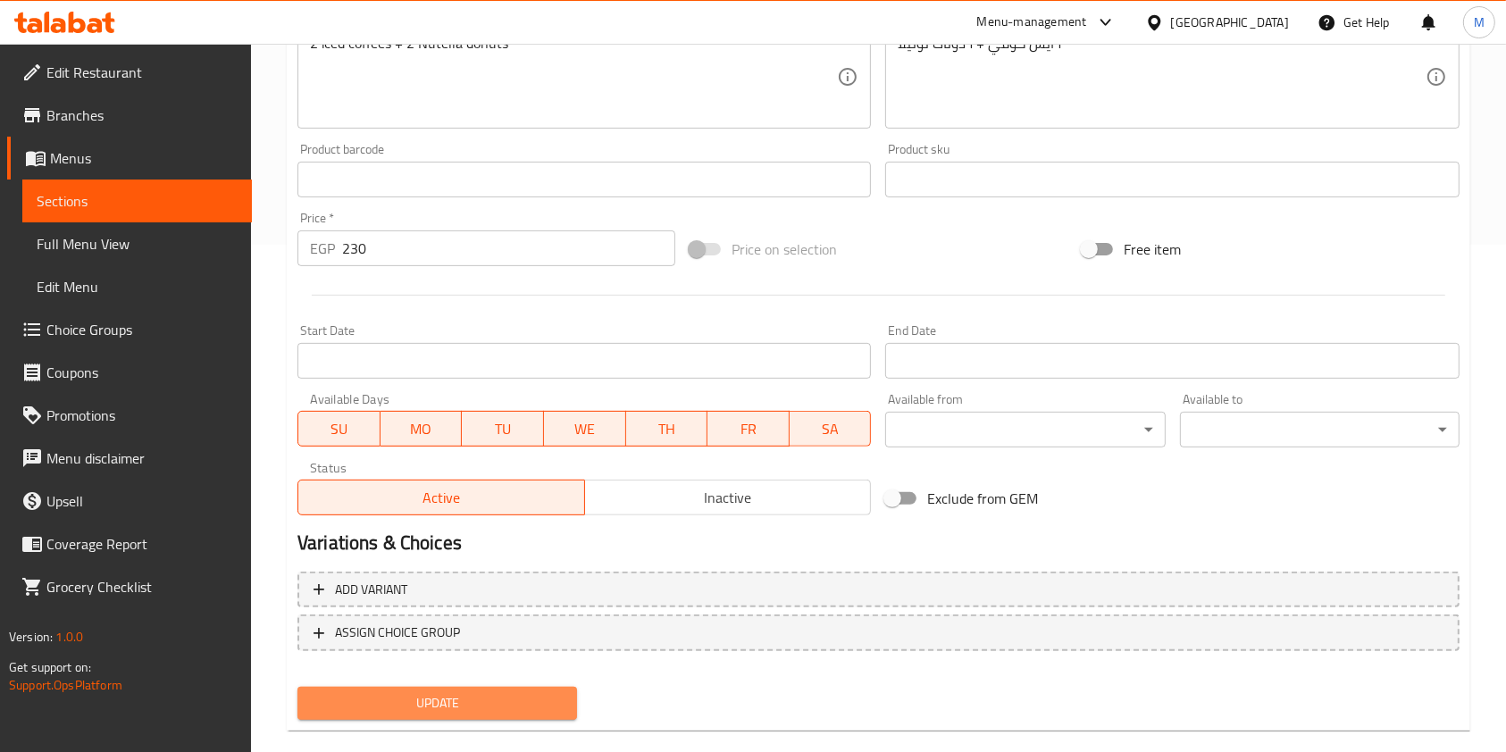
click at [493, 697] on span "Update" at bounding box center [437, 703] width 251 height 22
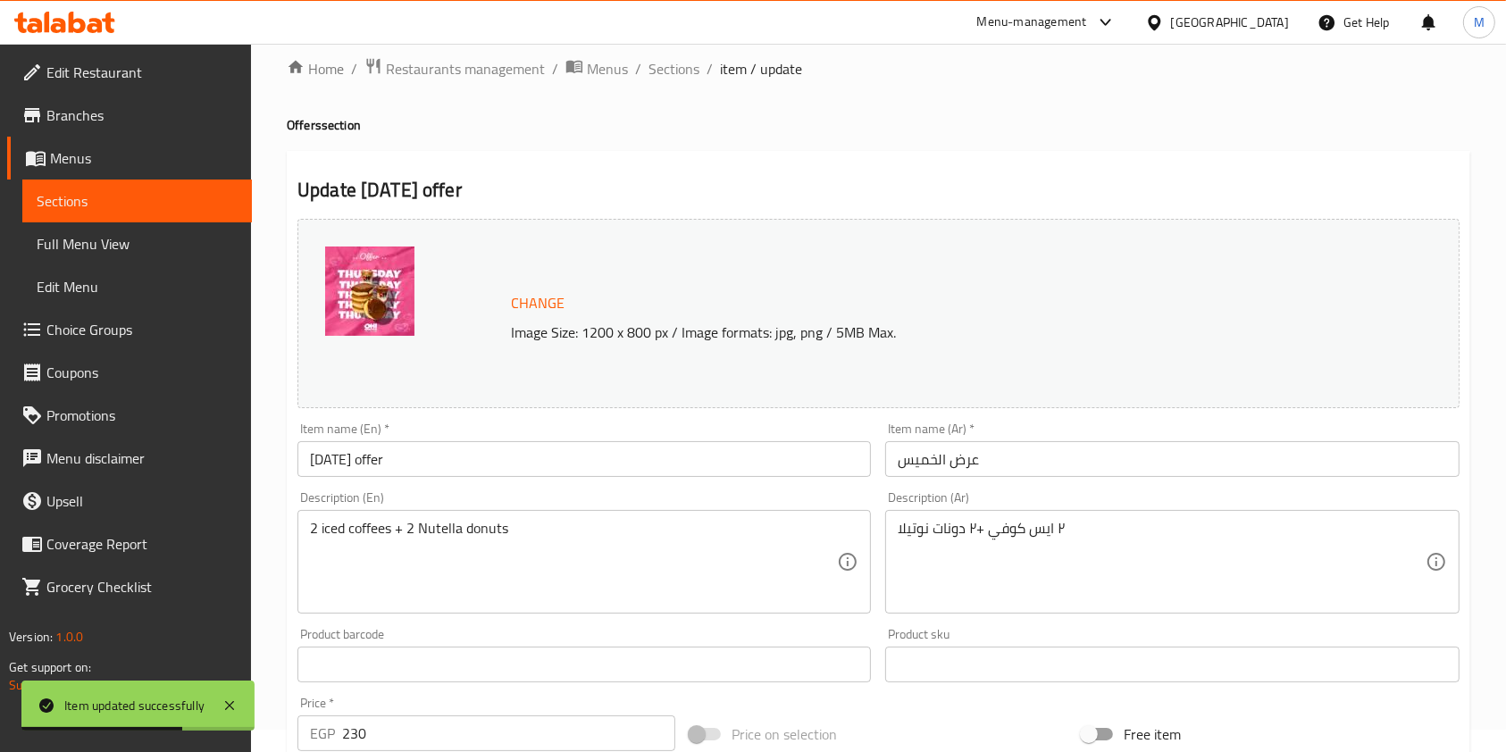
scroll to position [0, 0]
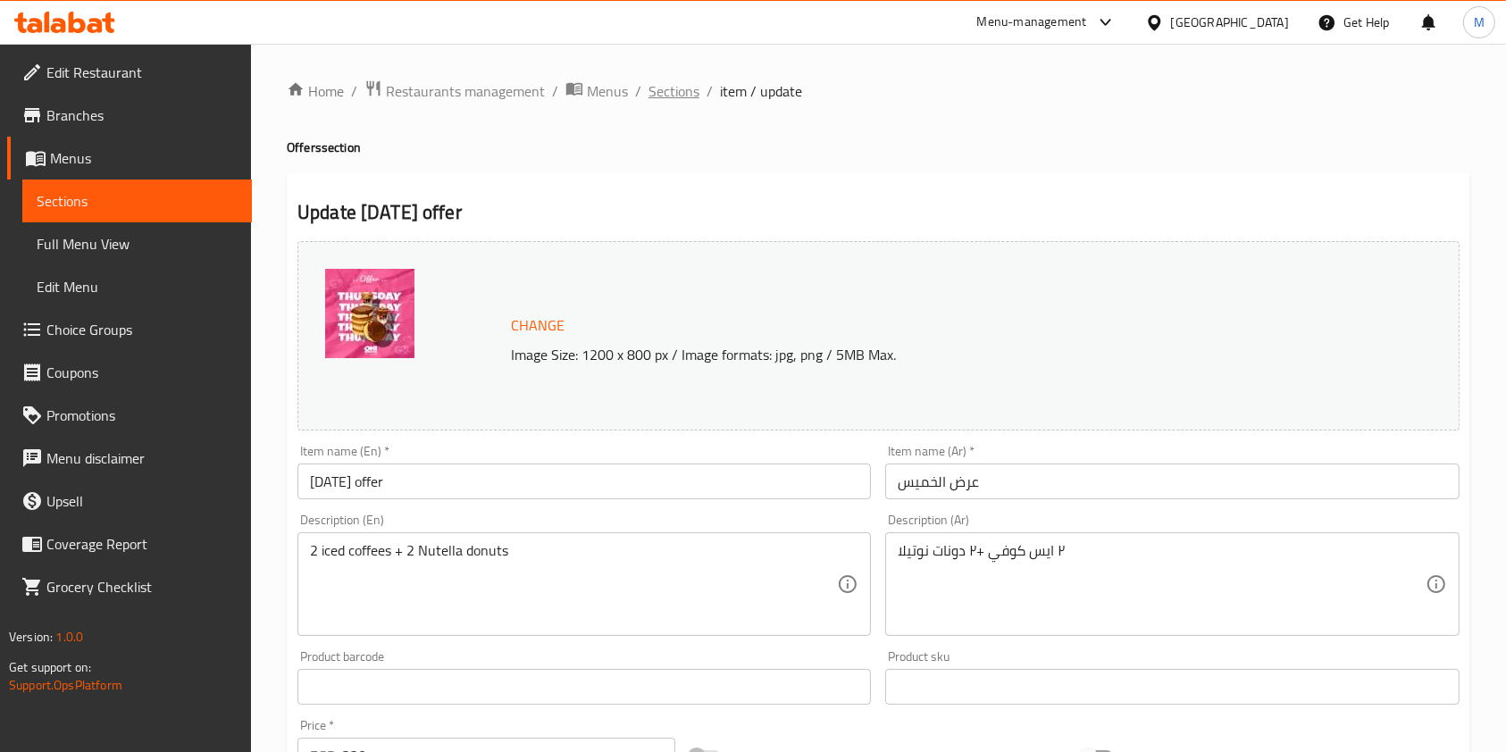
click at [674, 84] on span "Sections" at bounding box center [673, 90] width 51 height 21
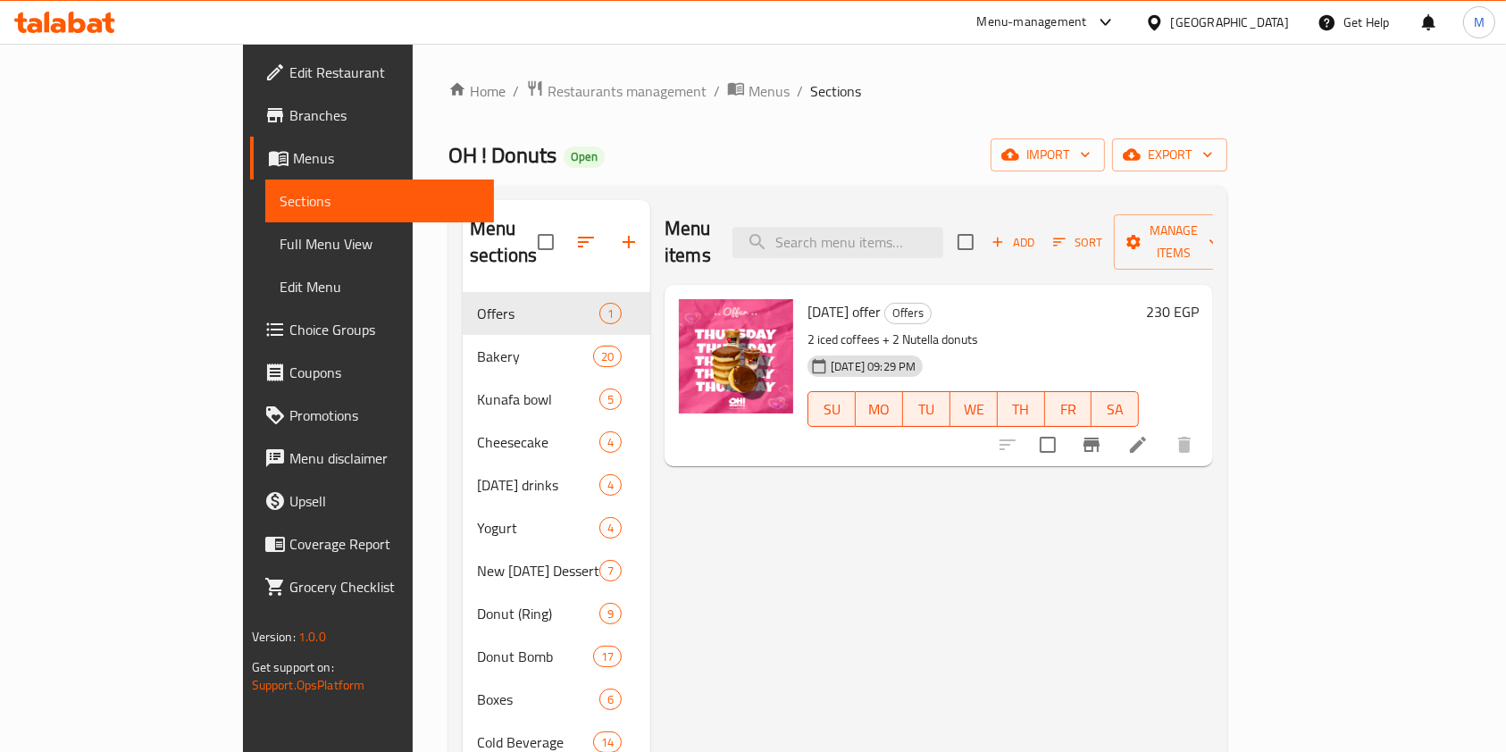
click at [289, 120] on span "Branches" at bounding box center [384, 115] width 191 height 21
